Goal: Information Seeking & Learning: Understand process/instructions

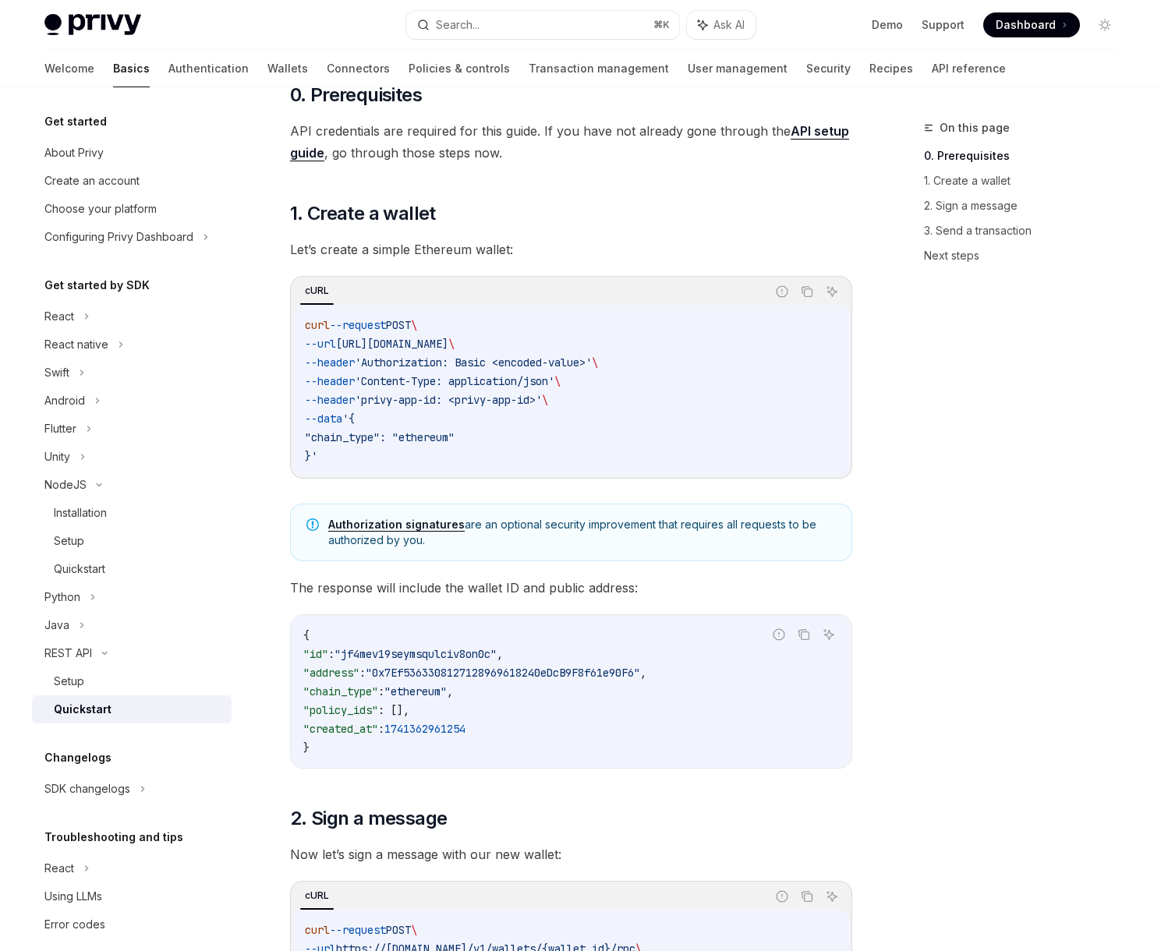
scroll to position [110, 0]
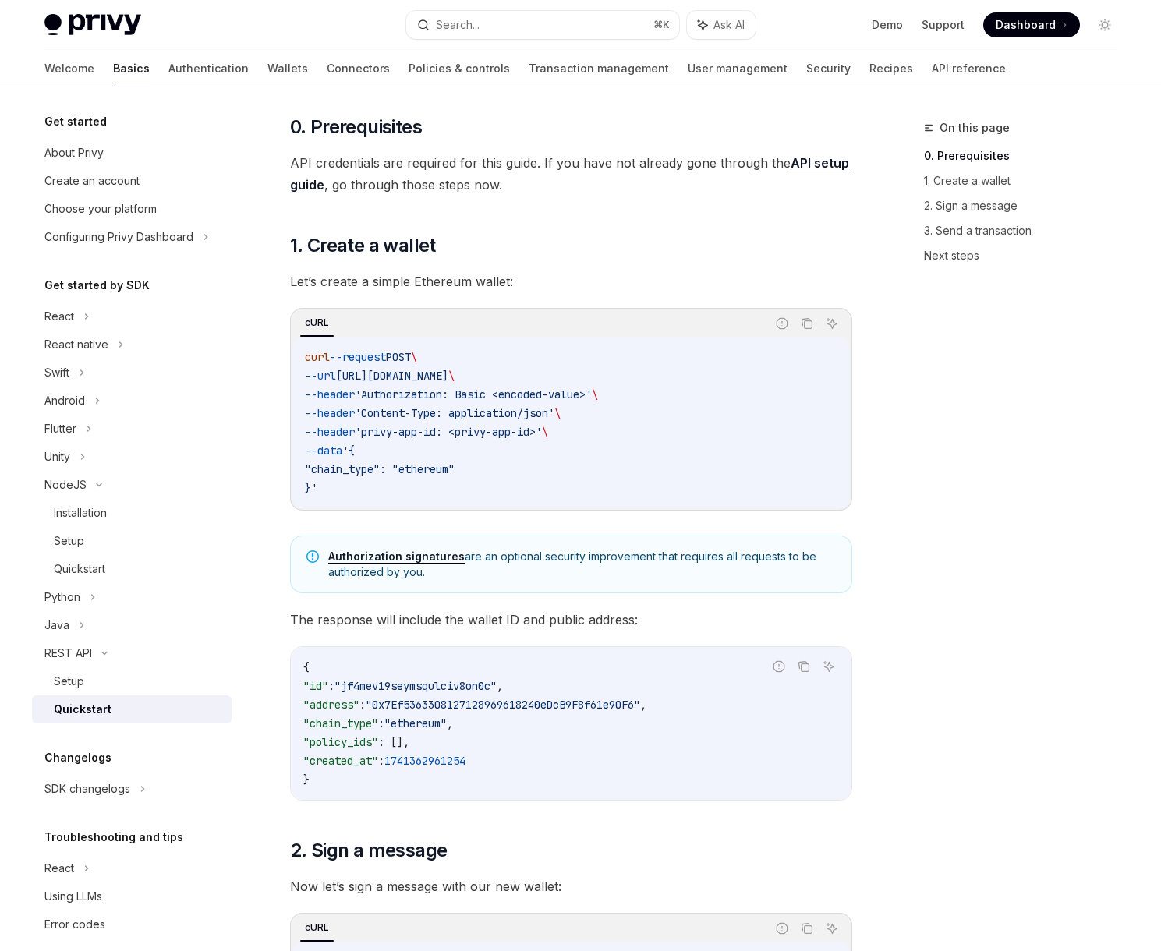
drag, startPoint x: 735, startPoint y: 238, endPoint x: 800, endPoint y: 149, distance: 110.0
click at [735, 237] on h2 "​ 1. Create a wallet" at bounding box center [571, 245] width 562 height 25
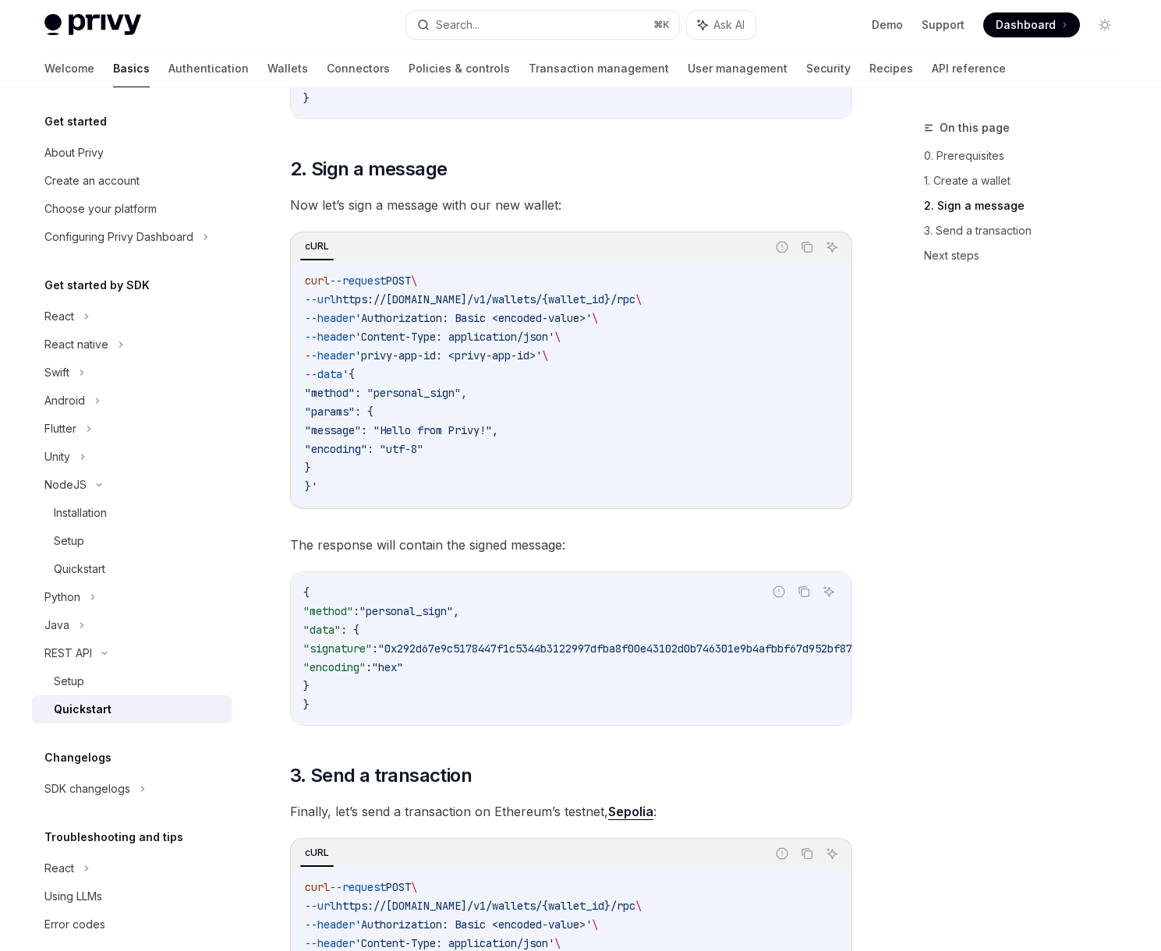
scroll to position [2, 0]
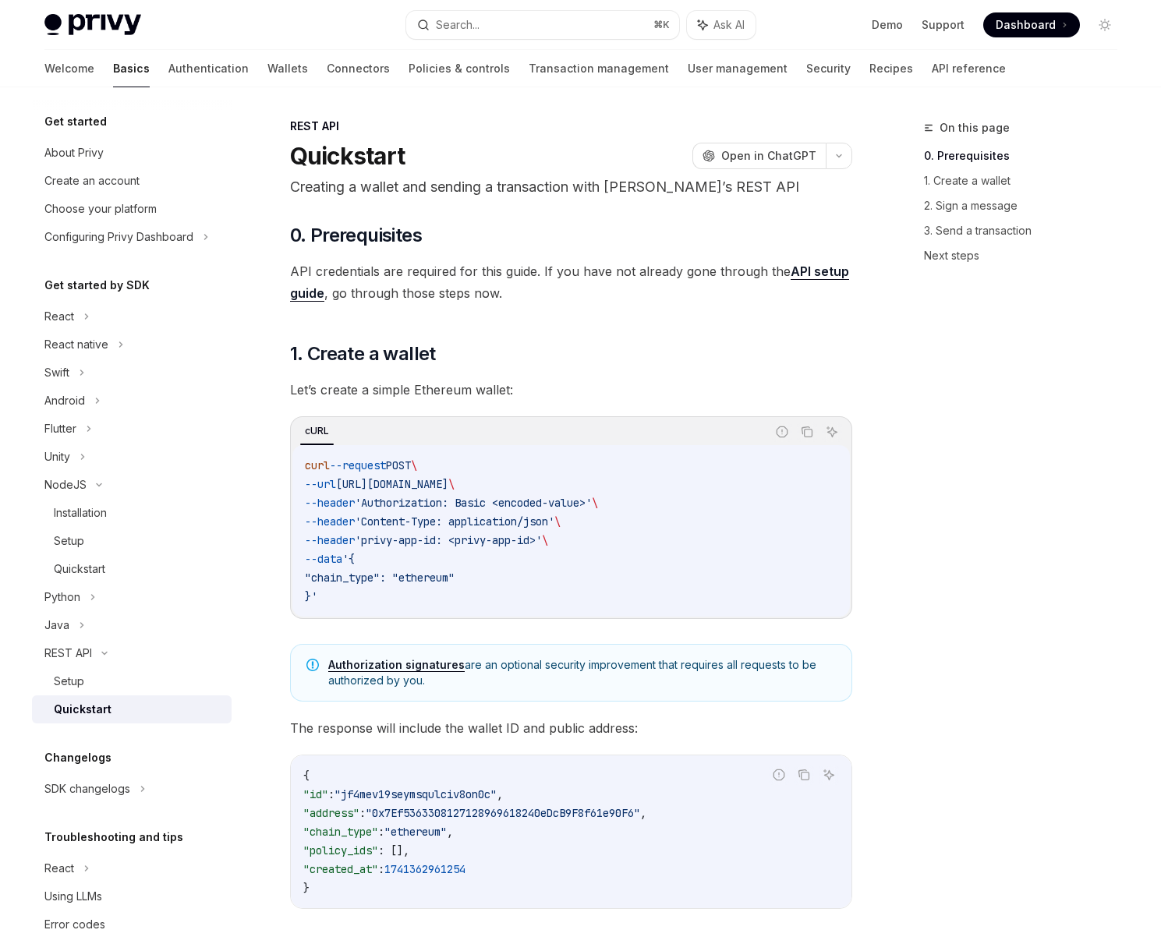
click at [786, 264] on link "API setup guide" at bounding box center [569, 283] width 559 height 38
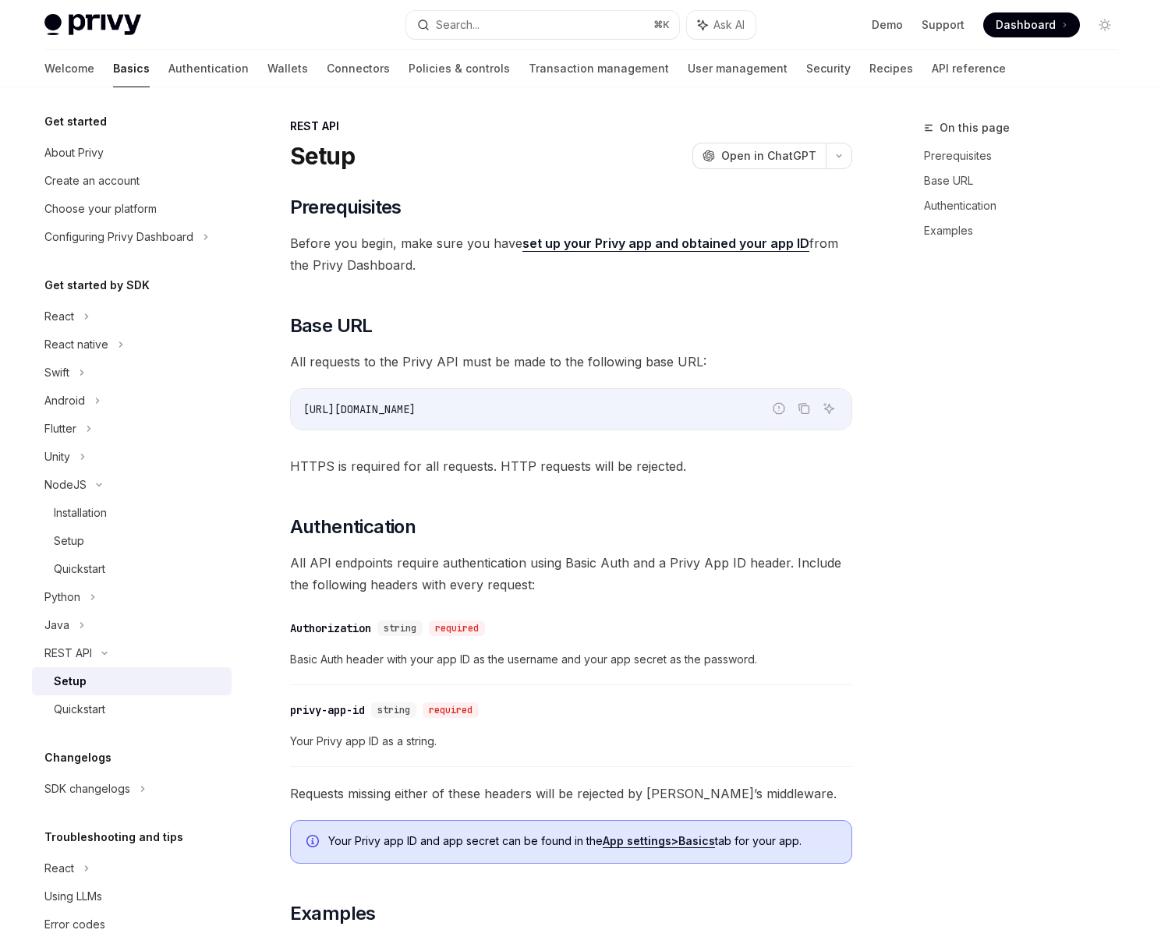
click at [807, 273] on span "Before you begin, make sure you have set up your Privy app and obtained your ap…" at bounding box center [571, 254] width 562 height 44
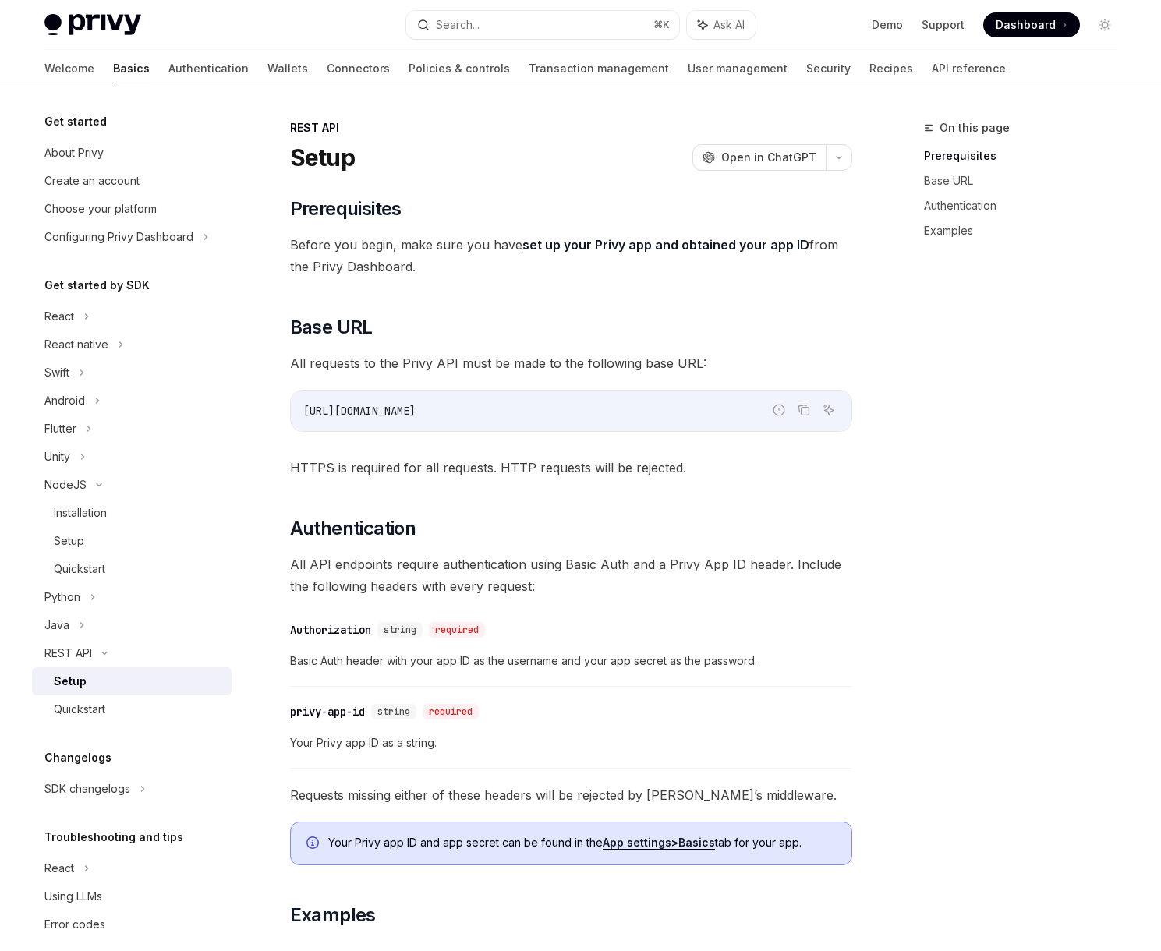
scroll to position [528, 0]
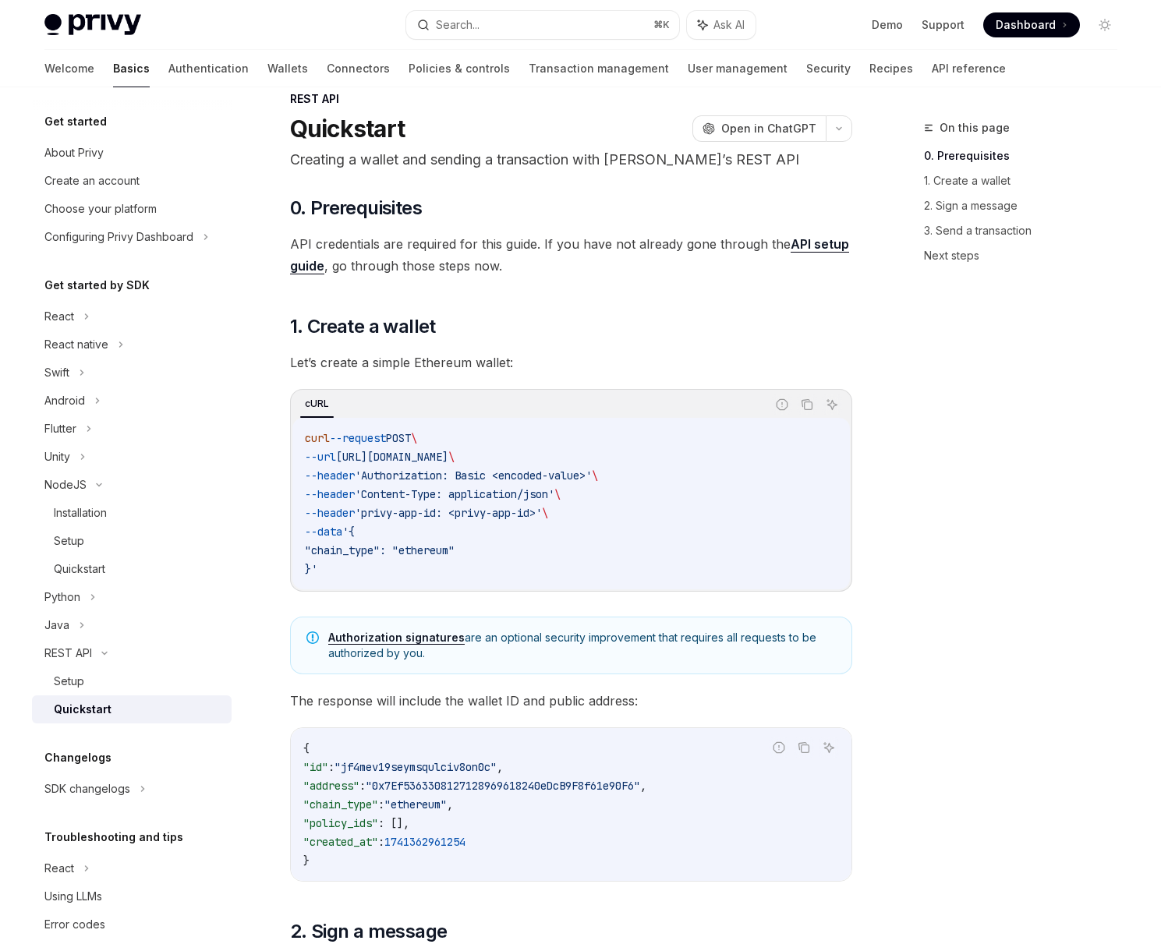
scroll to position [177, 0]
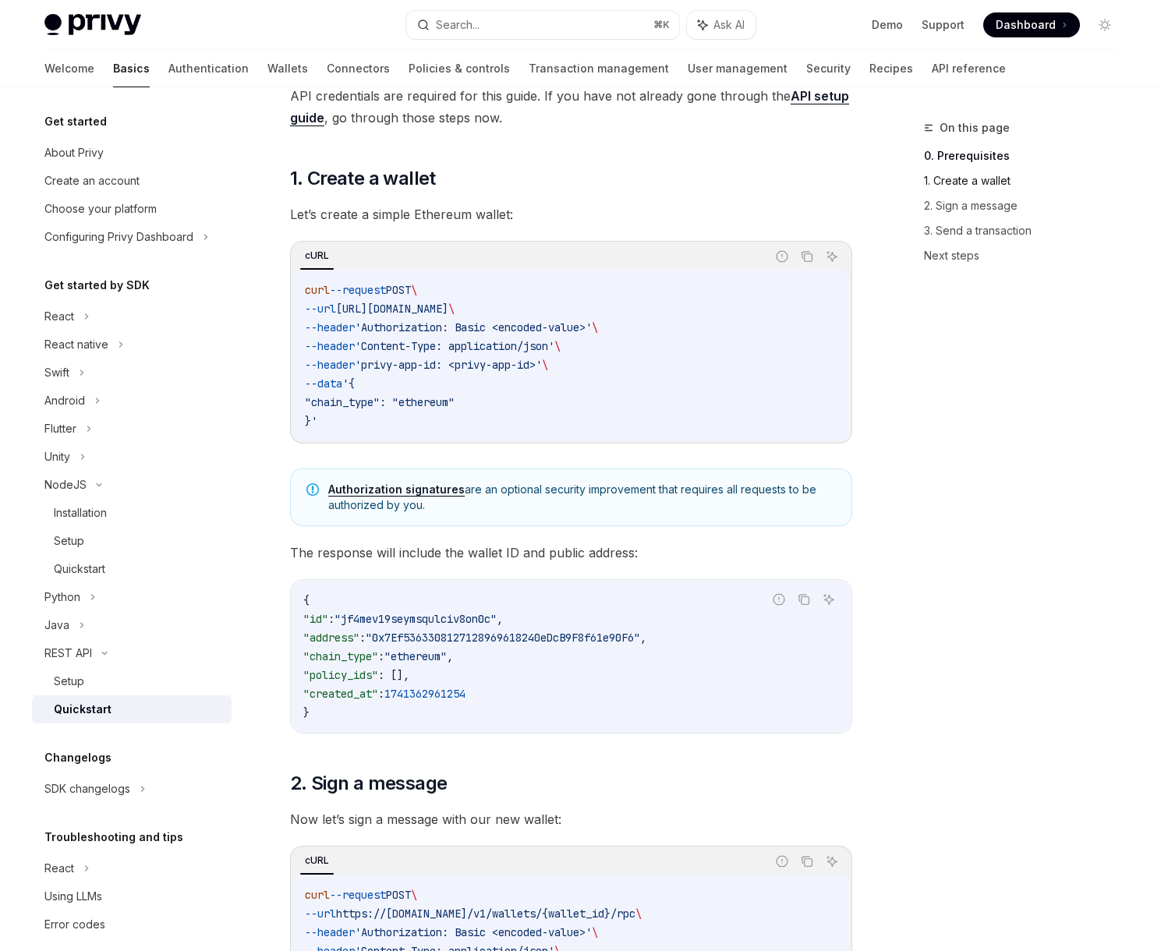
click at [989, 186] on link "1. Create a wallet" at bounding box center [1027, 180] width 206 height 25
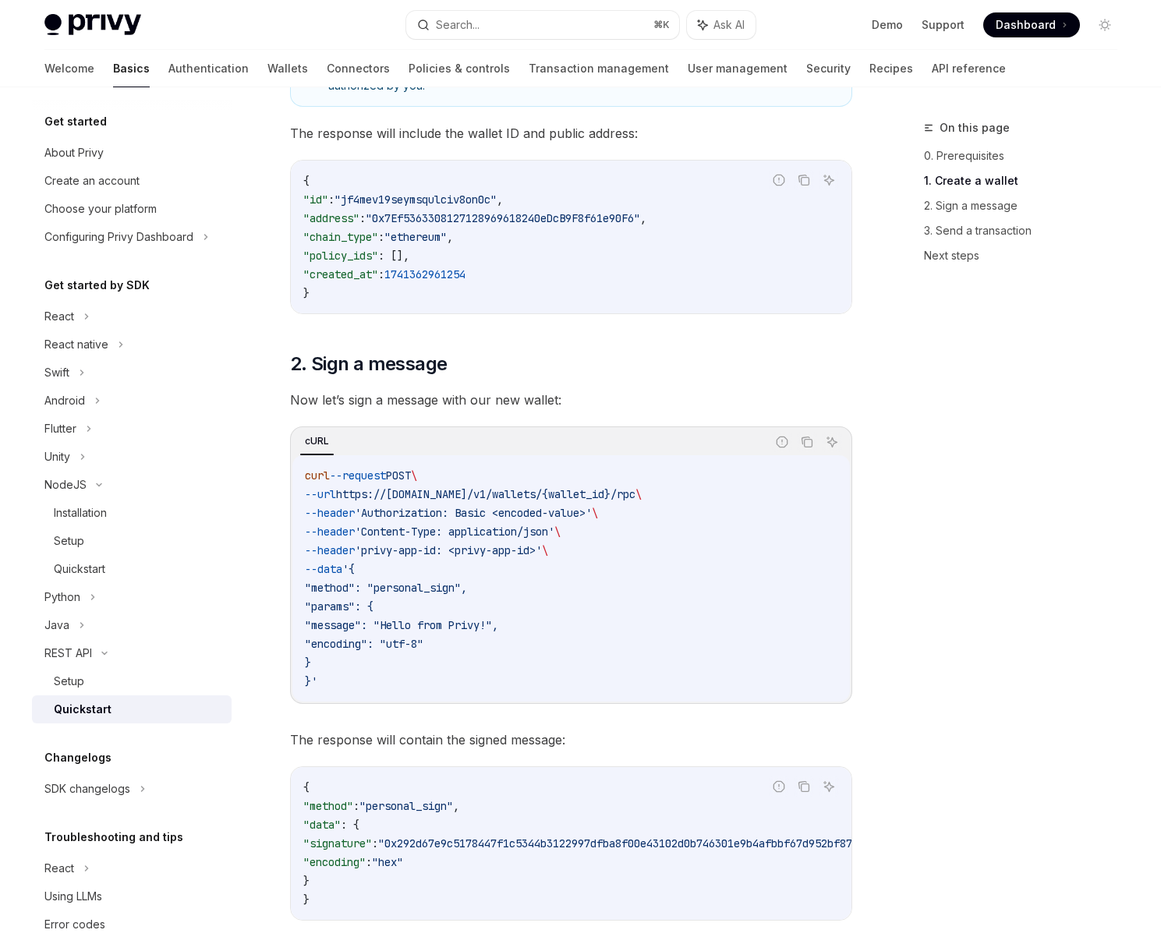
scroll to position [1013, 0]
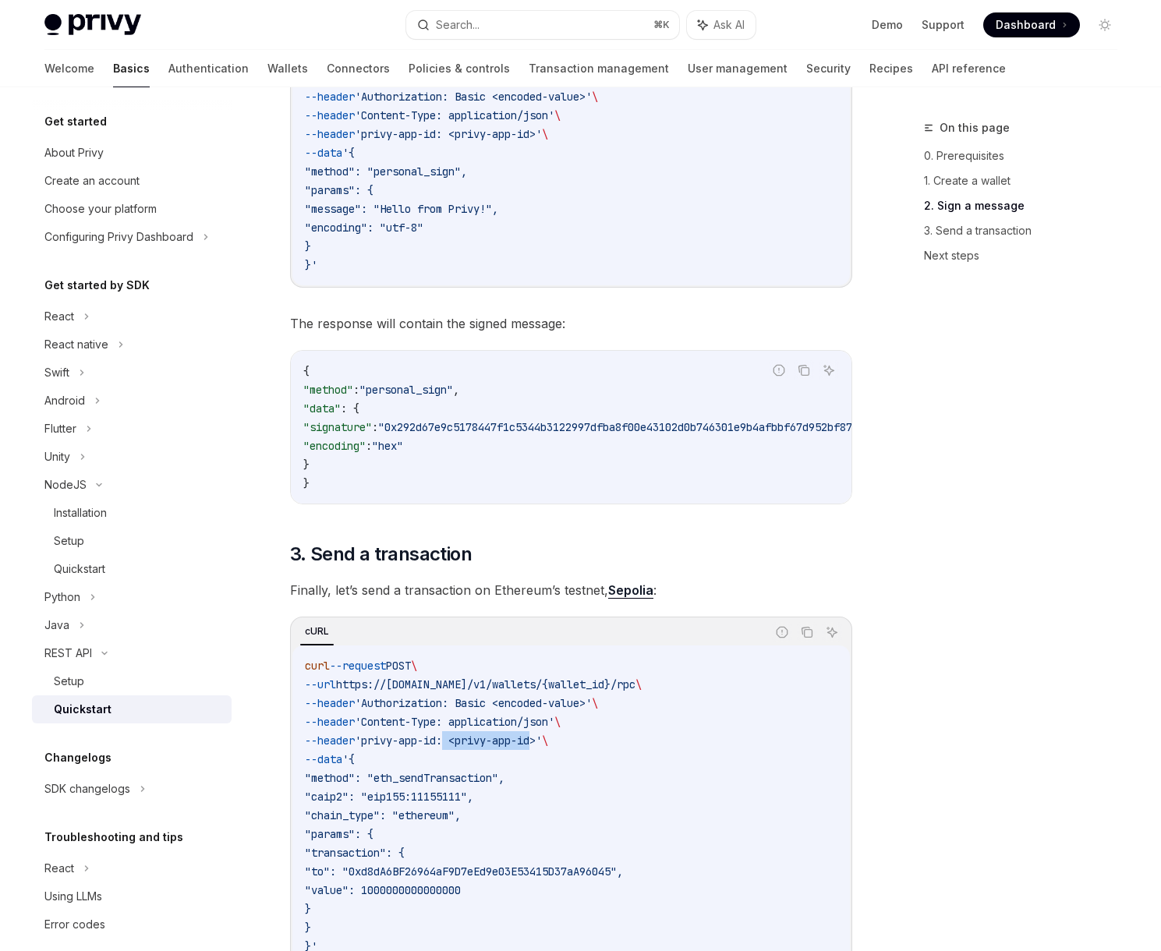
drag, startPoint x: 469, startPoint y: 742, endPoint x: 566, endPoint y: 744, distance: 97.5
click at [542, 744] on span "'privy-app-id: <privy-app-id>'" at bounding box center [448, 741] width 187 height 14
drag, startPoint x: 572, startPoint y: 744, endPoint x: 608, endPoint y: 714, distance: 47.1
click at [542, 744] on span "'privy-app-id: <privy-app-id>'" at bounding box center [448, 741] width 187 height 14
drag, startPoint x: 592, startPoint y: 681, endPoint x: 650, endPoint y: 684, distance: 58.6
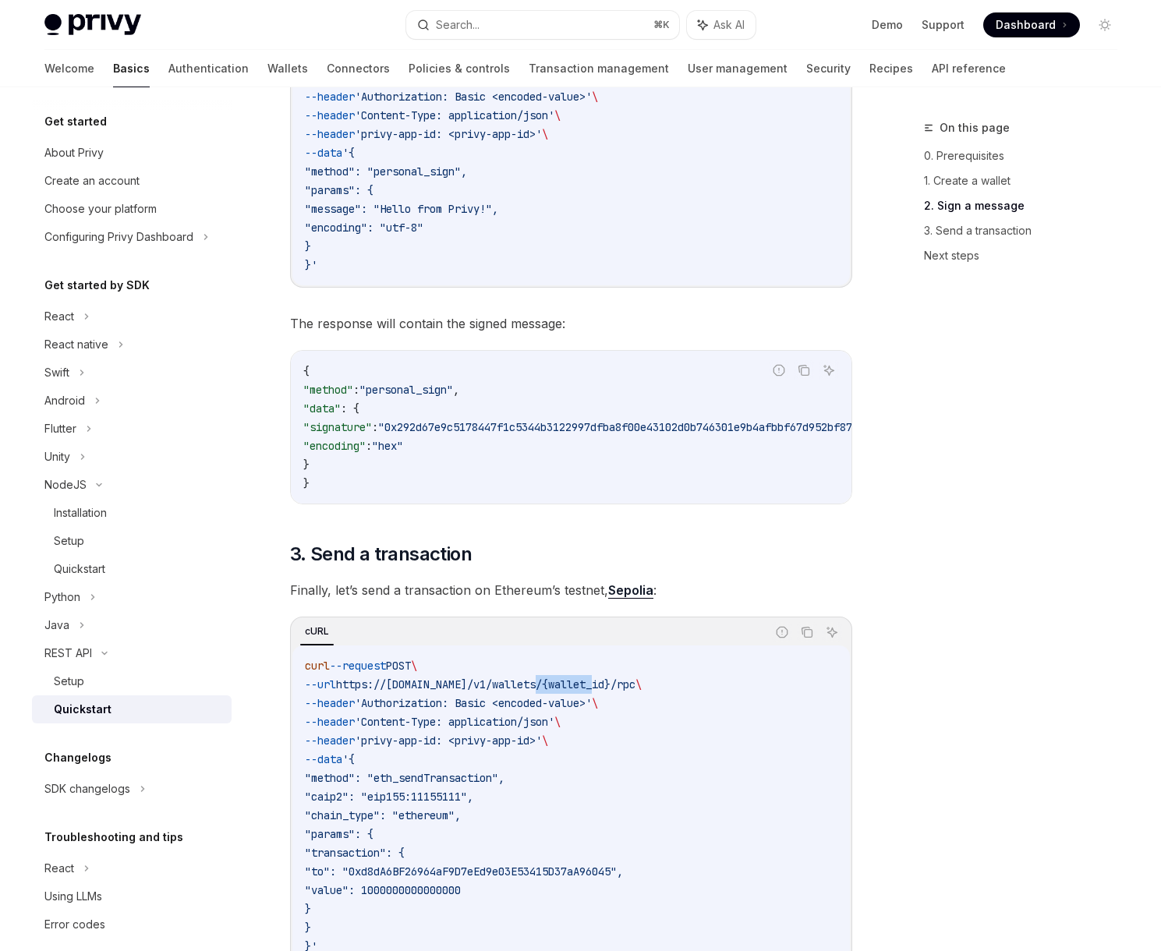
click at [628, 683] on span "https://[DOMAIN_NAME]/v1/wallets/{wallet_id}/rpc" at bounding box center [485, 685] width 299 height 14
click at [636, 684] on span "https://[DOMAIN_NAME]/v1/wallets/{wallet_id}/rpc" at bounding box center [485, 685] width 299 height 14
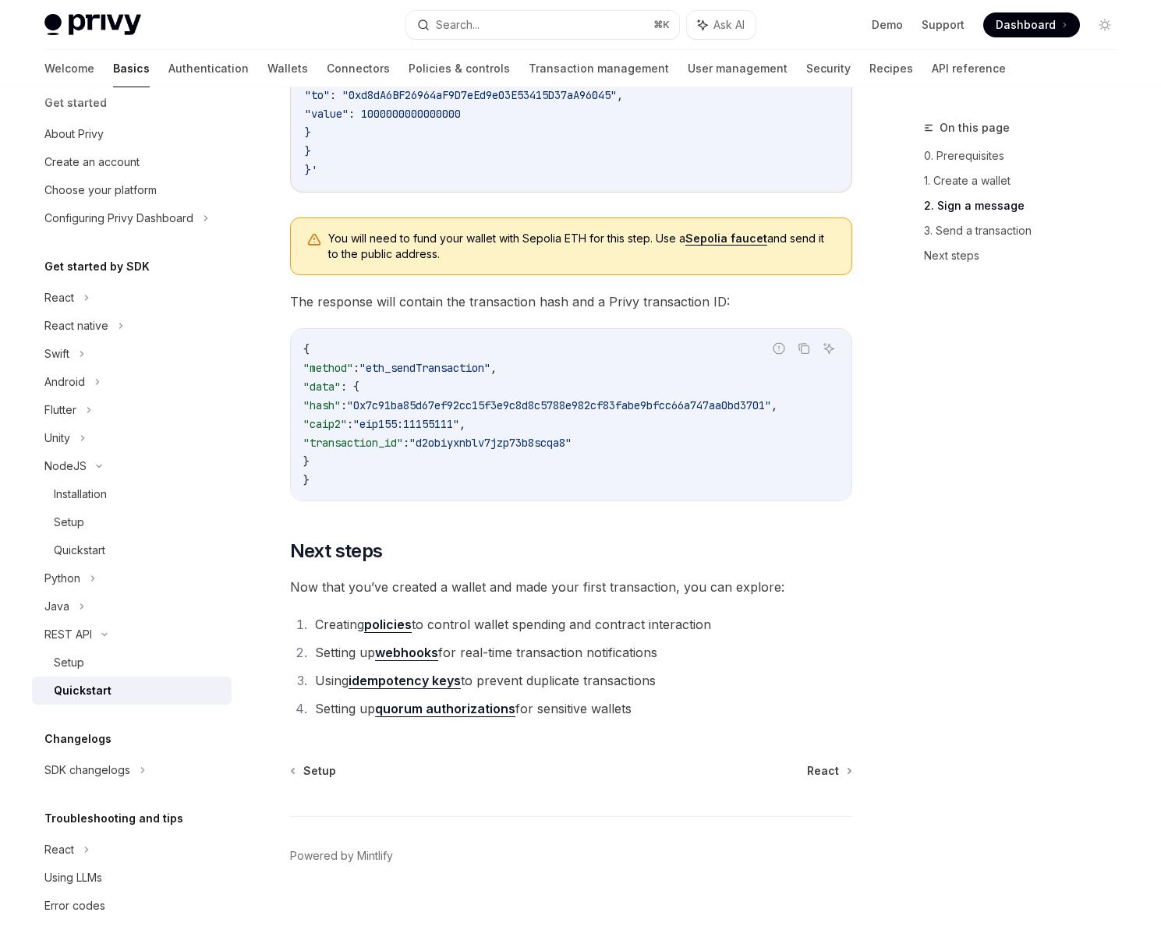
scroll to position [816, 0]
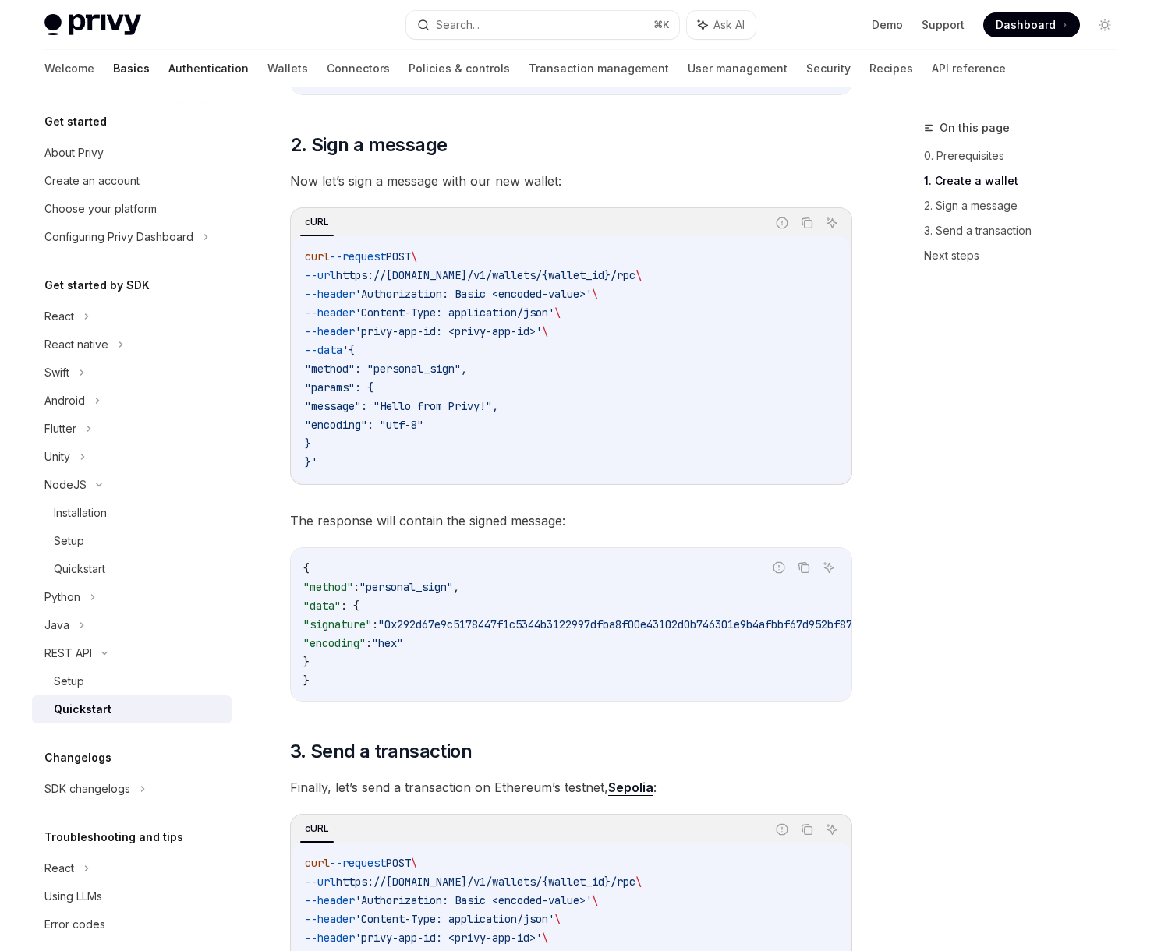
click at [168, 69] on link "Authentication" at bounding box center [208, 68] width 80 height 37
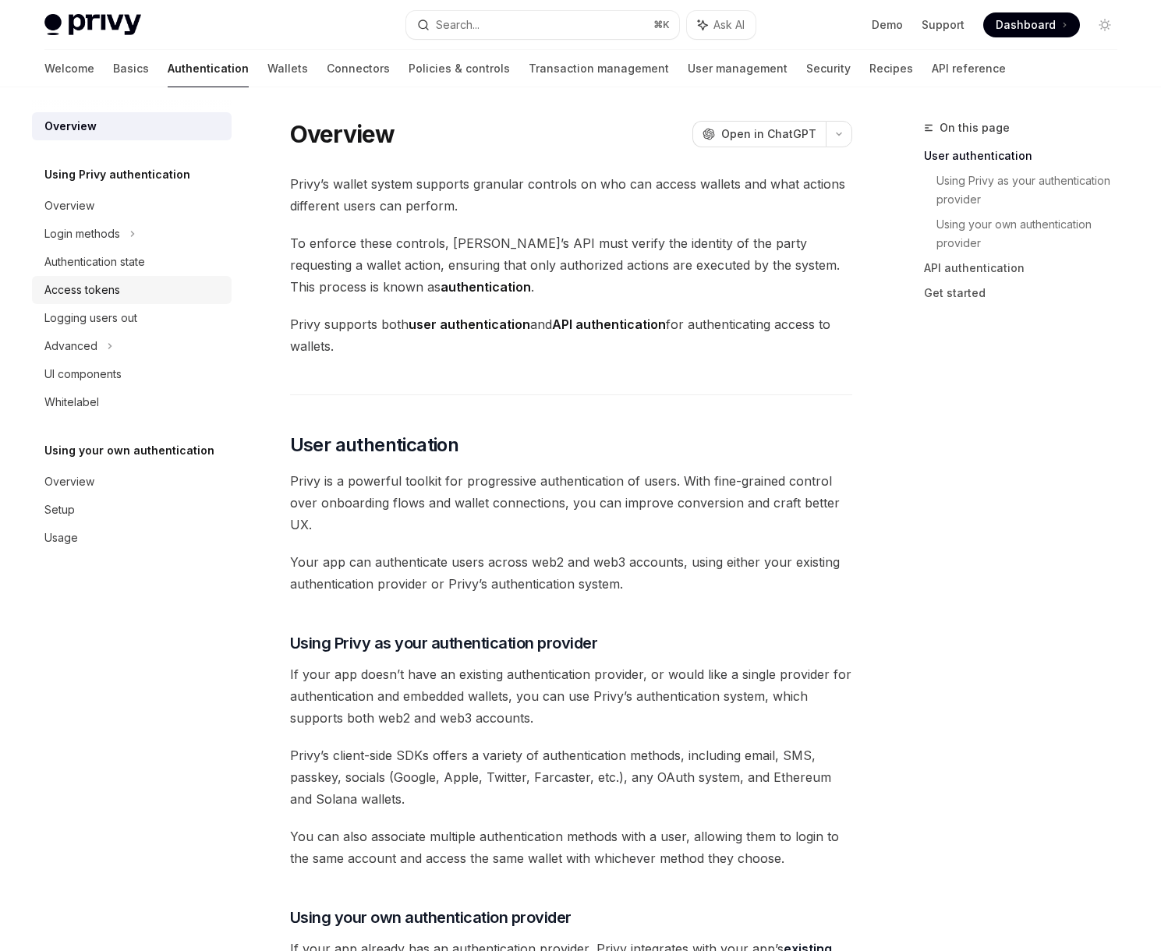
click at [150, 280] on link "Access tokens" at bounding box center [132, 290] width 200 height 28
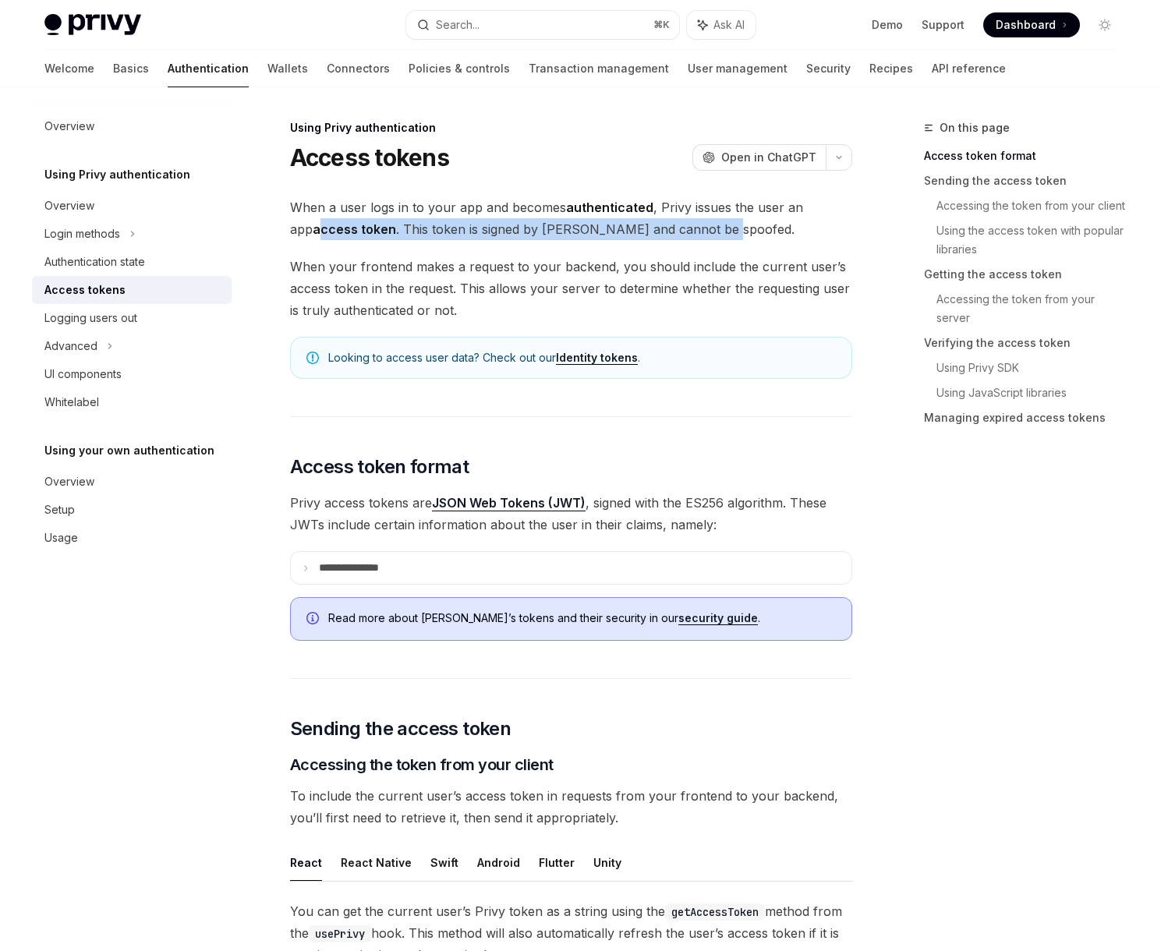
drag, startPoint x: 323, startPoint y: 226, endPoint x: 683, endPoint y: 241, distance: 360.6
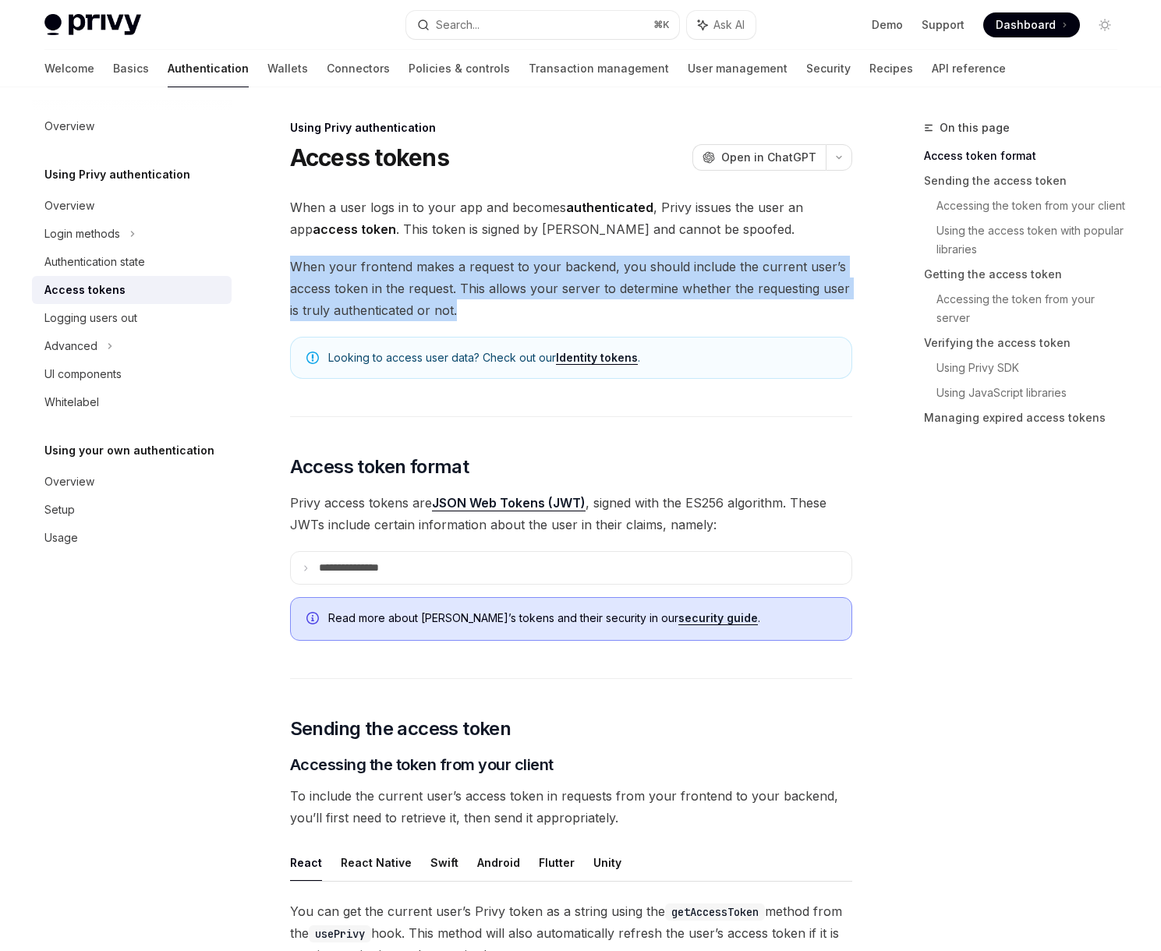
drag, startPoint x: 336, startPoint y: 277, endPoint x: 478, endPoint y: 309, distance: 145.5
click at [478, 309] on span "When your frontend makes a request to your backend, you should include the curr…" at bounding box center [571, 289] width 562 height 66
drag, startPoint x: 472, startPoint y: 311, endPoint x: 286, endPoint y: 272, distance: 189.7
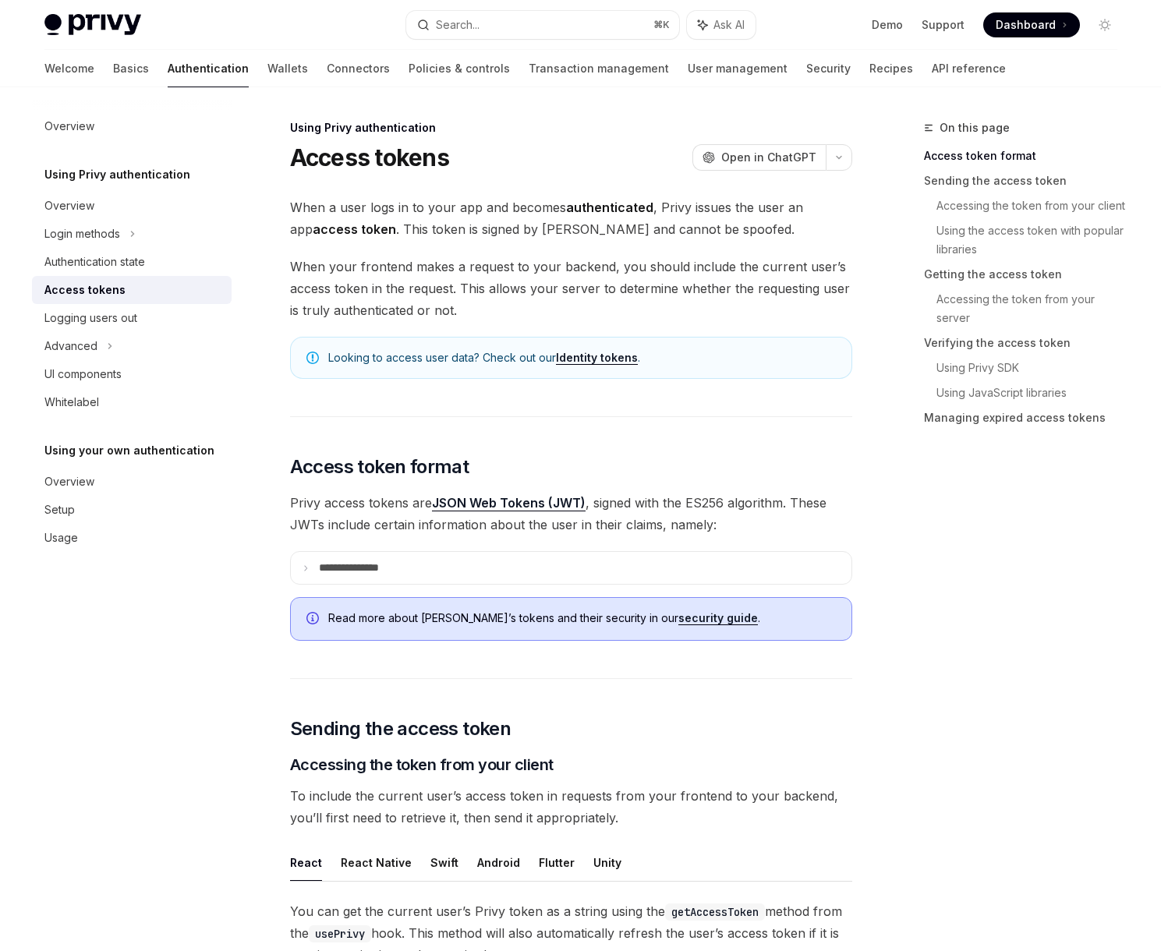
click at [388, 299] on span "When your frontend makes a request to your backend, you should include the curr…" at bounding box center [571, 289] width 562 height 66
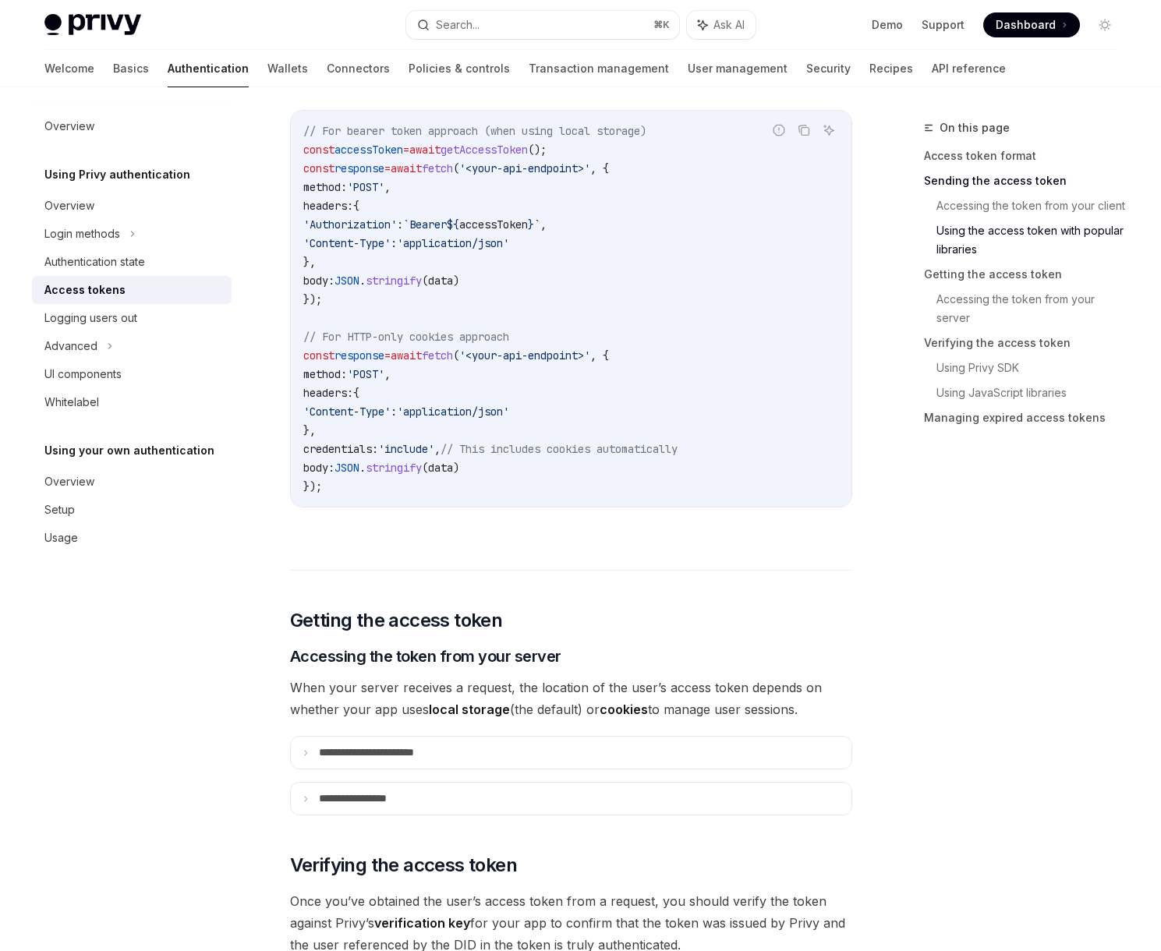
scroll to position [1791, 0]
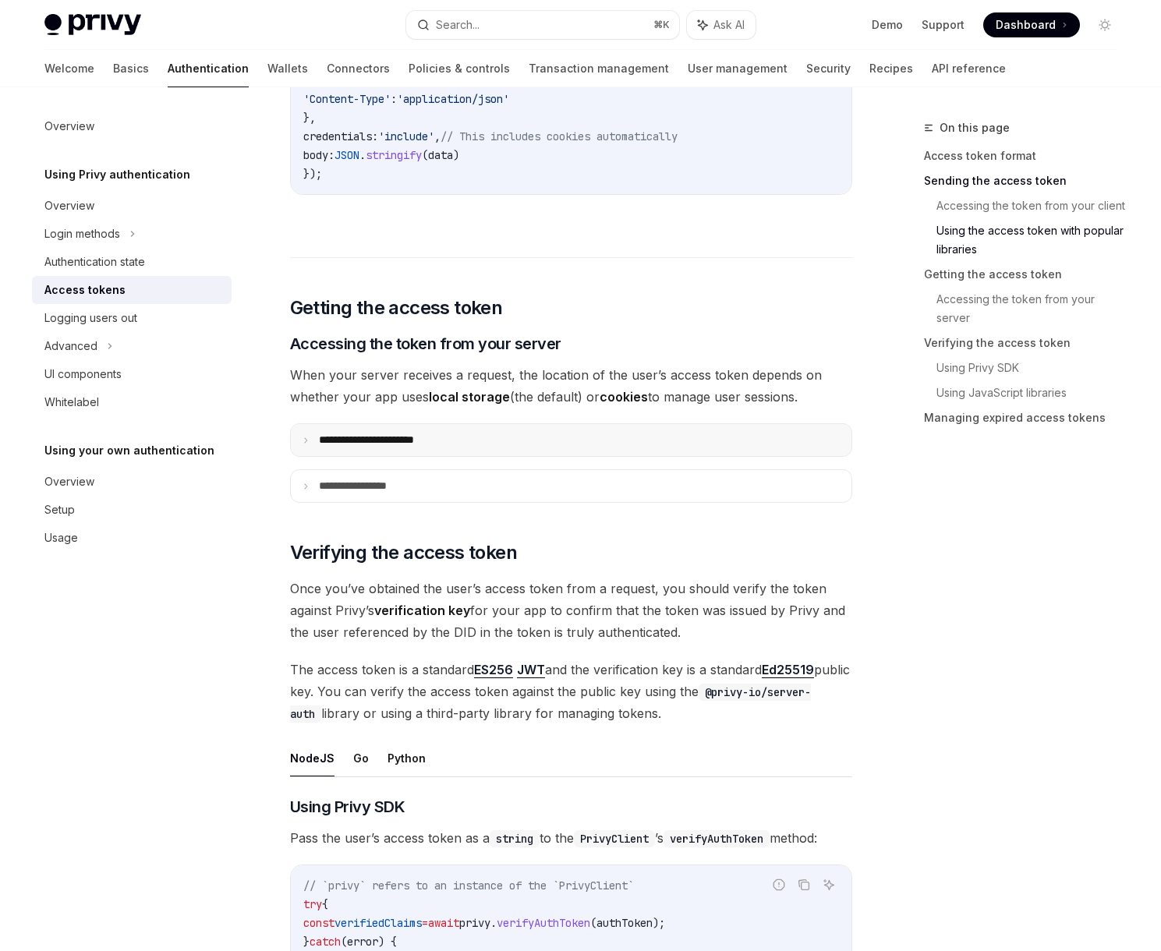
click at [404, 441] on p "**********" at bounding box center [384, 440] width 130 height 13
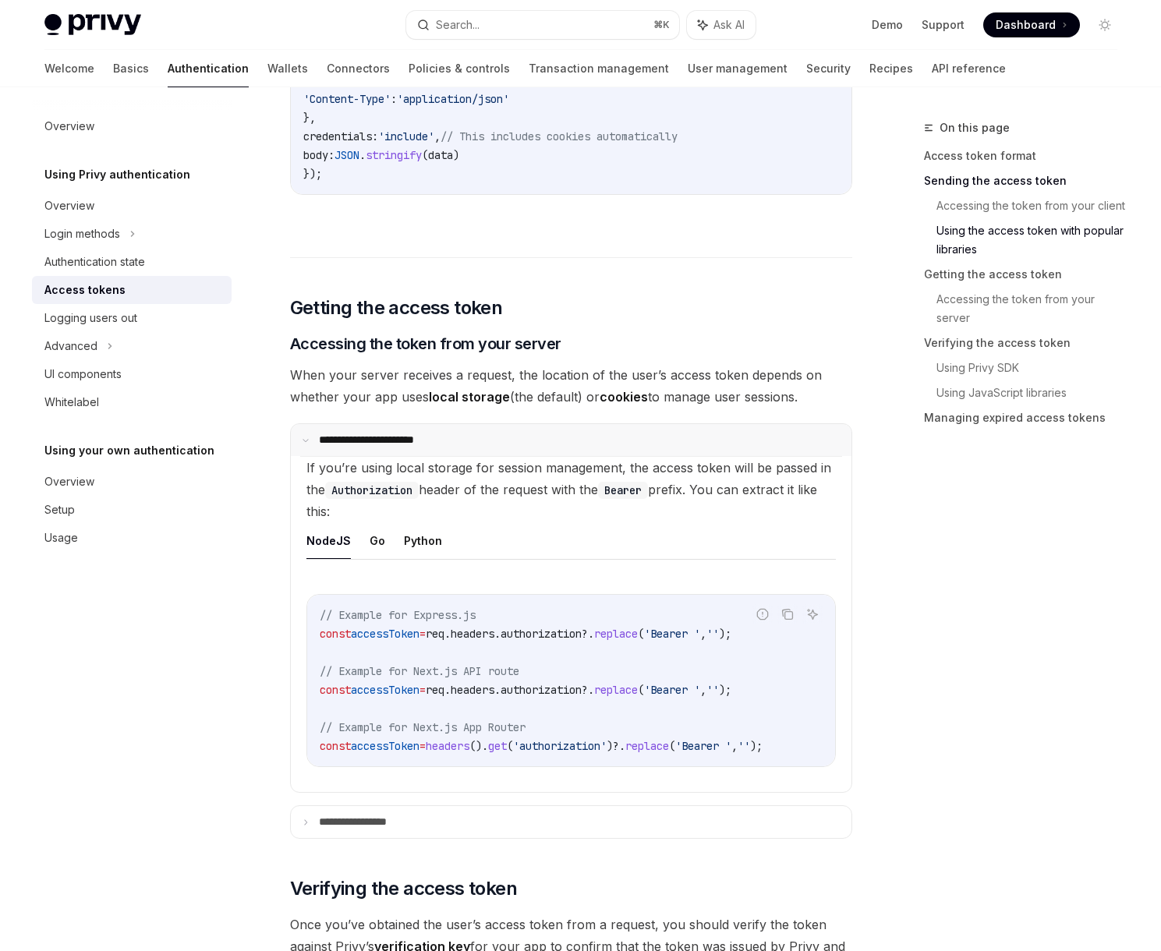
click at [431, 441] on p "**********" at bounding box center [382, 440] width 126 height 13
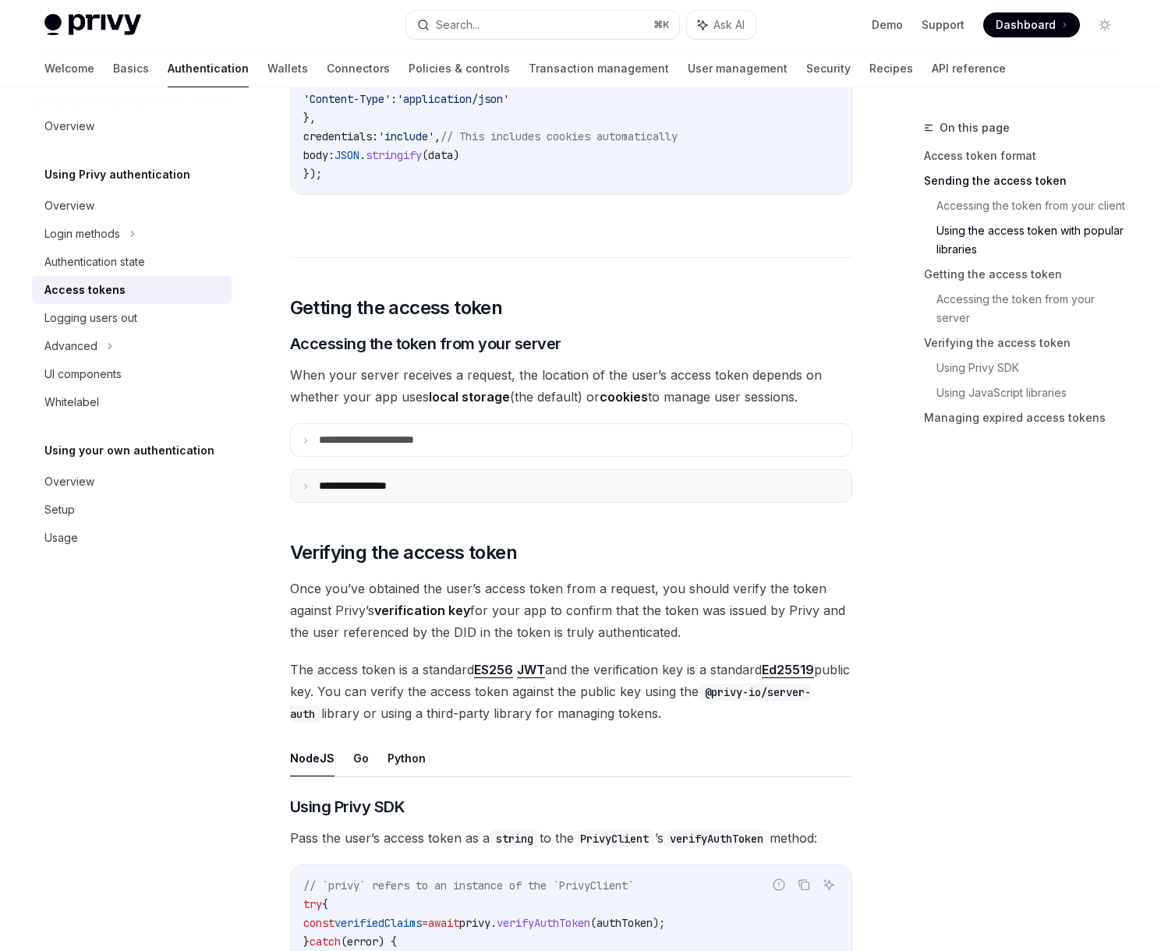
click at [438, 486] on summary "**********" at bounding box center [571, 486] width 561 height 32
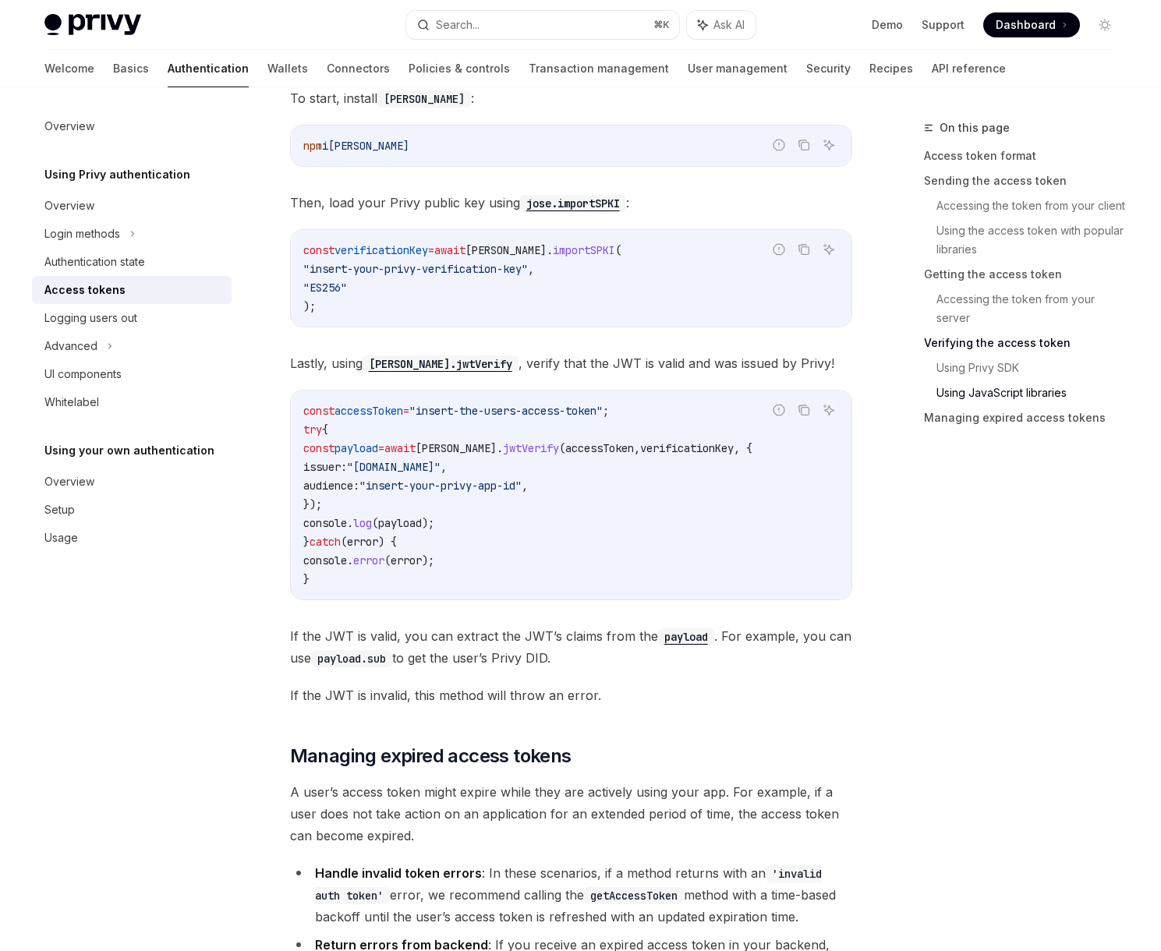
scroll to position [3826, 0]
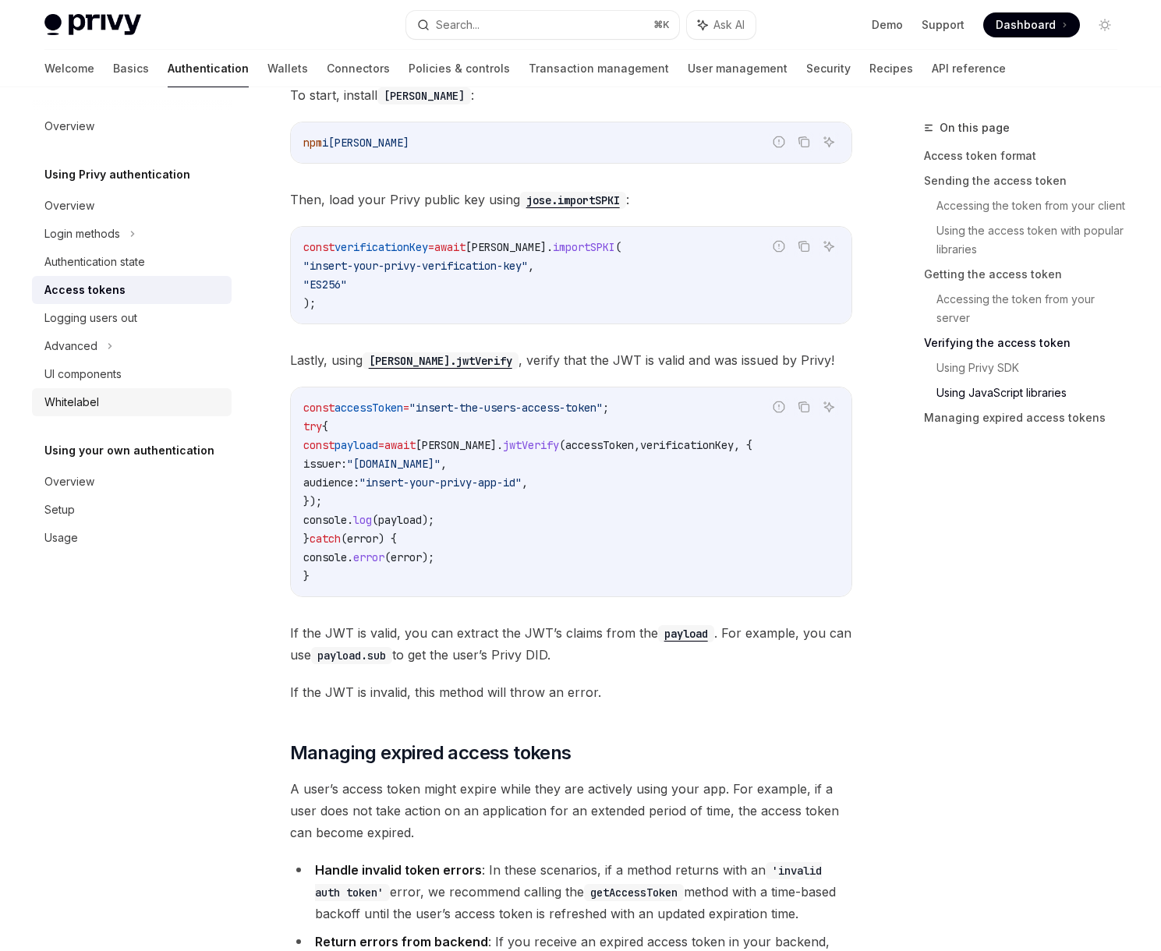
click at [158, 397] on div "Whitelabel" at bounding box center [133, 402] width 178 height 19
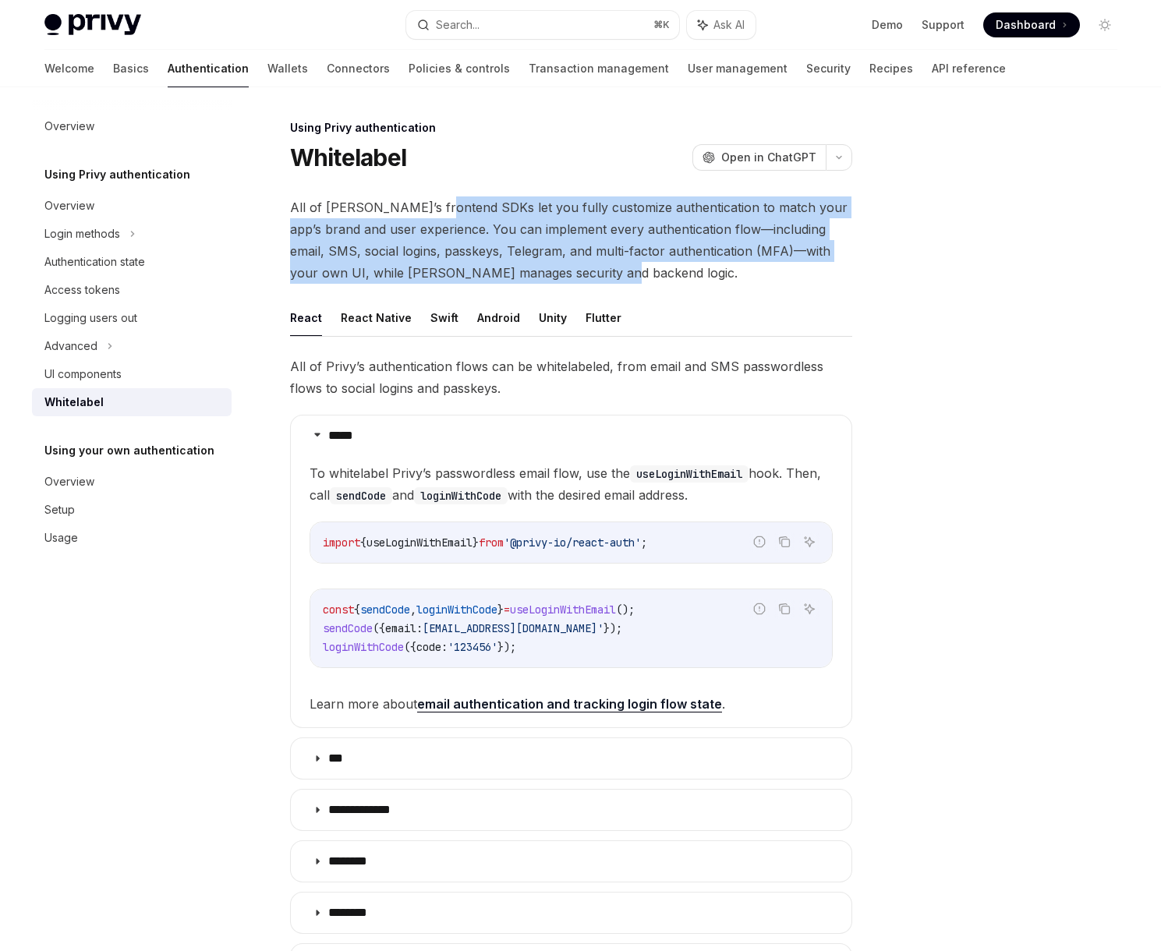
drag, startPoint x: 518, startPoint y: 228, endPoint x: 676, endPoint y: 275, distance: 165.1
click at [675, 274] on span "All of [PERSON_NAME]’s frontend SDKs let you fully customize authentication to …" at bounding box center [571, 240] width 562 height 87
click at [676, 275] on span "All of [PERSON_NAME]’s frontend SDKs let you fully customize authentication to …" at bounding box center [571, 240] width 562 height 87
drag, startPoint x: 647, startPoint y: 273, endPoint x: 278, endPoint y: 214, distance: 372.7
click at [278, 214] on div "Using Privy authentication Whitelabel OpenAI Open in ChatGPT OpenAI Open in Cha…" at bounding box center [425, 673] width 861 height 1108
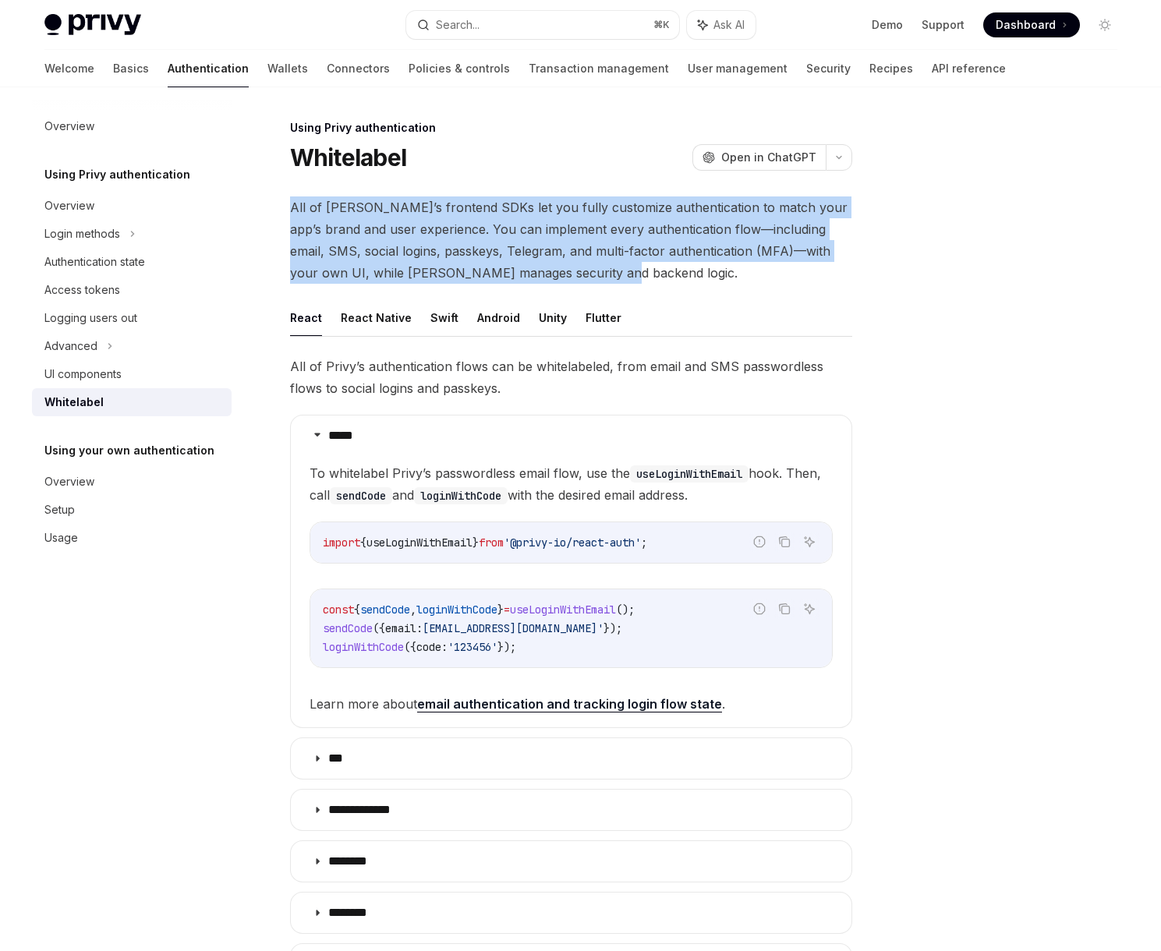
click at [351, 216] on span "All of [PERSON_NAME]’s frontend SDKs let you fully customize authentication to …" at bounding box center [571, 240] width 562 height 87
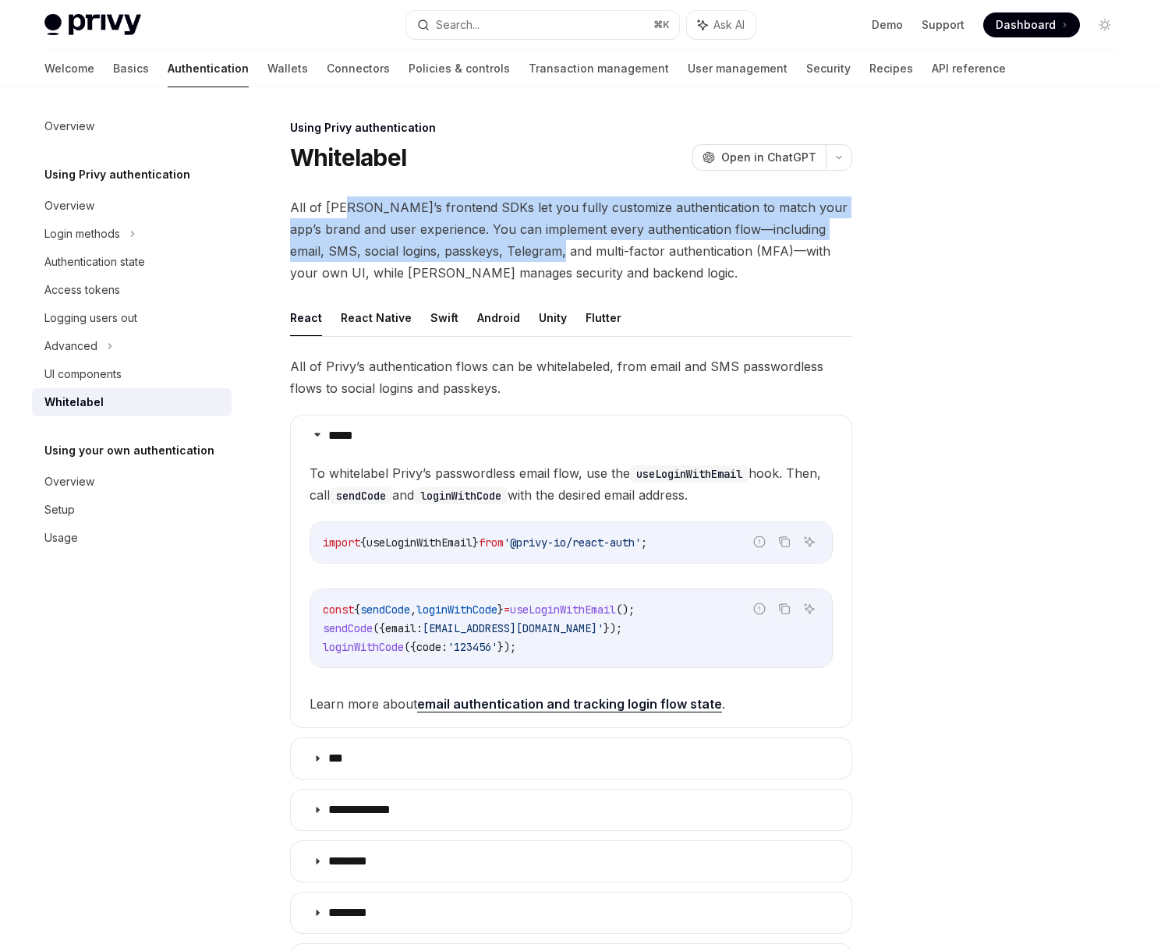
click at [576, 258] on span "All of [PERSON_NAME]’s frontend SDKs let you fully customize authentication to …" at bounding box center [571, 240] width 562 height 87
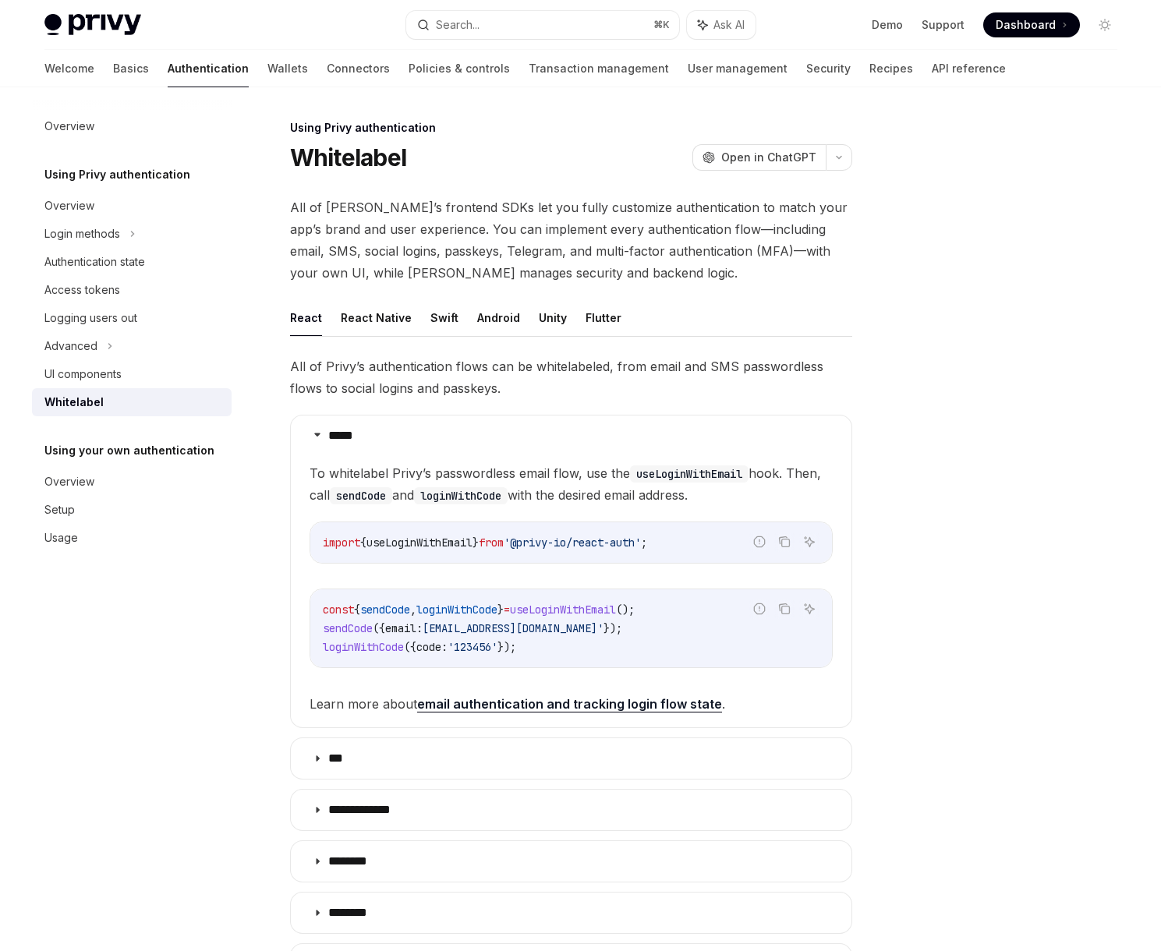
click at [618, 260] on span "All of [PERSON_NAME]’s frontend SDKs let you fully customize authentication to …" at bounding box center [571, 240] width 562 height 87
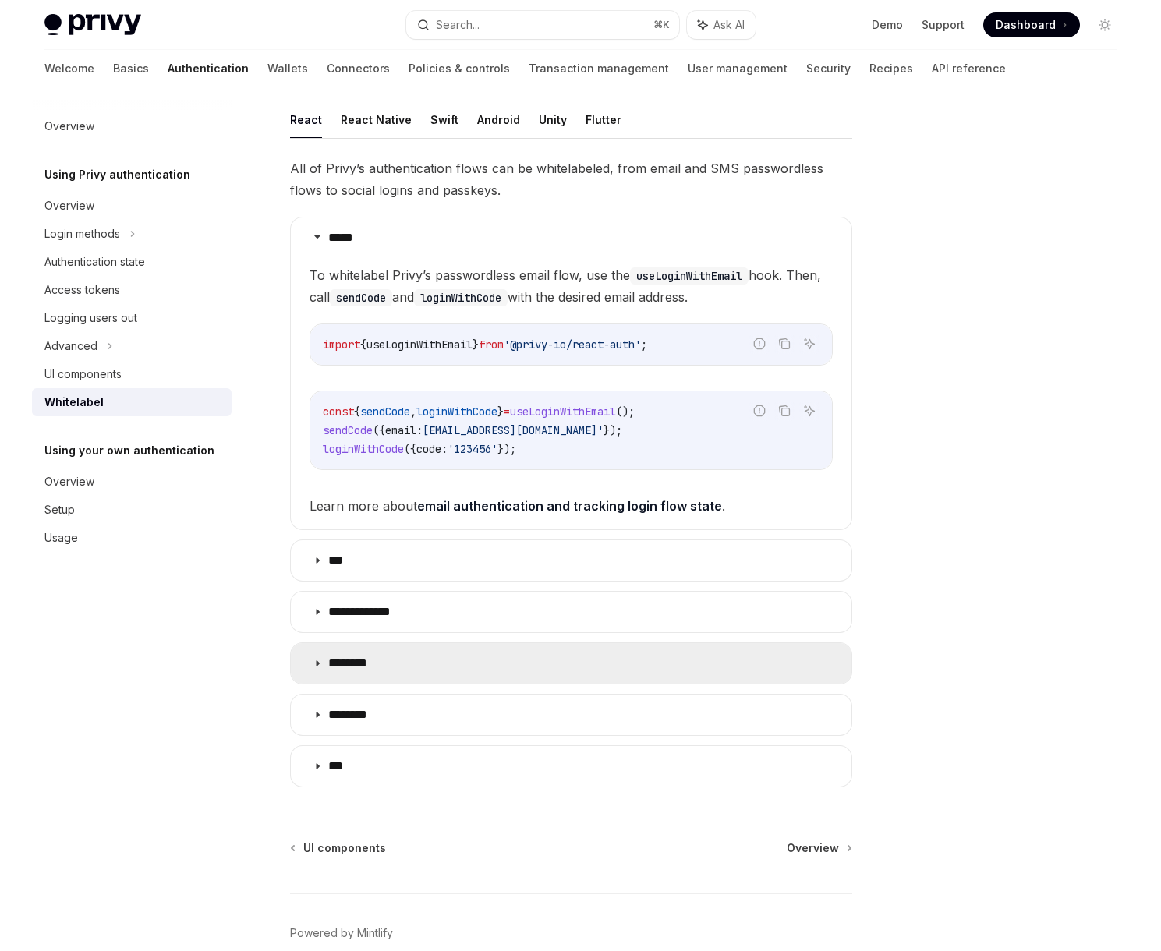
scroll to position [275, 0]
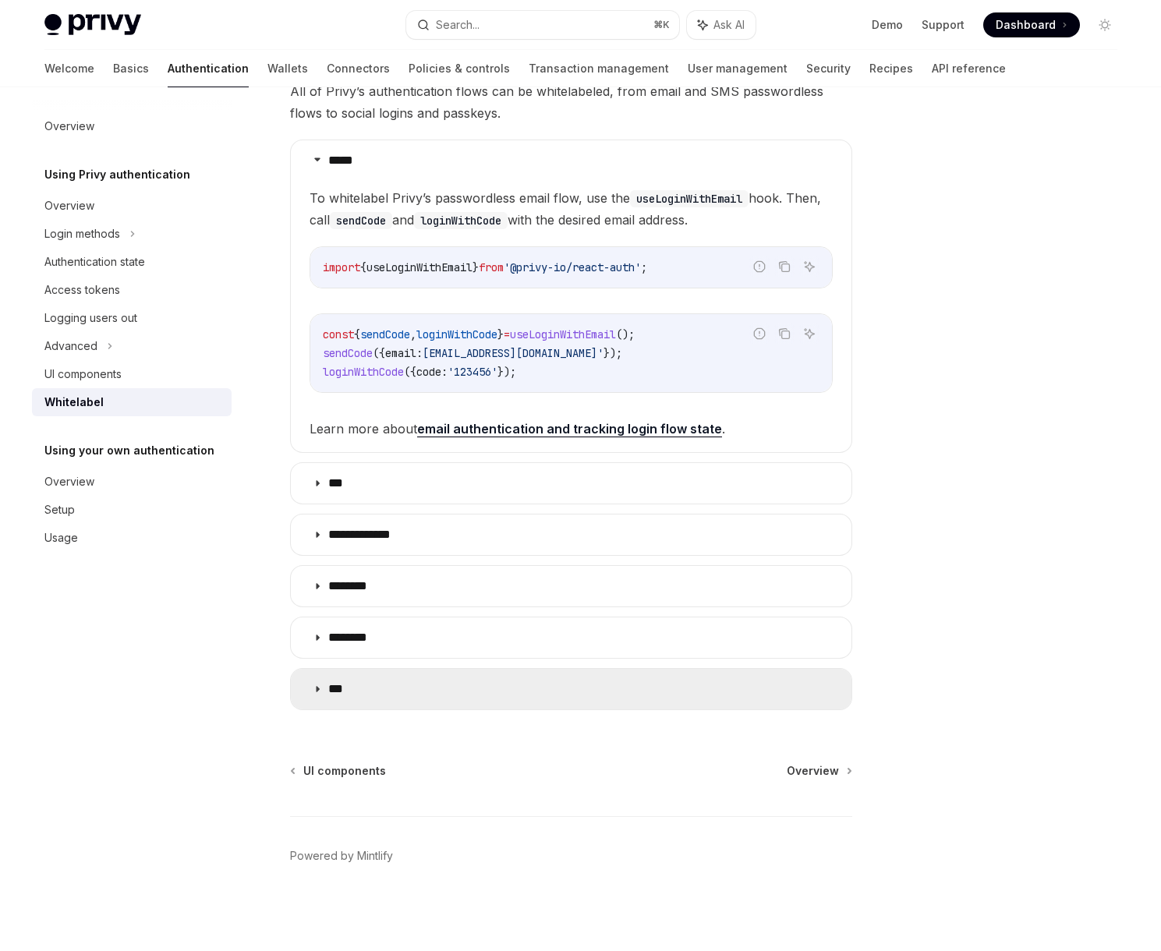
click at [459, 693] on summary "***" at bounding box center [571, 689] width 561 height 41
click at [458, 689] on summary "***" at bounding box center [571, 689] width 561 height 41
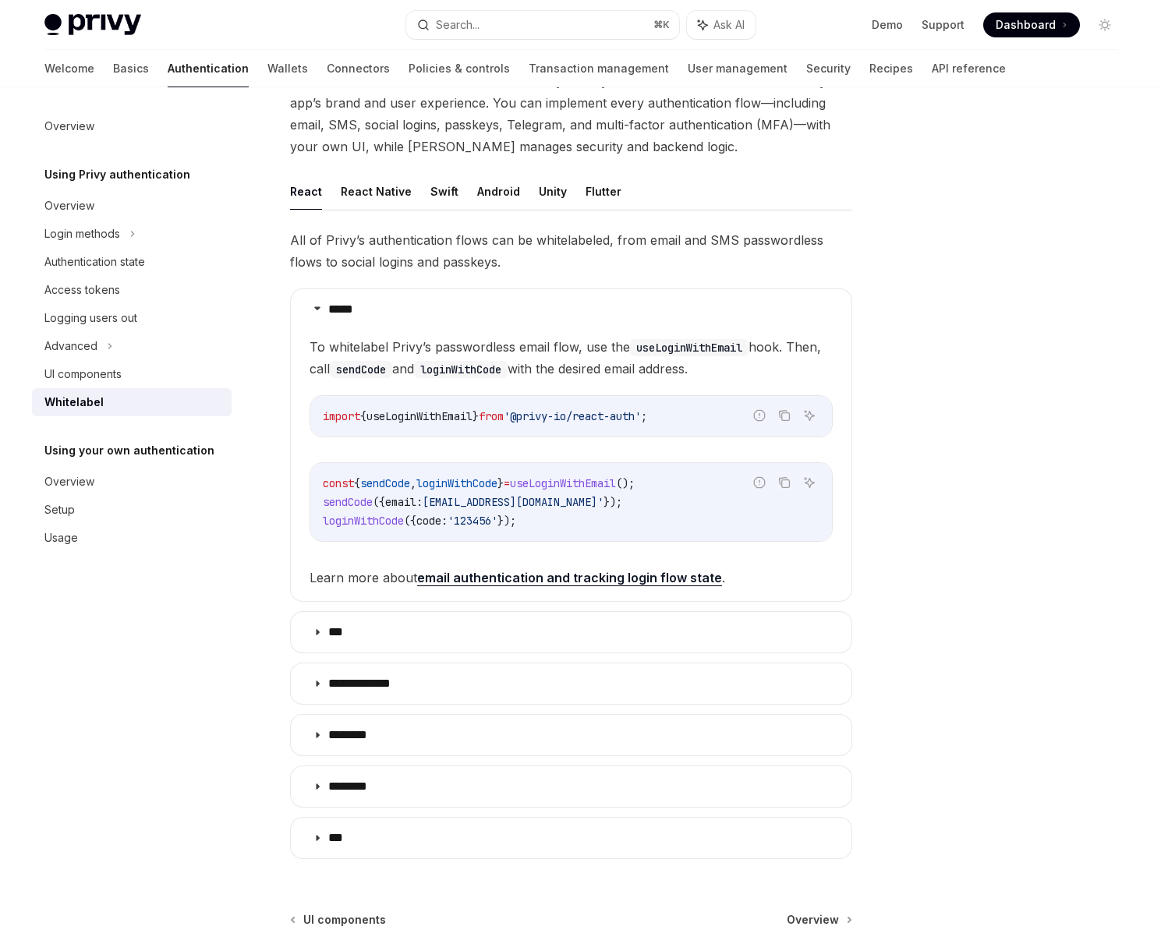
scroll to position [97, 0]
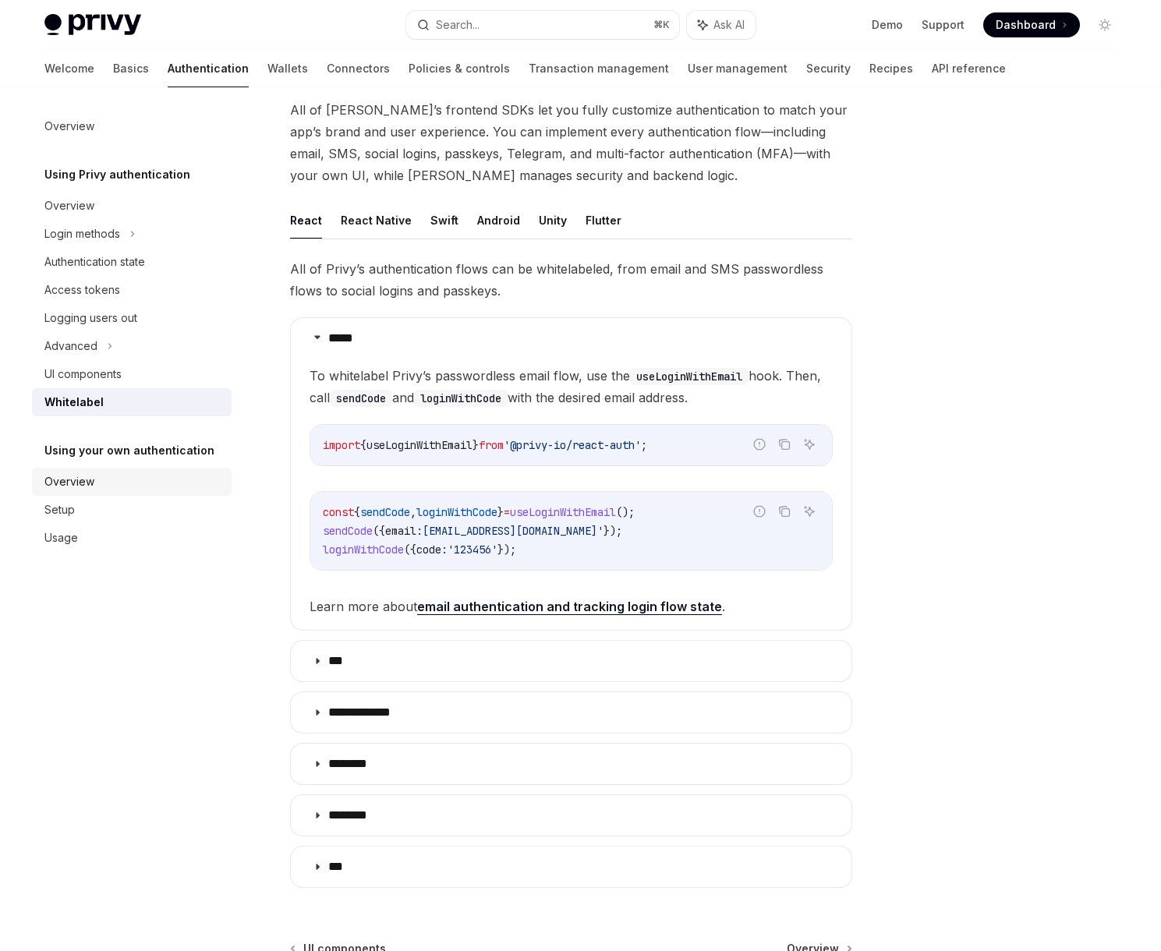
click at [133, 491] on div "Overview" at bounding box center [133, 482] width 178 height 19
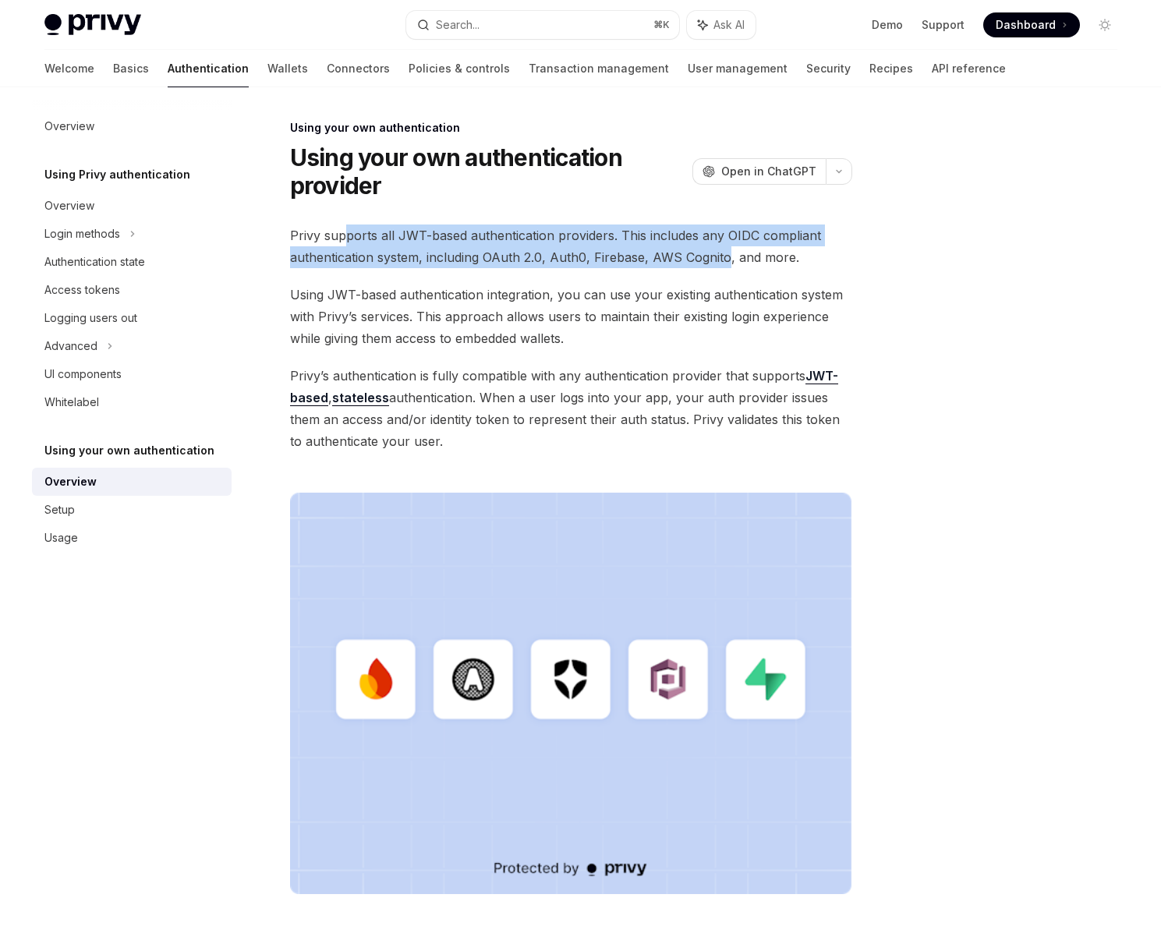
drag, startPoint x: 342, startPoint y: 235, endPoint x: 762, endPoint y: 267, distance: 420.8
click at [738, 266] on span "Privy supports all JWT-based authentication providers. This includes any OIDC c…" at bounding box center [571, 247] width 562 height 44
click at [766, 267] on span "Privy supports all JWT-based authentication providers. This includes any OIDC c…" at bounding box center [571, 247] width 562 height 44
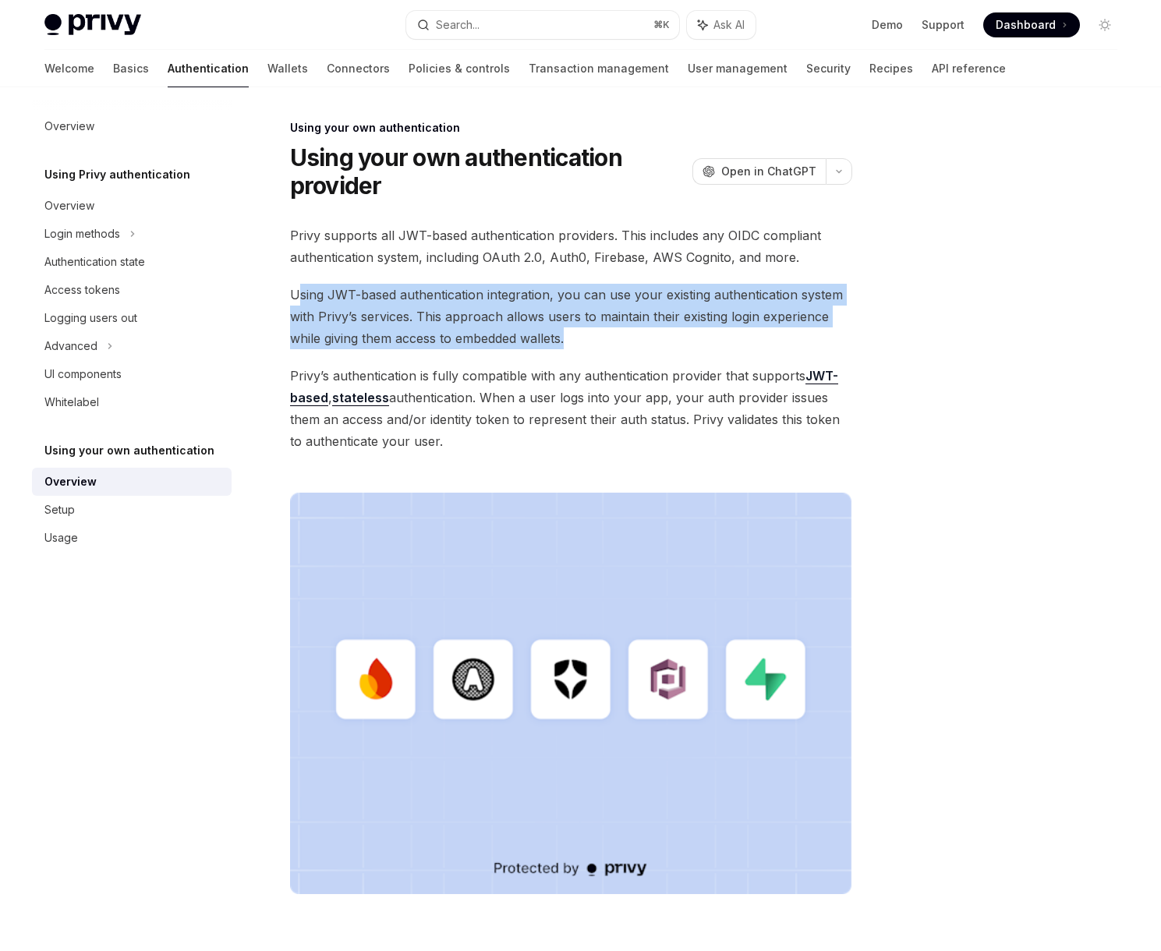
drag, startPoint x: 299, startPoint y: 299, endPoint x: 588, endPoint y: 336, distance: 291.8
click at [588, 336] on span "Using JWT-based authentication integration, you can use your existing authentic…" at bounding box center [571, 317] width 562 height 66
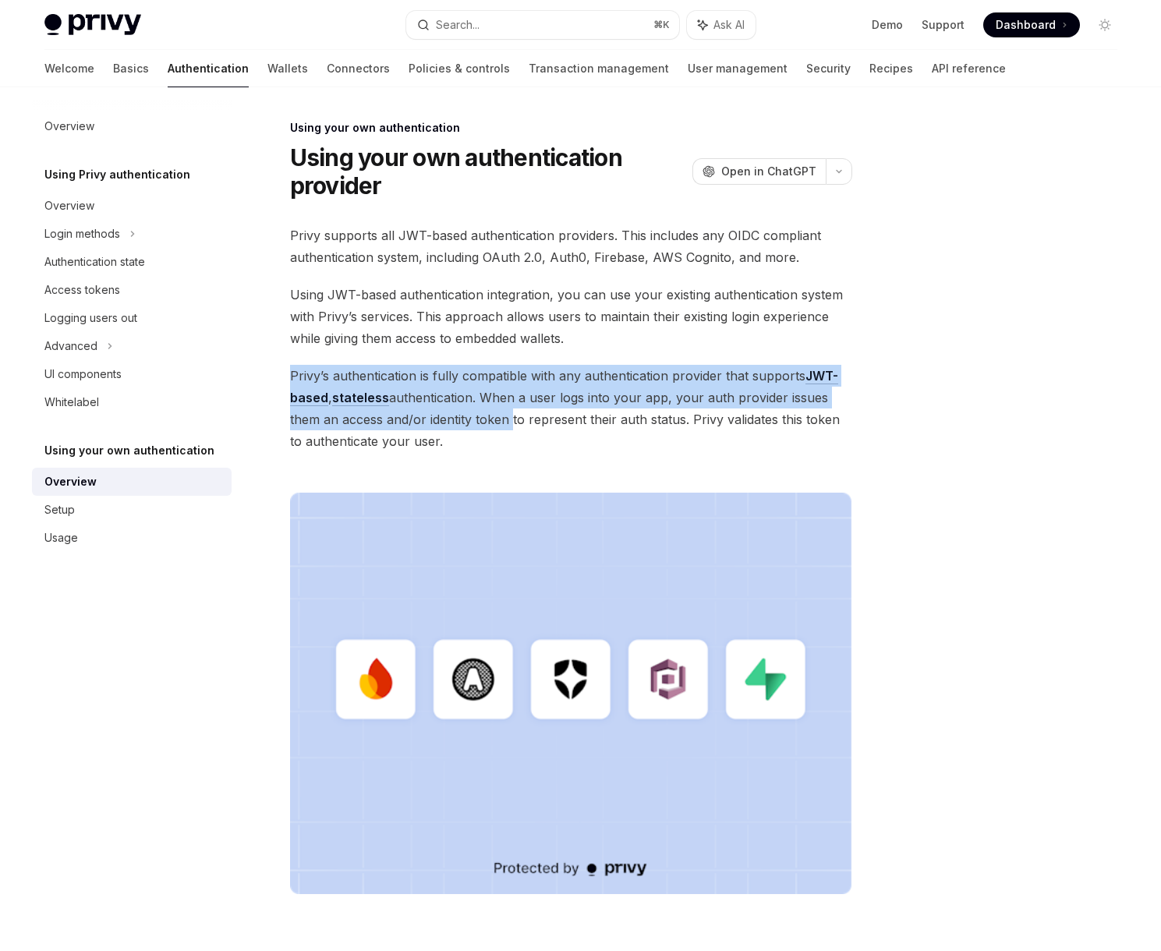
drag, startPoint x: 385, startPoint y: 405, endPoint x: 508, endPoint y: 427, distance: 124.4
click at [508, 427] on span "Privy’s authentication is fully compatible with any authentication provider tha…" at bounding box center [571, 408] width 562 height 87
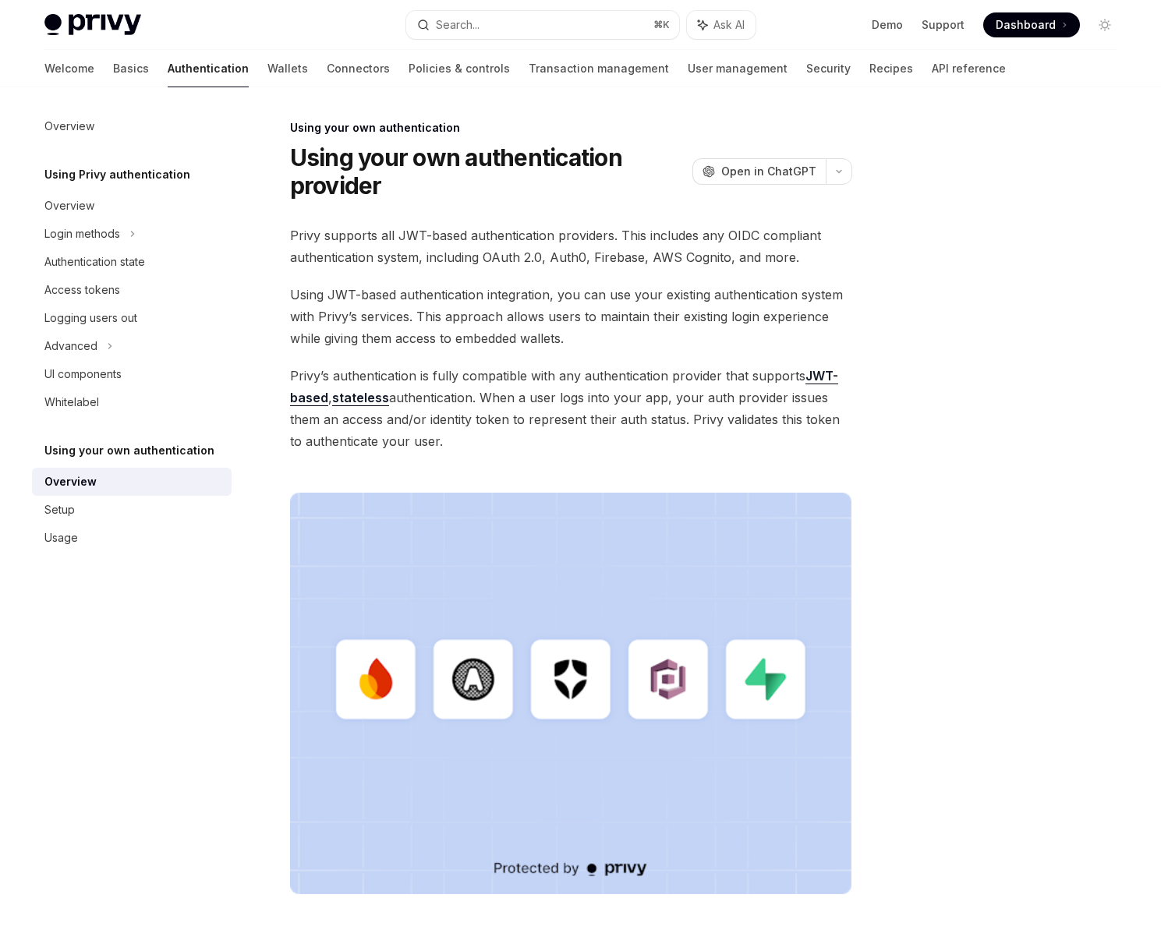
click at [509, 432] on span "Privy’s authentication is fully compatible with any authentication provider tha…" at bounding box center [571, 408] width 562 height 87
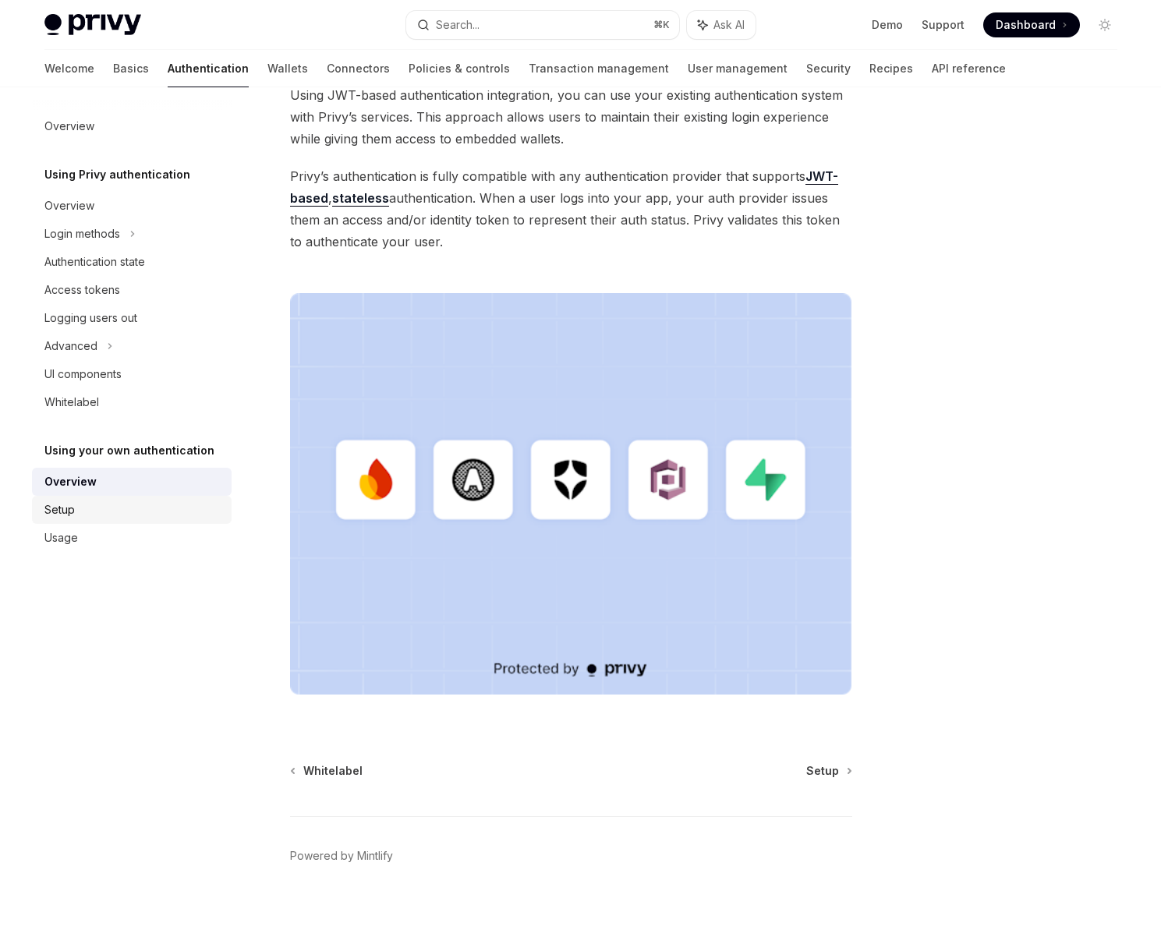
click at [177, 503] on div "Setup" at bounding box center [133, 510] width 178 height 19
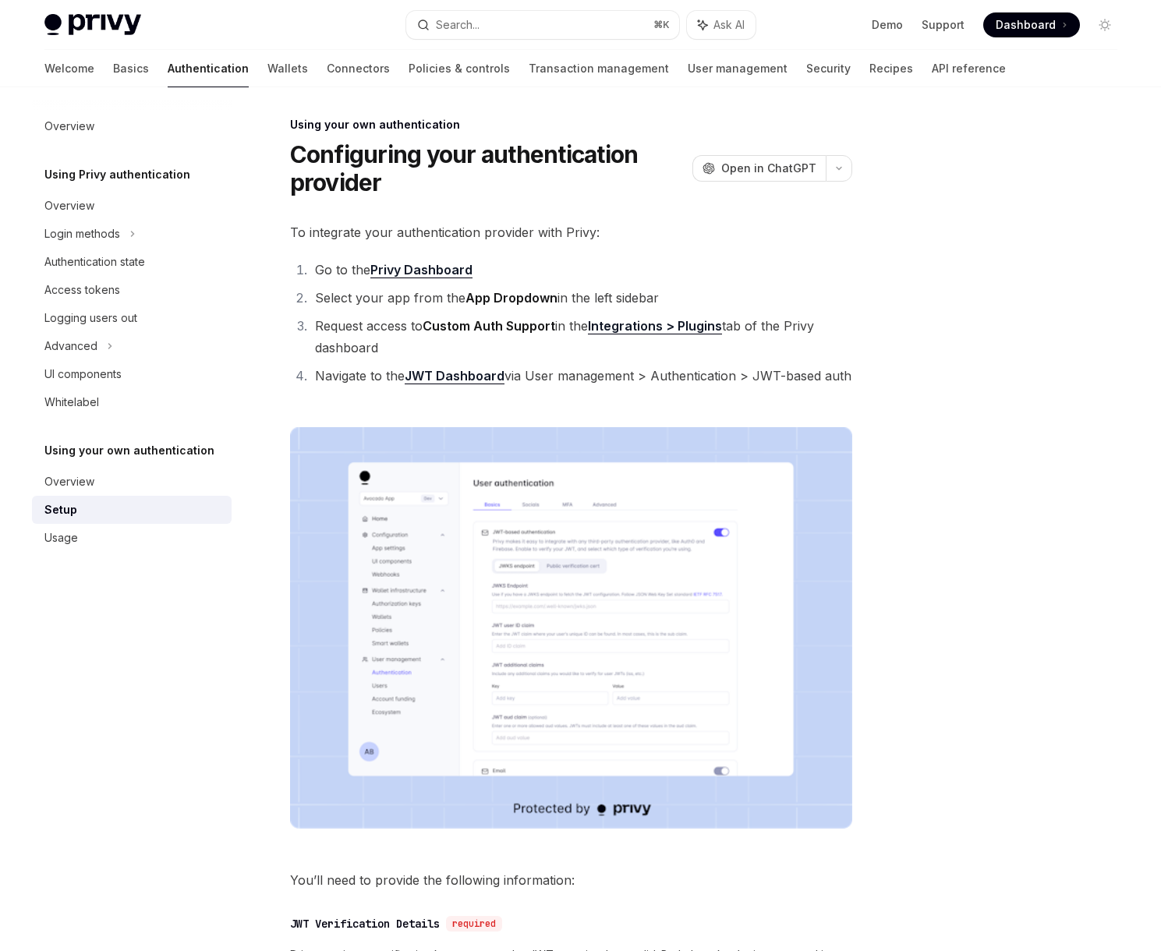
scroll to position [415, 0]
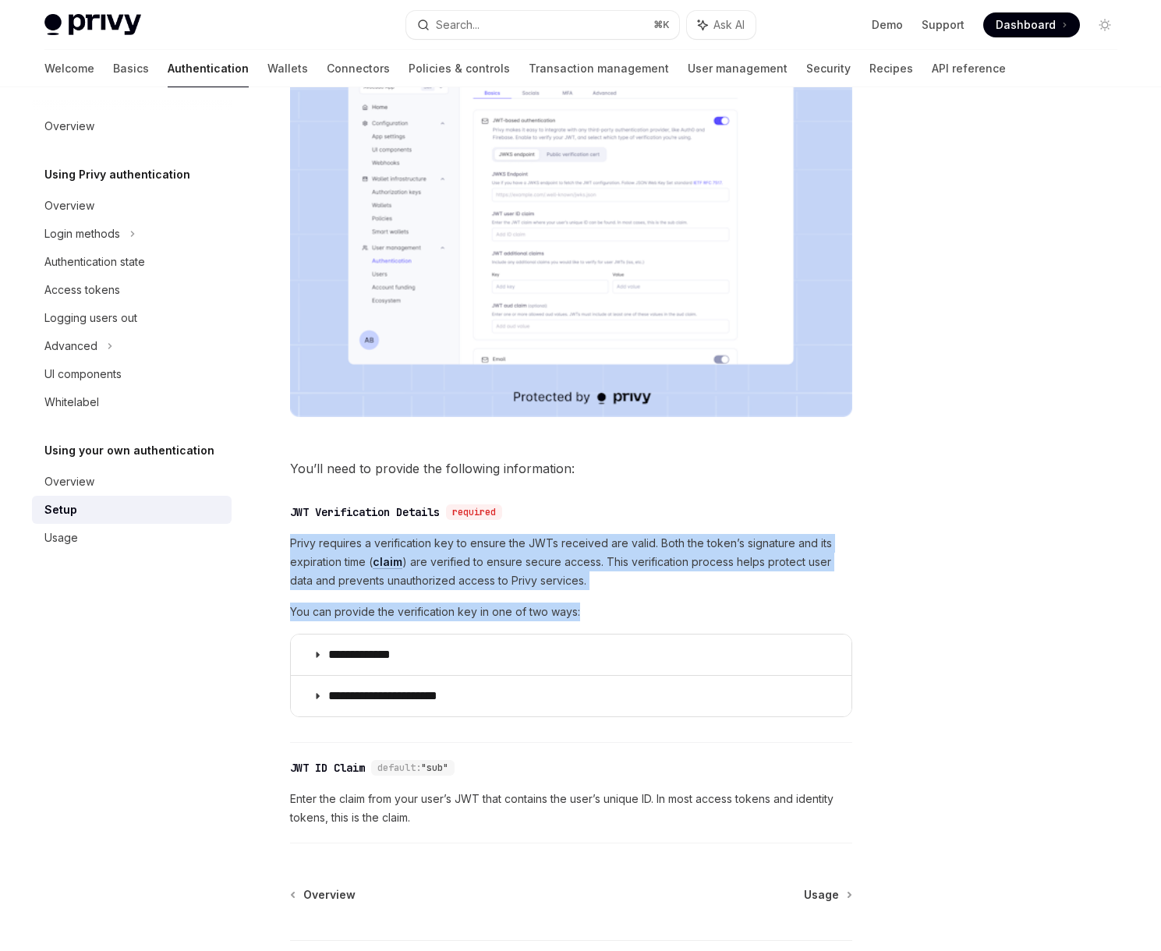
drag, startPoint x: 307, startPoint y: 544, endPoint x: 618, endPoint y: 613, distance: 318.8
click at [618, 613] on div "**********" at bounding box center [571, 625] width 562 height 183
click at [618, 612] on span "You can provide the verification key in one of two ways:" at bounding box center [571, 612] width 562 height 19
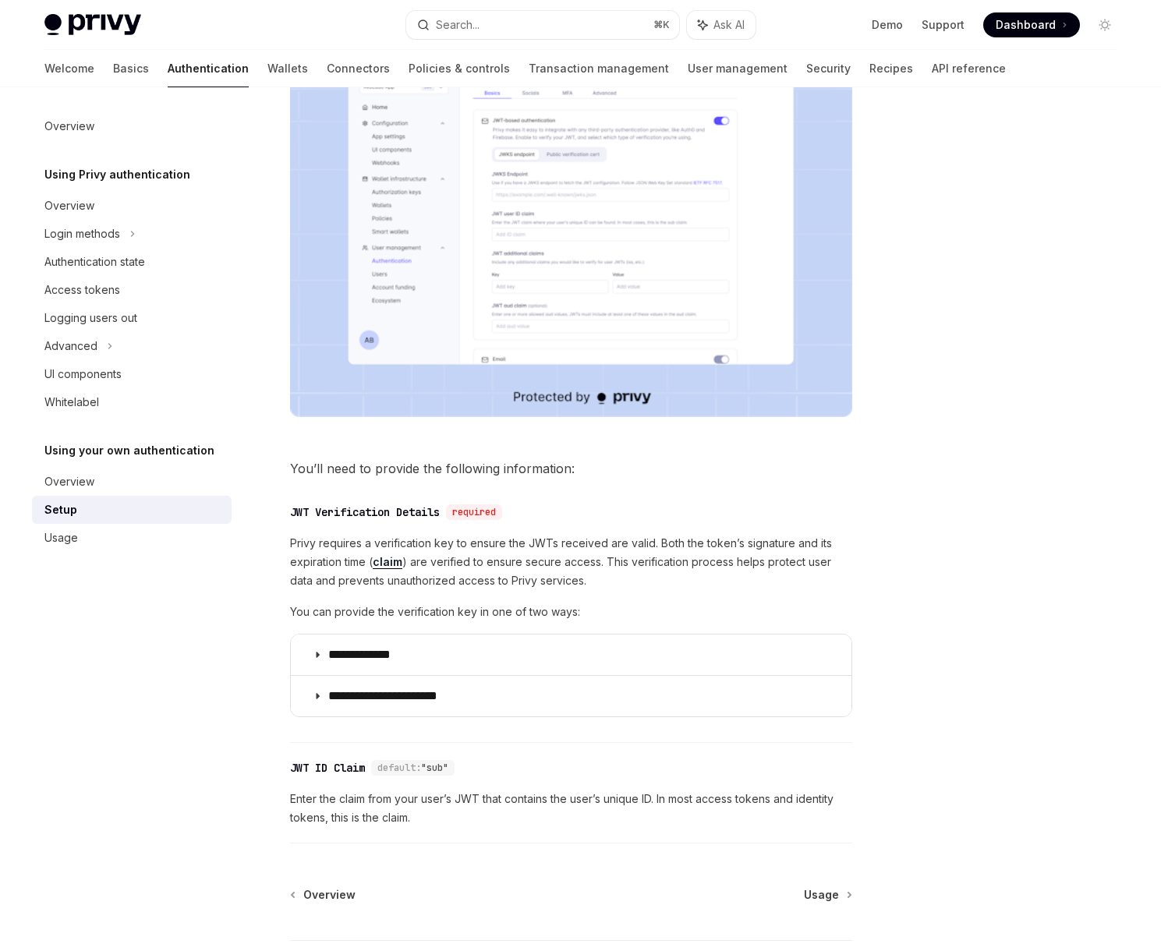
scroll to position [0, 0]
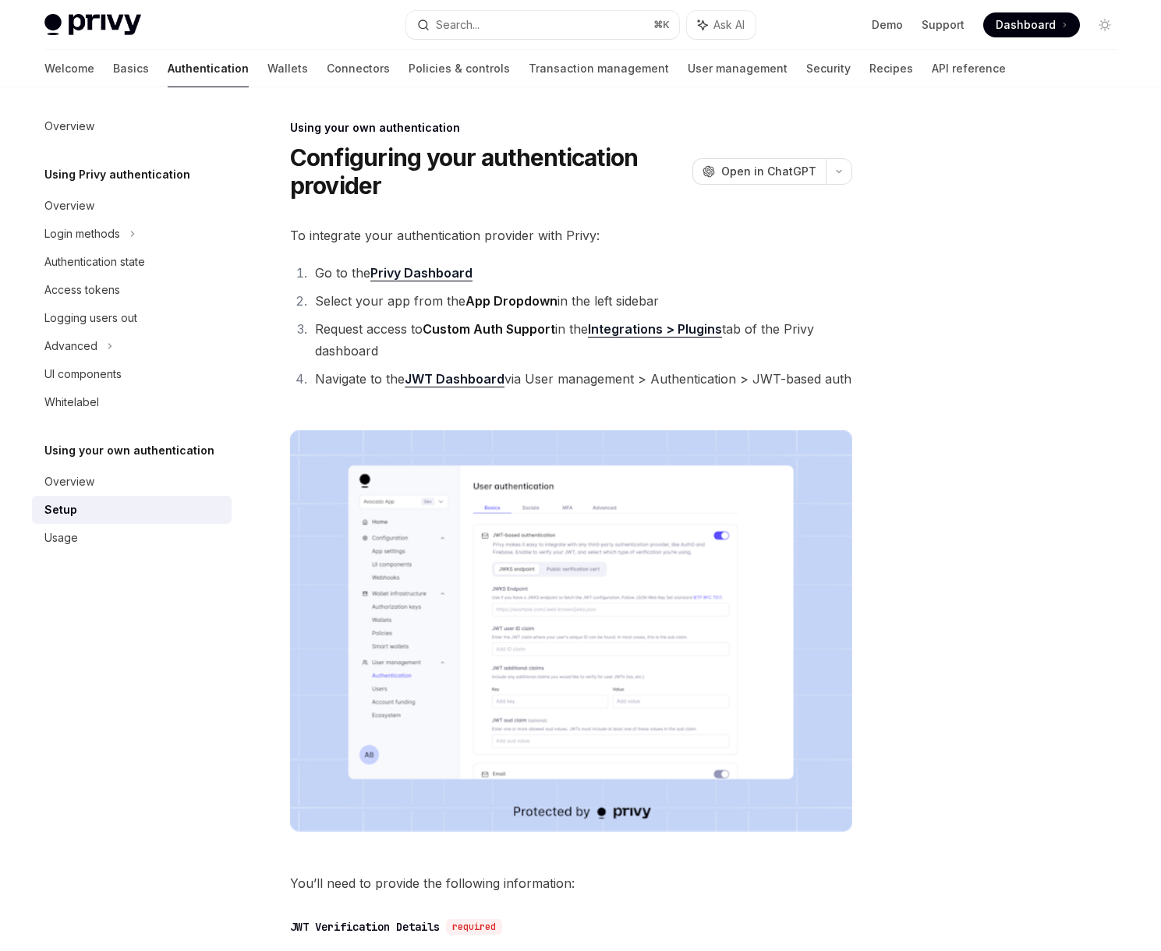
click at [608, 629] on img at bounding box center [571, 632] width 562 height 402
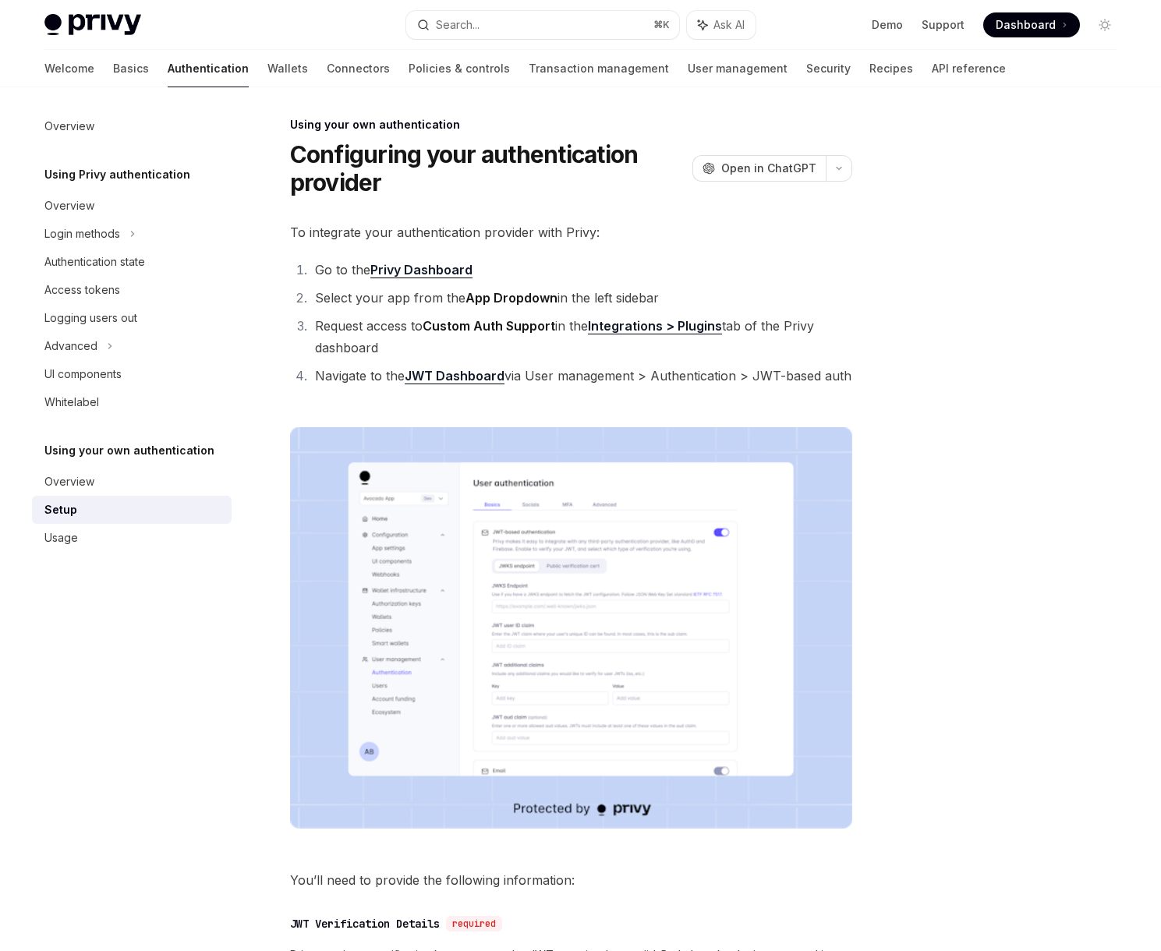
scroll to position [539, 0]
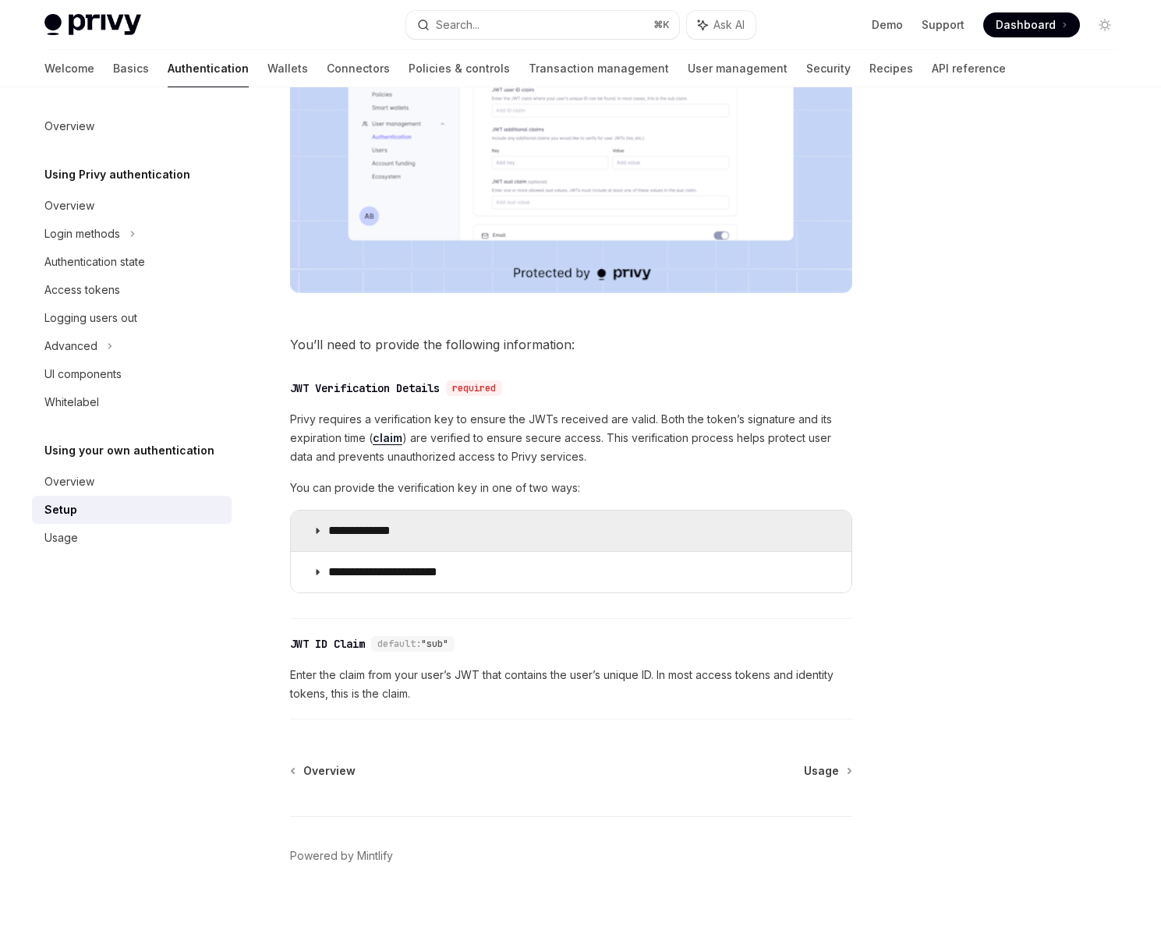
click at [425, 534] on summary "**********" at bounding box center [571, 531] width 561 height 41
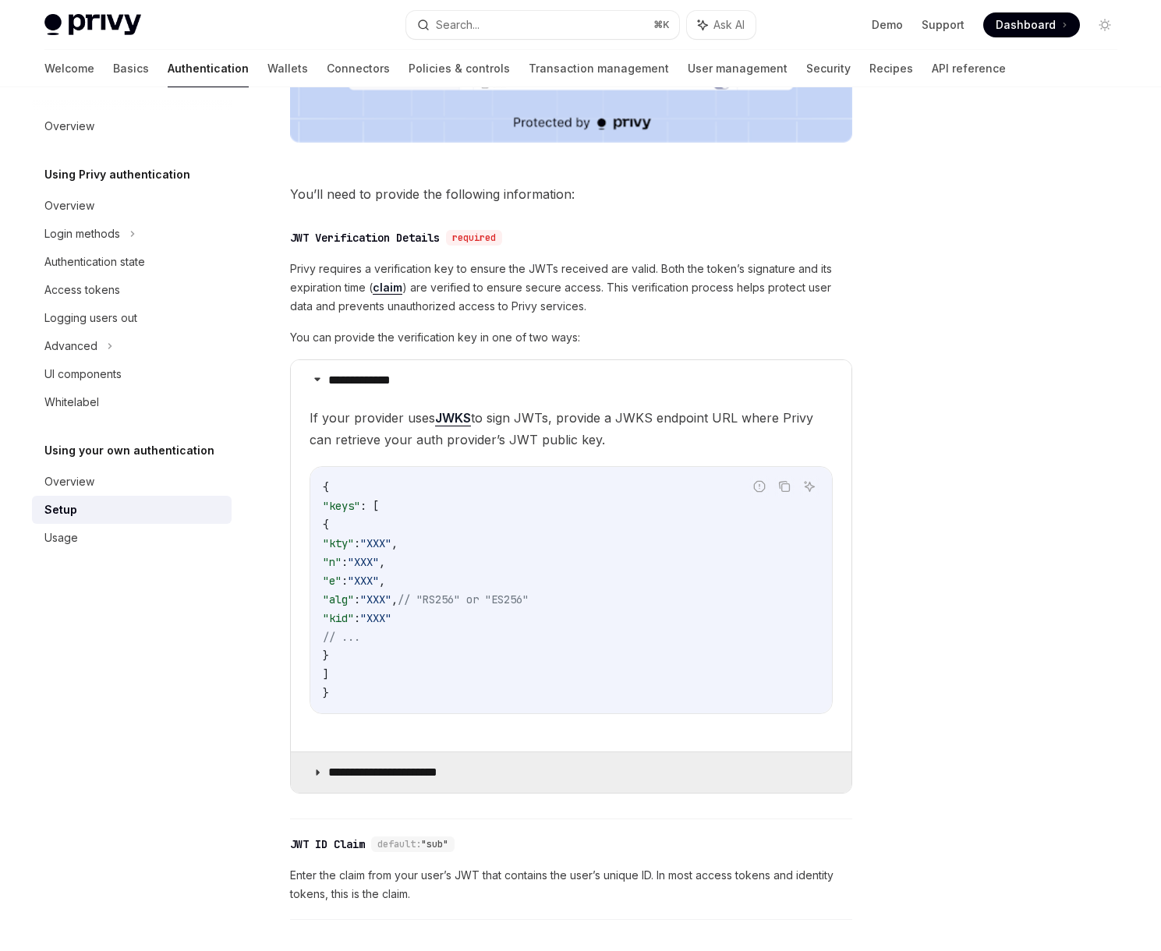
click at [467, 760] on summary "**********" at bounding box center [571, 773] width 561 height 41
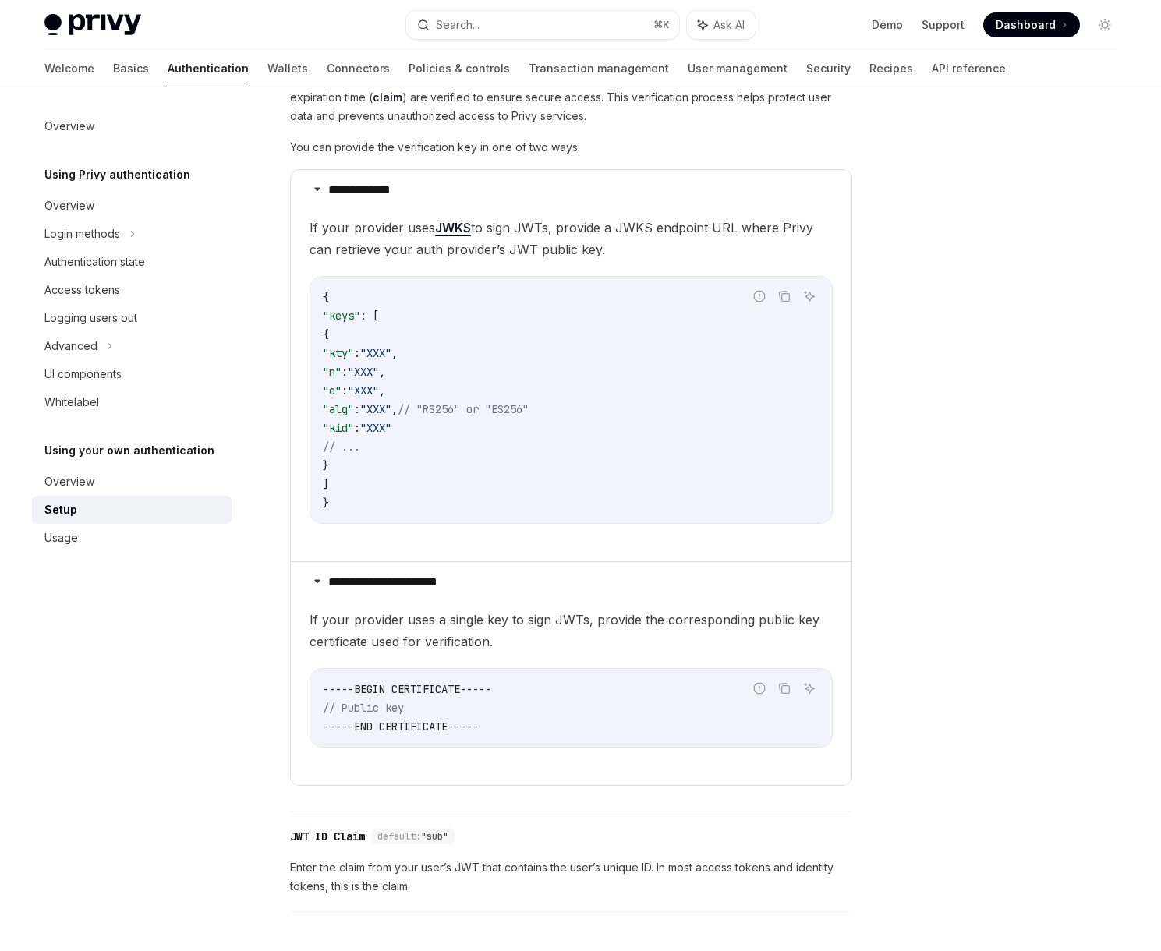
scroll to position [1017, 0]
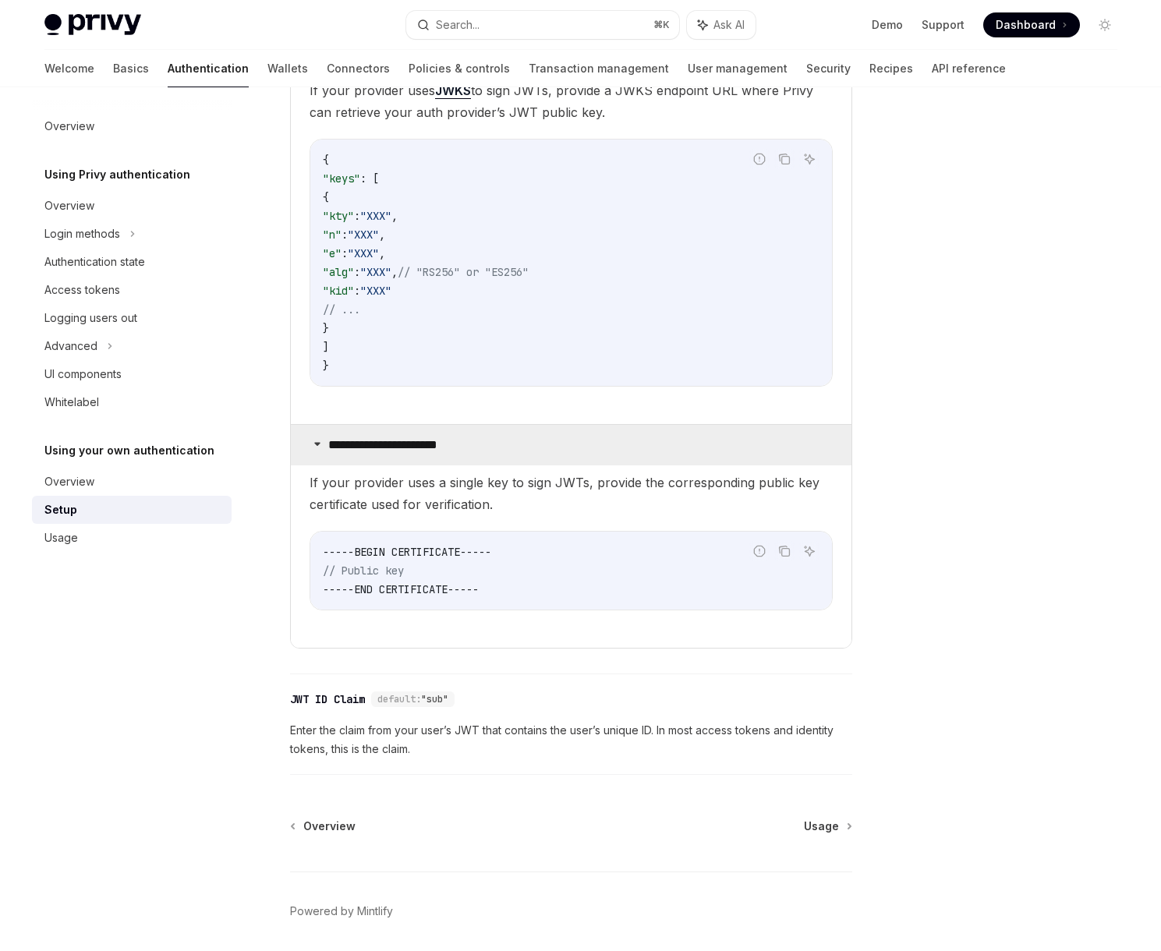
click at [456, 452] on p "**********" at bounding box center [395, 446] width 134 height 16
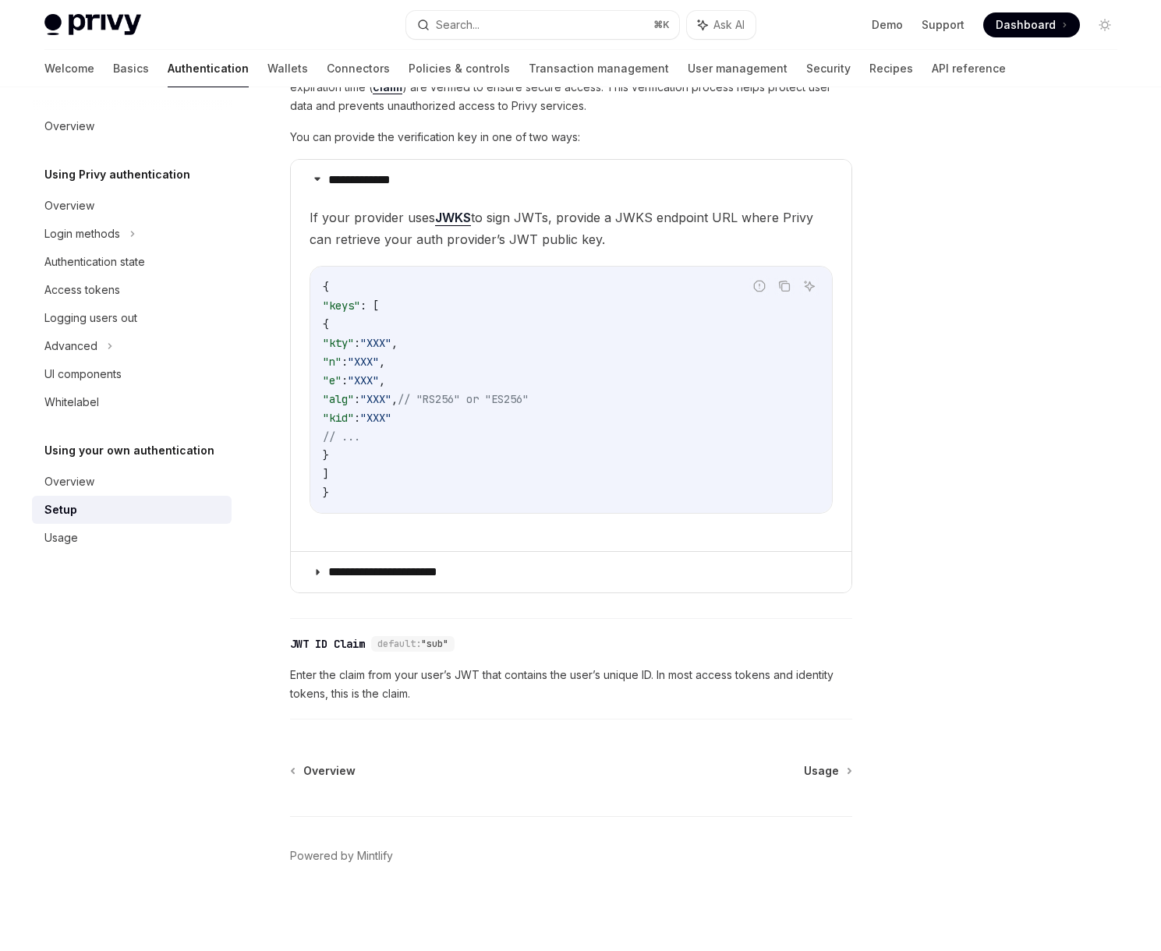
scroll to position [484, 0]
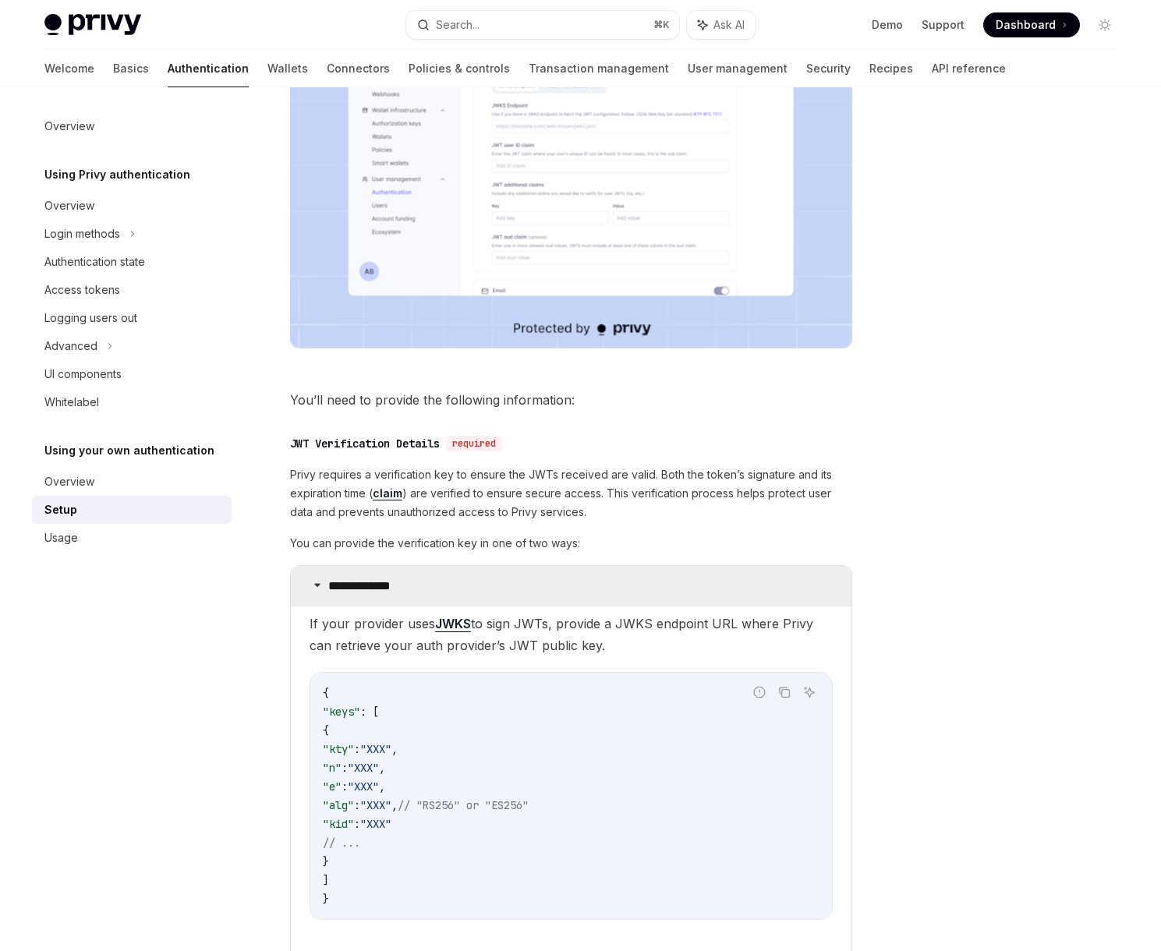
click at [388, 580] on p "**********" at bounding box center [374, 587] width 93 height 16
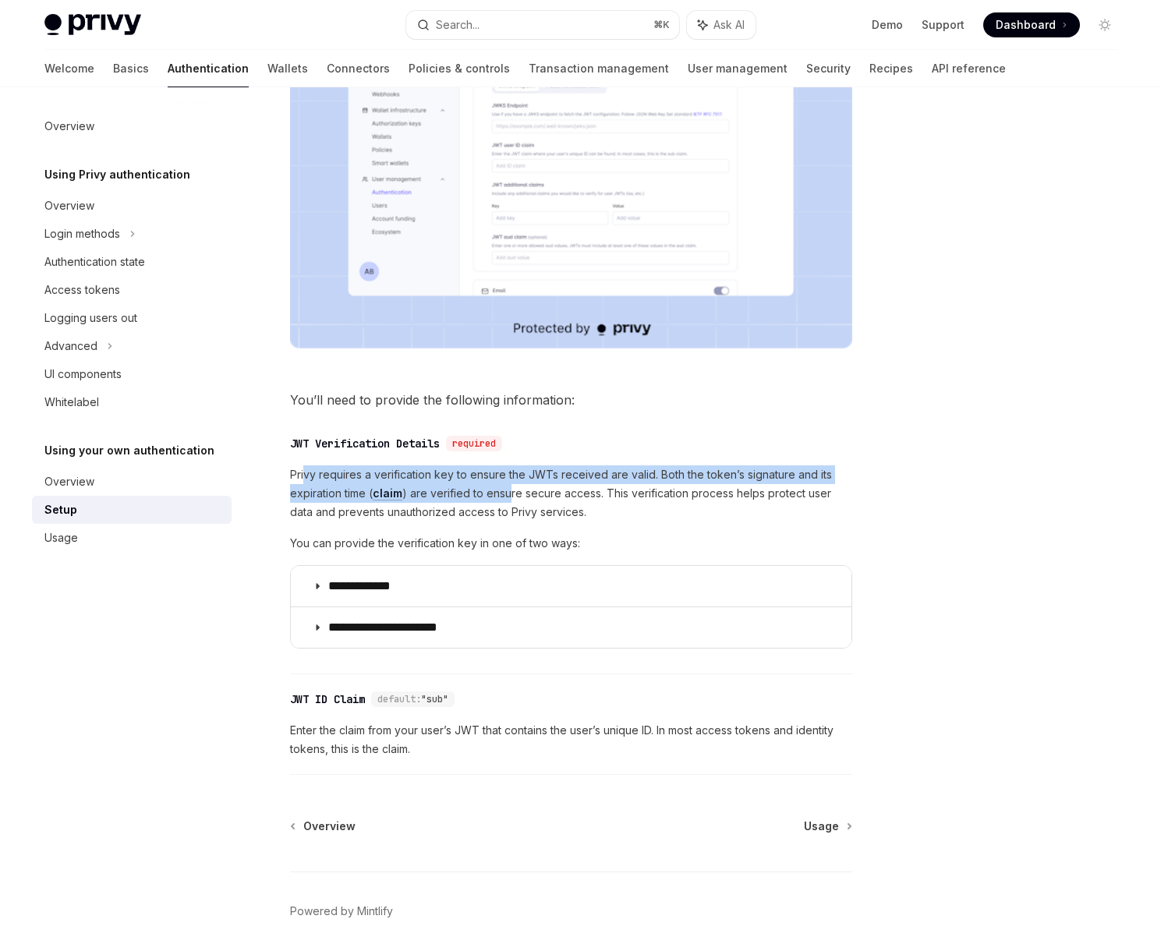
drag, startPoint x: 409, startPoint y: 486, endPoint x: 523, endPoint y: 495, distance: 113.5
click at [510, 494] on span "Privy requires a verification key to ensure the JWTs received are valid. Both t…" at bounding box center [571, 494] width 562 height 56
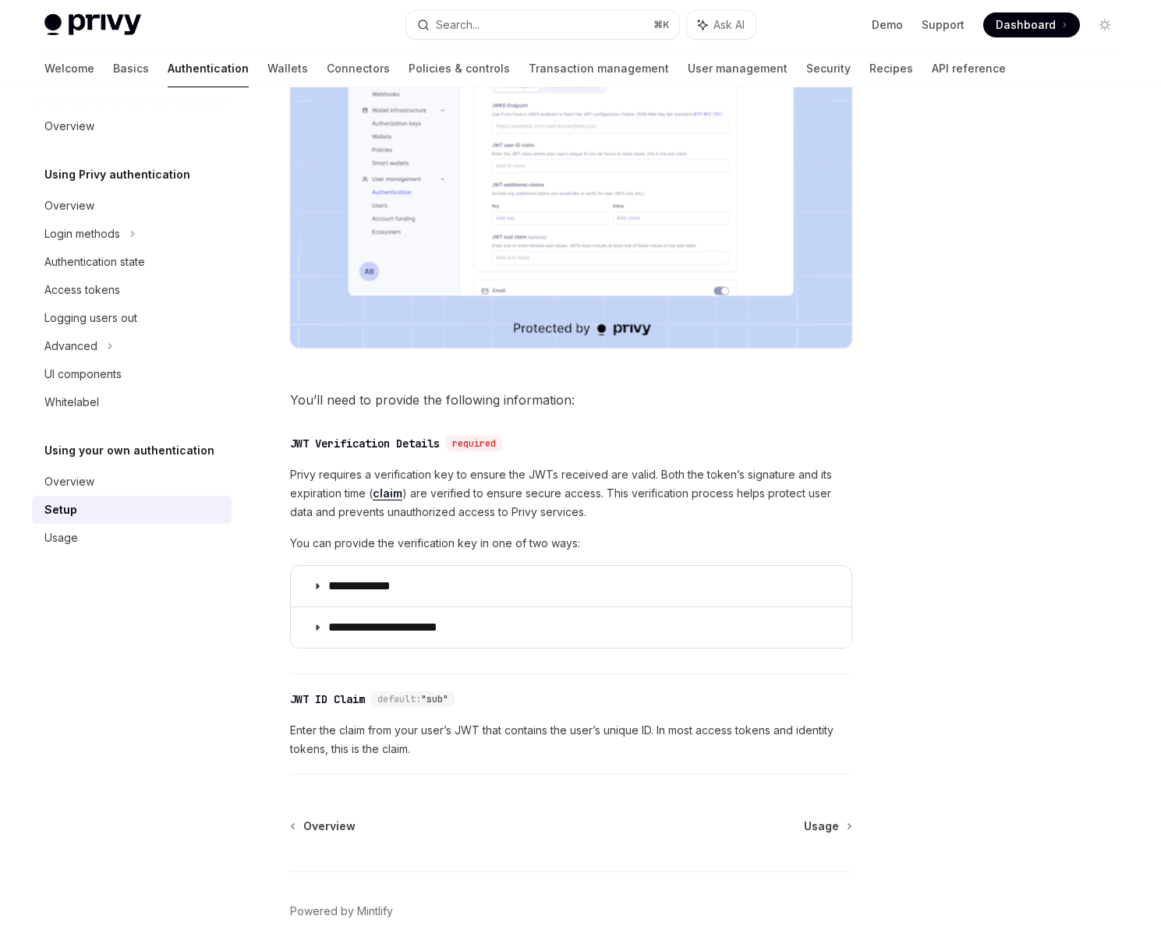
click at [565, 502] on span "Privy requires a verification key to ensure the JWTs received are valid. Both t…" at bounding box center [571, 494] width 562 height 56
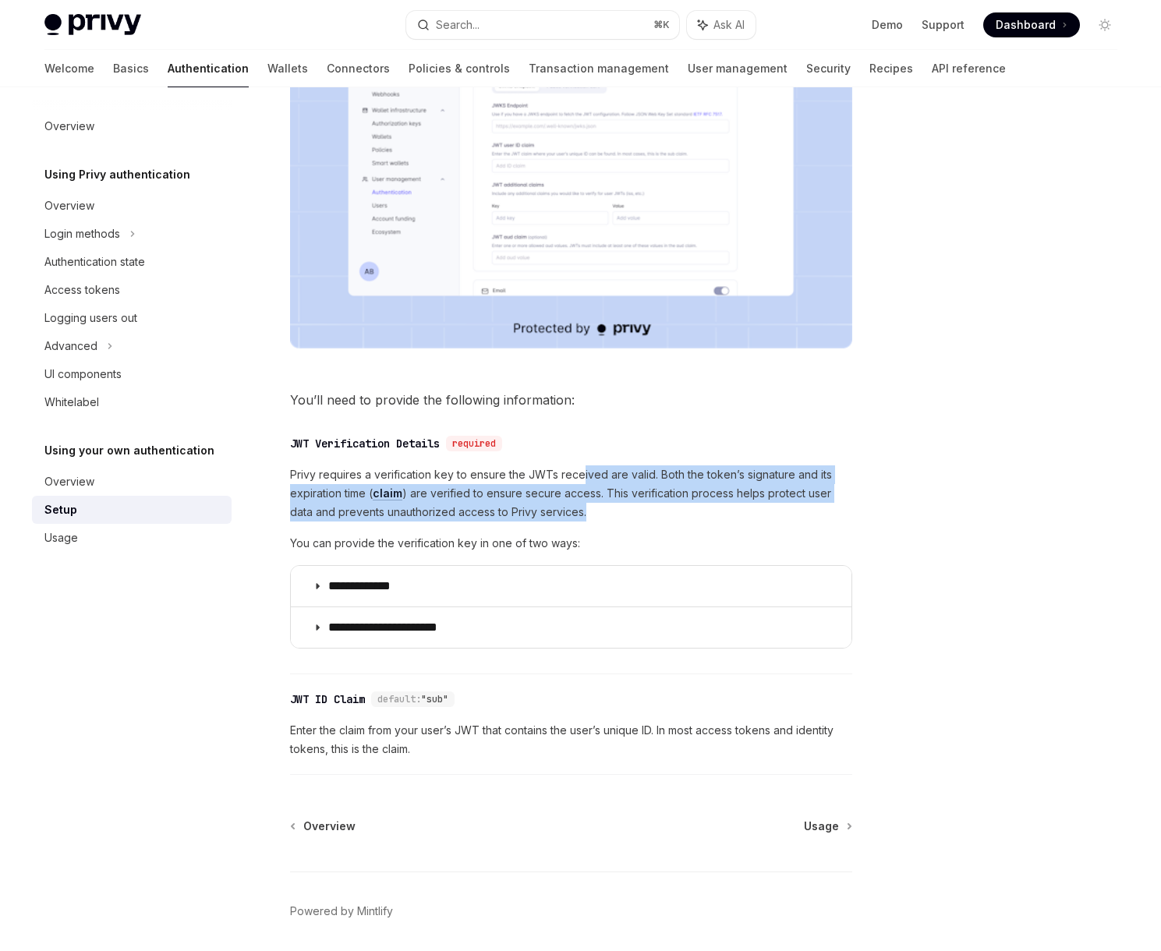
drag, startPoint x: 590, startPoint y: 487, endPoint x: 674, endPoint y: 521, distance: 90.7
click at [674, 521] on span "Privy requires a verification key to ensure the JWTs received are valid. Both t…" at bounding box center [571, 494] width 562 height 56
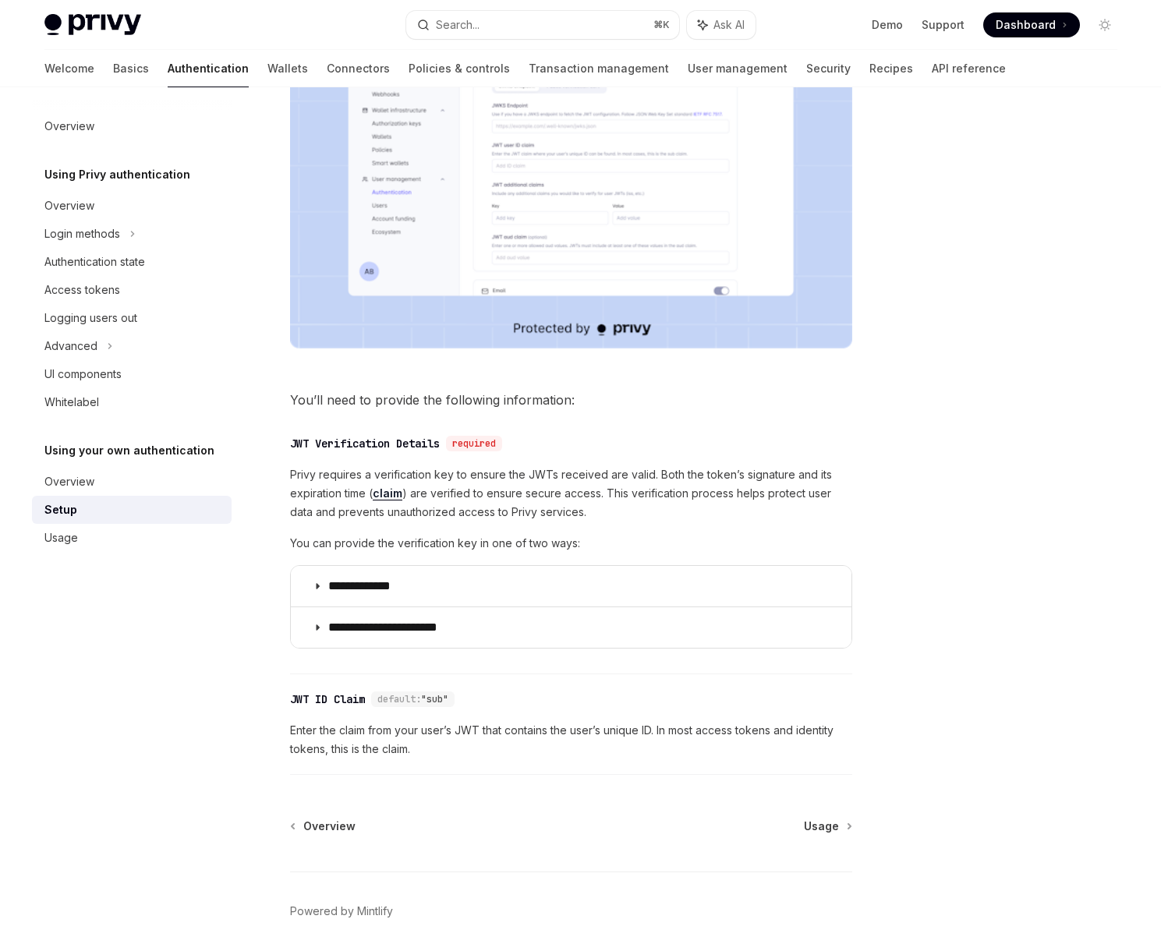
drag, startPoint x: 674, startPoint y: 521, endPoint x: 613, endPoint y: 525, distance: 61.0
click at [671, 522] on span "Privy requires a verification key to ensure the JWTs received are valid. Both t…" at bounding box center [571, 494] width 562 height 56
drag, startPoint x: 496, startPoint y: 544, endPoint x: 603, endPoint y: 546, distance: 106.9
click at [550, 544] on span "You can provide the verification key in one of two ways:" at bounding box center [571, 543] width 562 height 19
drag, startPoint x: 603, startPoint y: 546, endPoint x: 518, endPoint y: 558, distance: 85.8
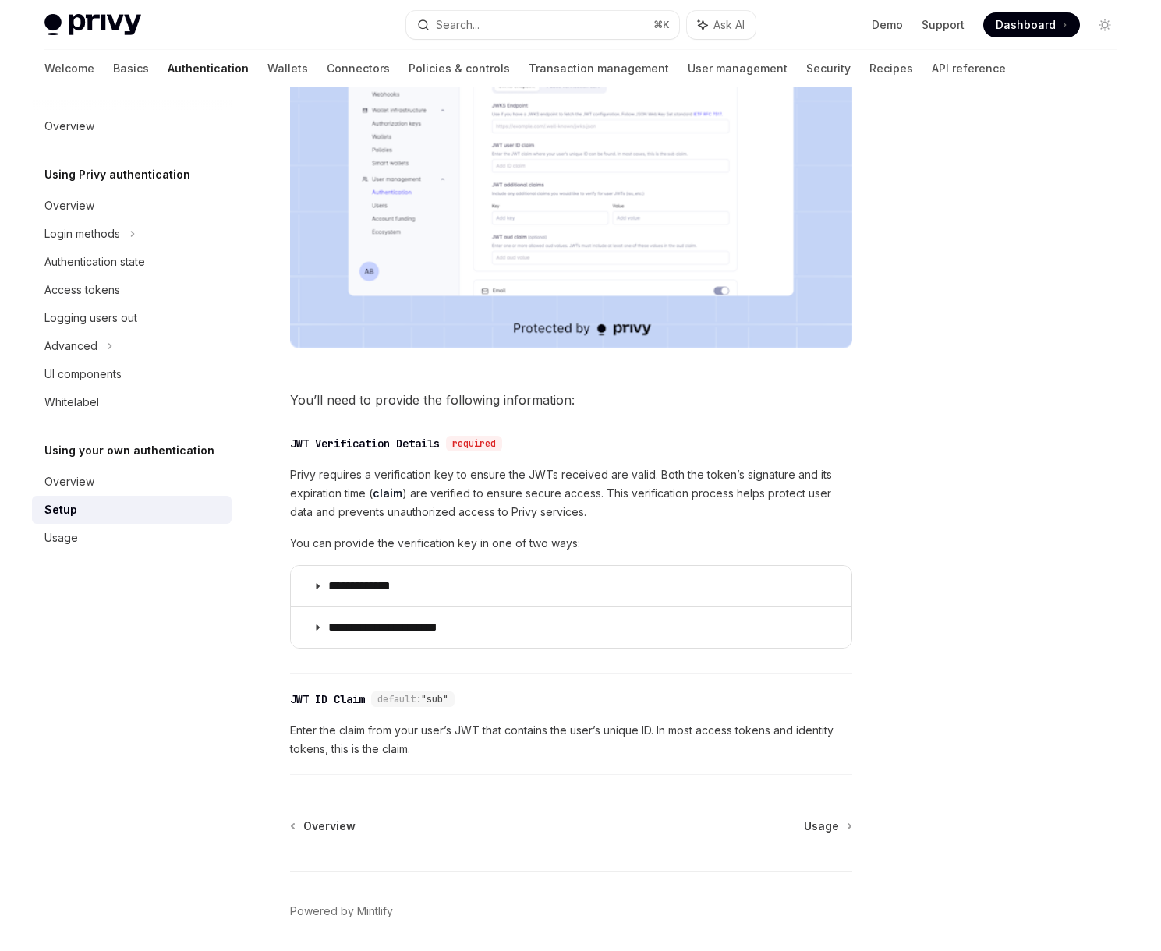
click at [603, 546] on span "You can provide the verification key in one of two ways:" at bounding box center [571, 543] width 562 height 19
click at [212, 536] on div "Usage" at bounding box center [133, 538] width 178 height 19
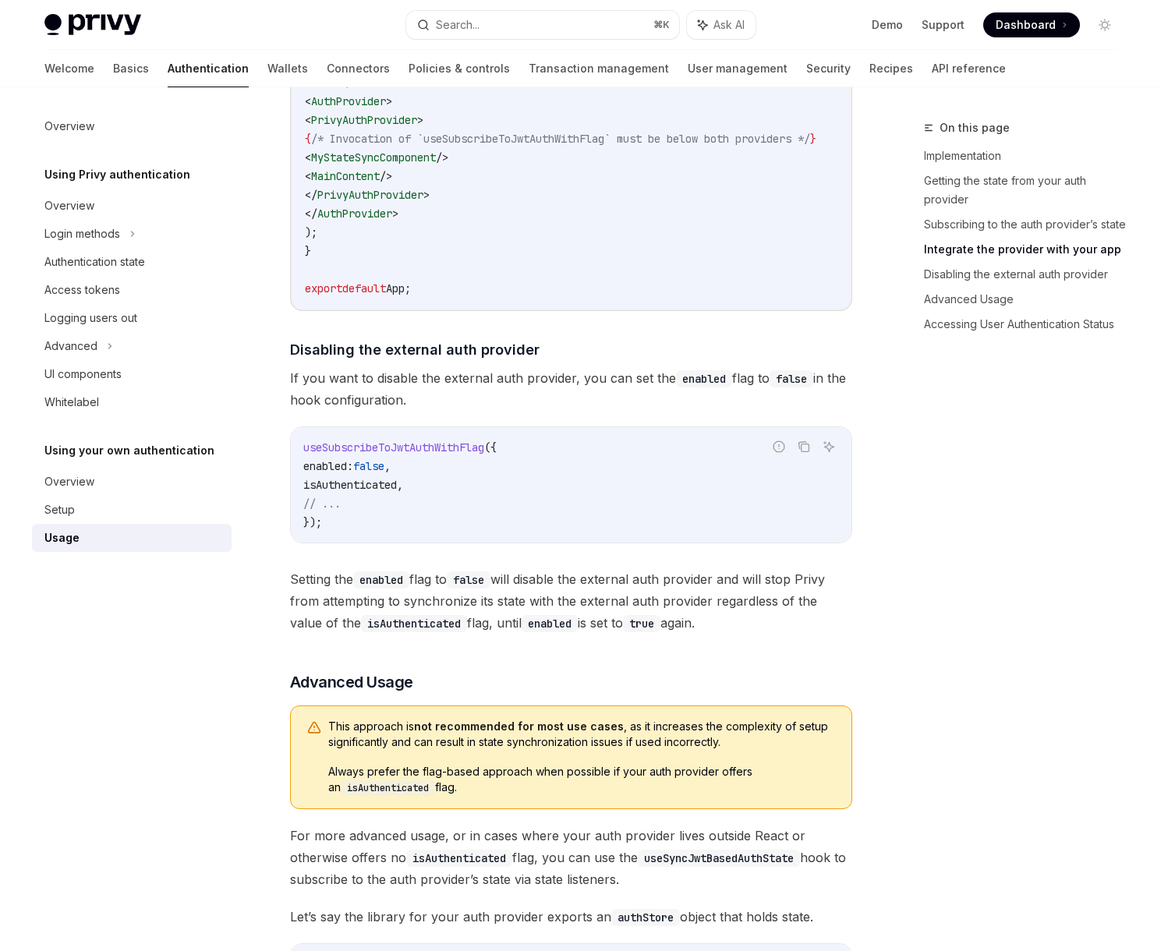
scroll to position [1494, 0]
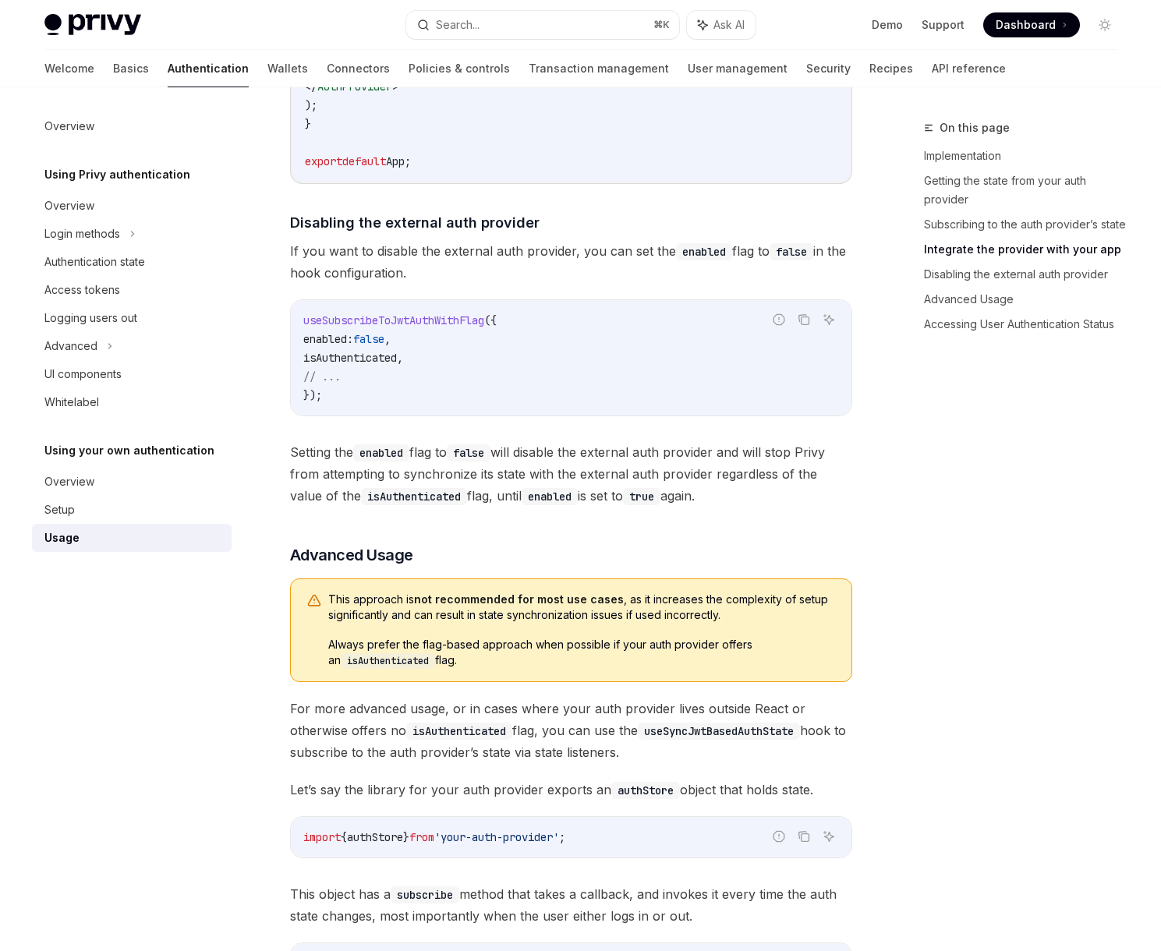
drag, startPoint x: 424, startPoint y: 618, endPoint x: 686, endPoint y: 660, distance: 264.5
click at [685, 659] on div "This approach is not recommended for most use cases , as it increases the compl…" at bounding box center [582, 630] width 508 height 77
click at [686, 660] on span "Always prefer the flag-based approach when possible if your auth provider offer…" at bounding box center [582, 653] width 508 height 32
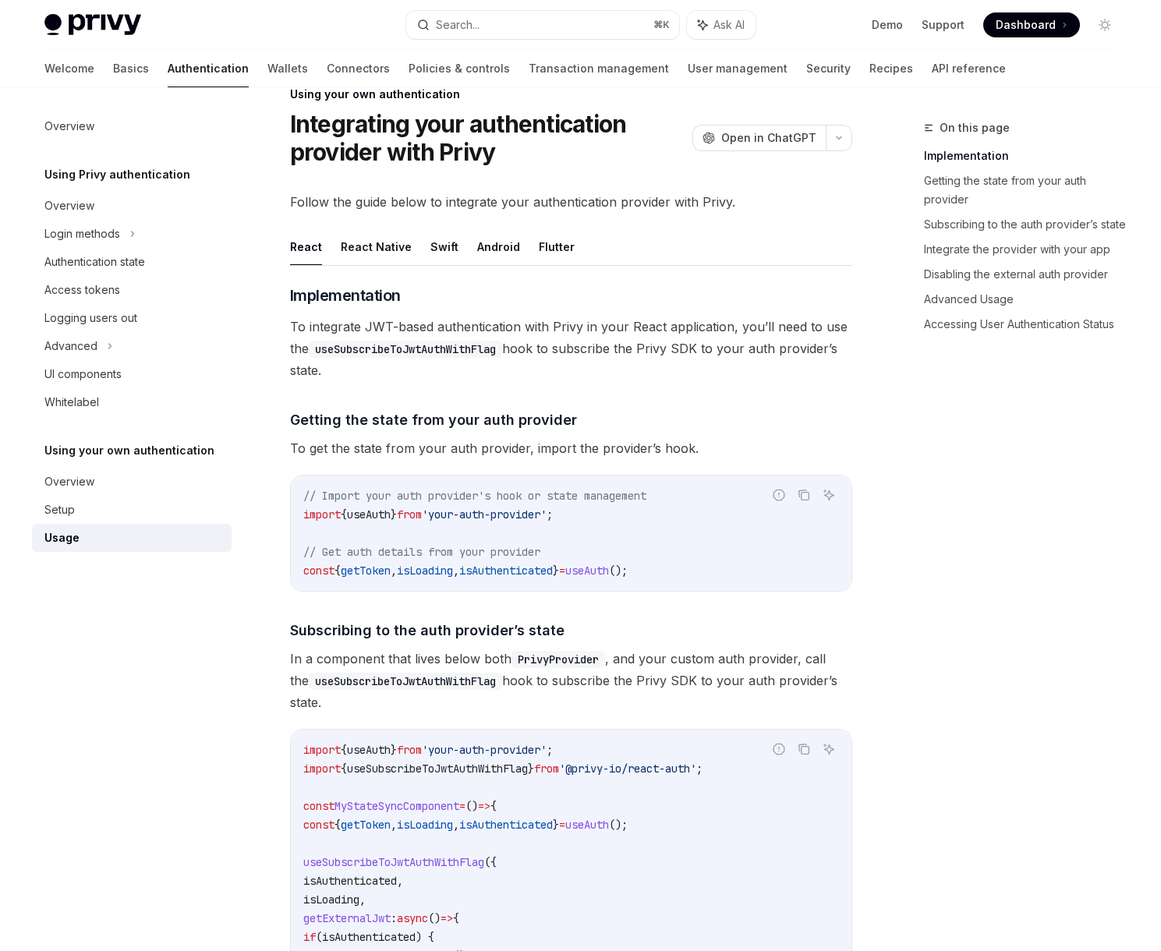
scroll to position [0, 0]
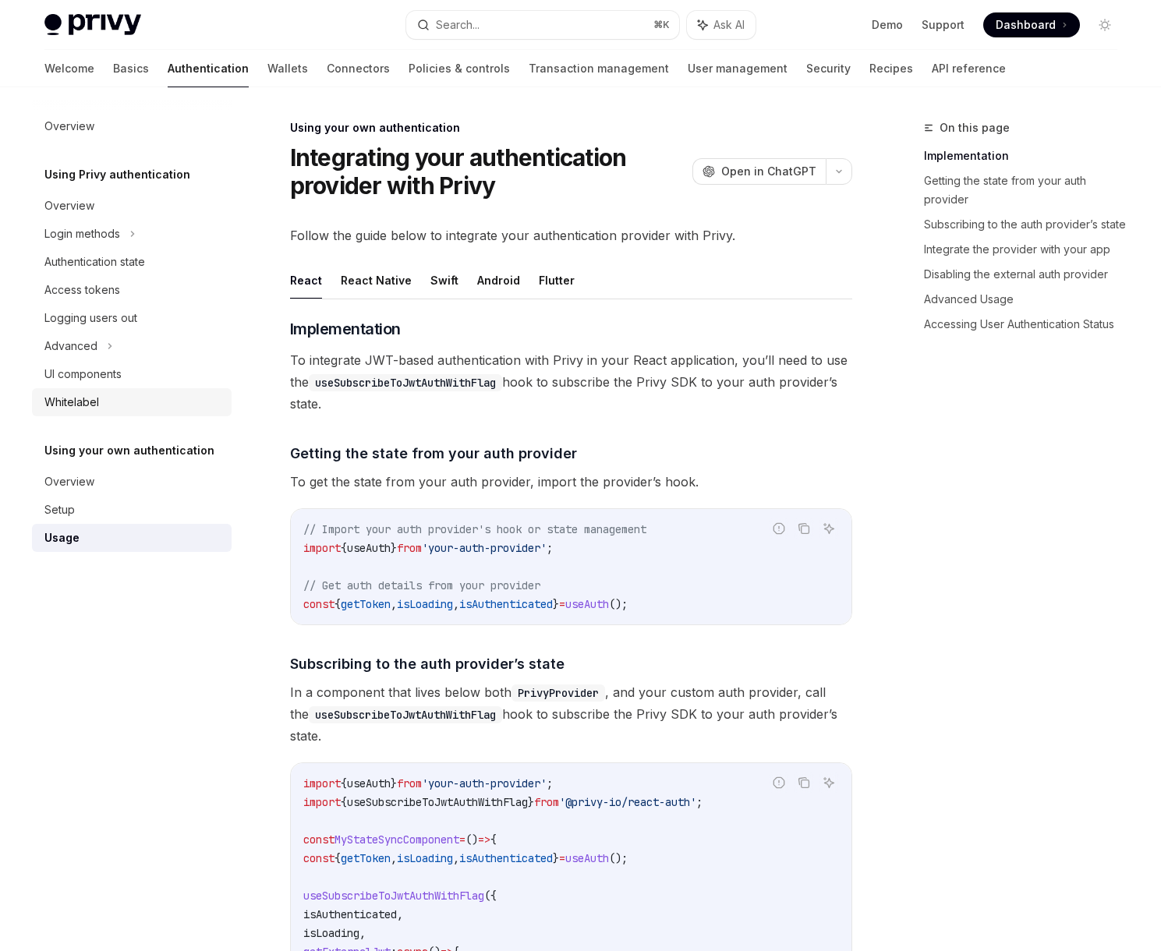
click at [119, 398] on div "Whitelabel" at bounding box center [133, 402] width 178 height 19
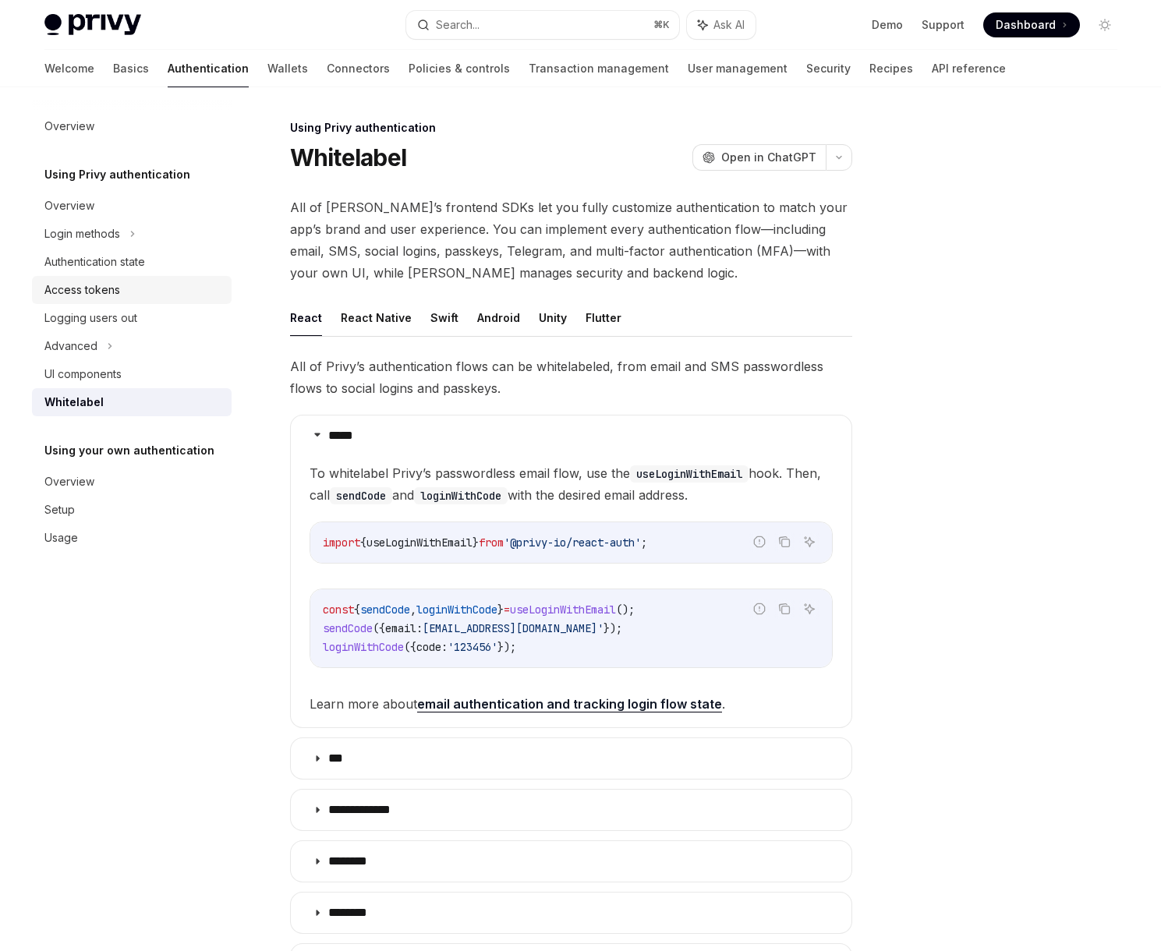
click at [162, 291] on div "Access tokens" at bounding box center [133, 290] width 178 height 19
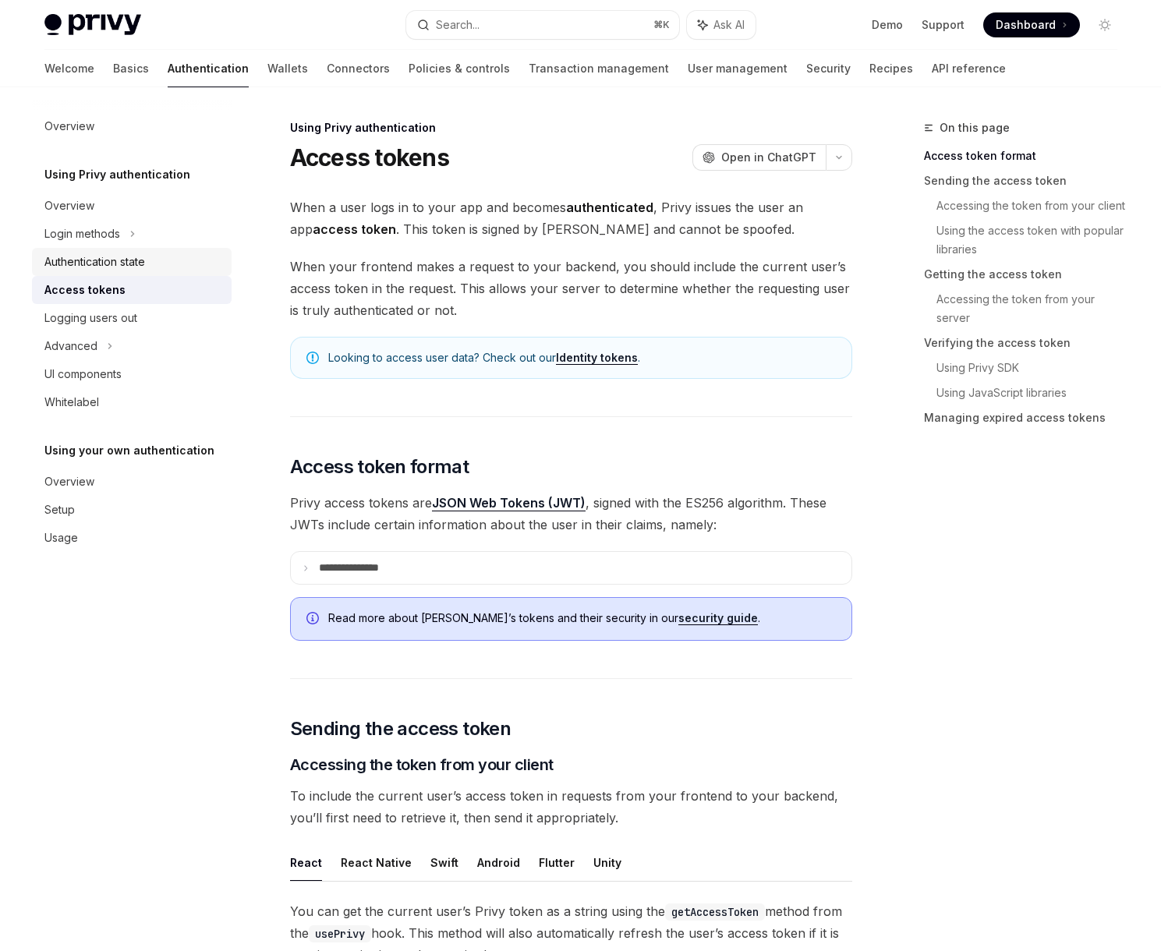
click at [163, 266] on div "Authentication state" at bounding box center [133, 262] width 178 height 19
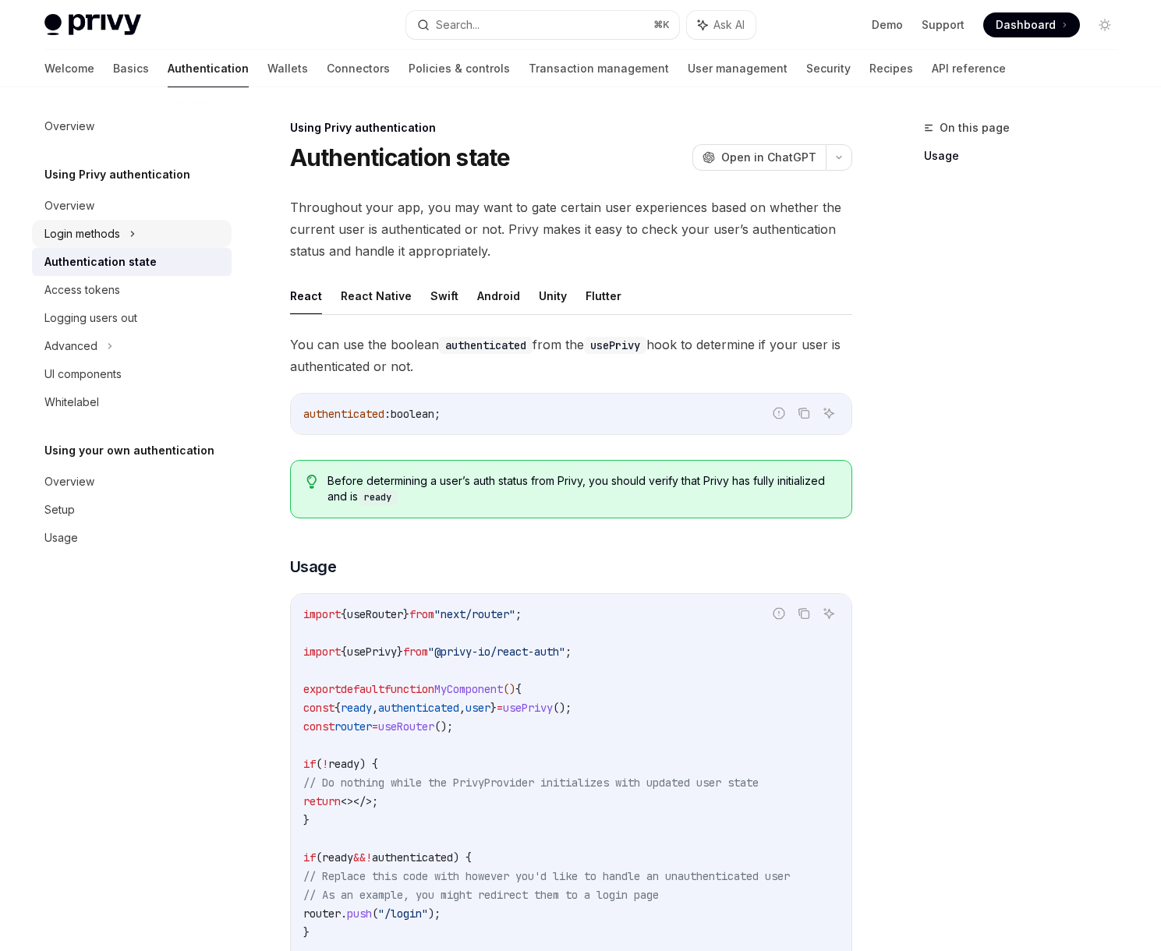
click at [159, 232] on div "Login methods" at bounding box center [132, 234] width 200 height 28
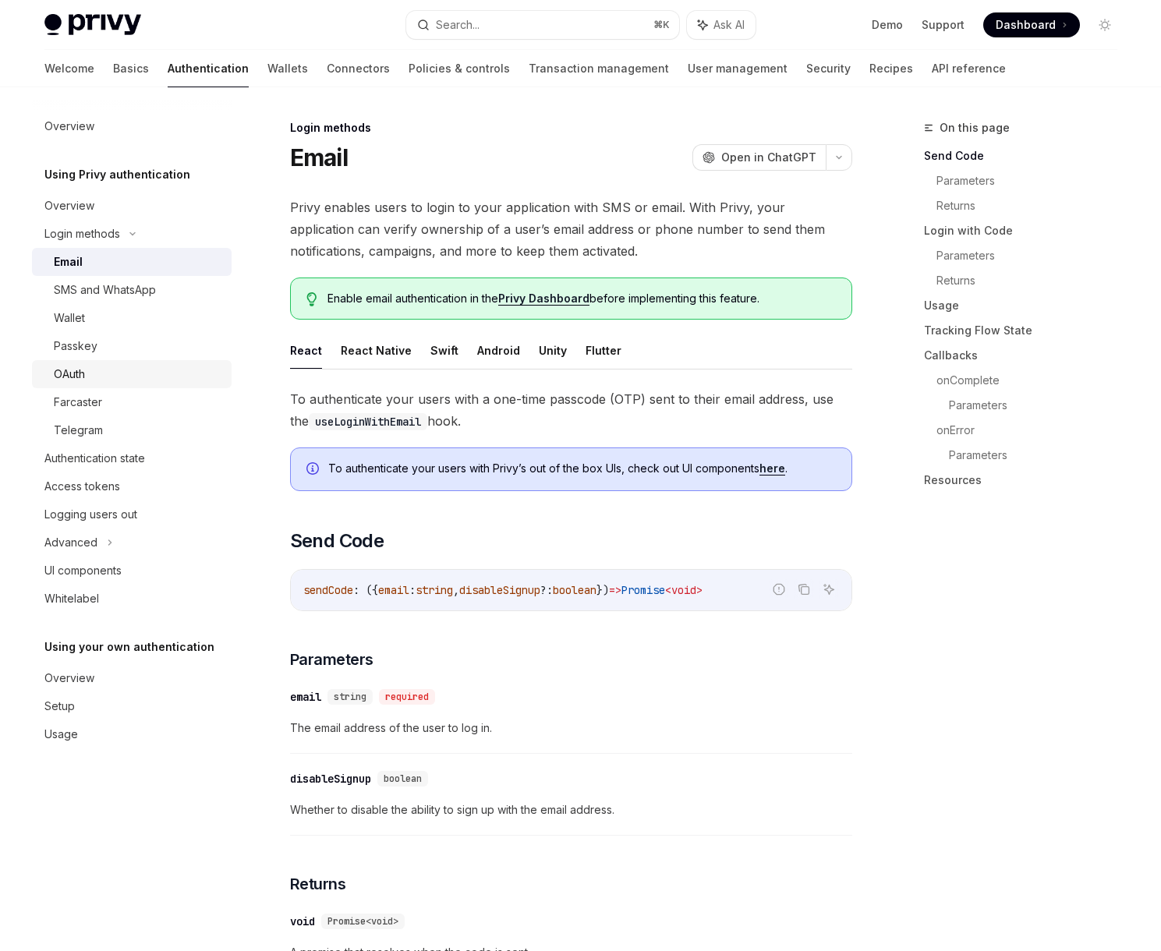
click at [174, 363] on link "OAuth" at bounding box center [132, 374] width 200 height 28
type textarea "*"
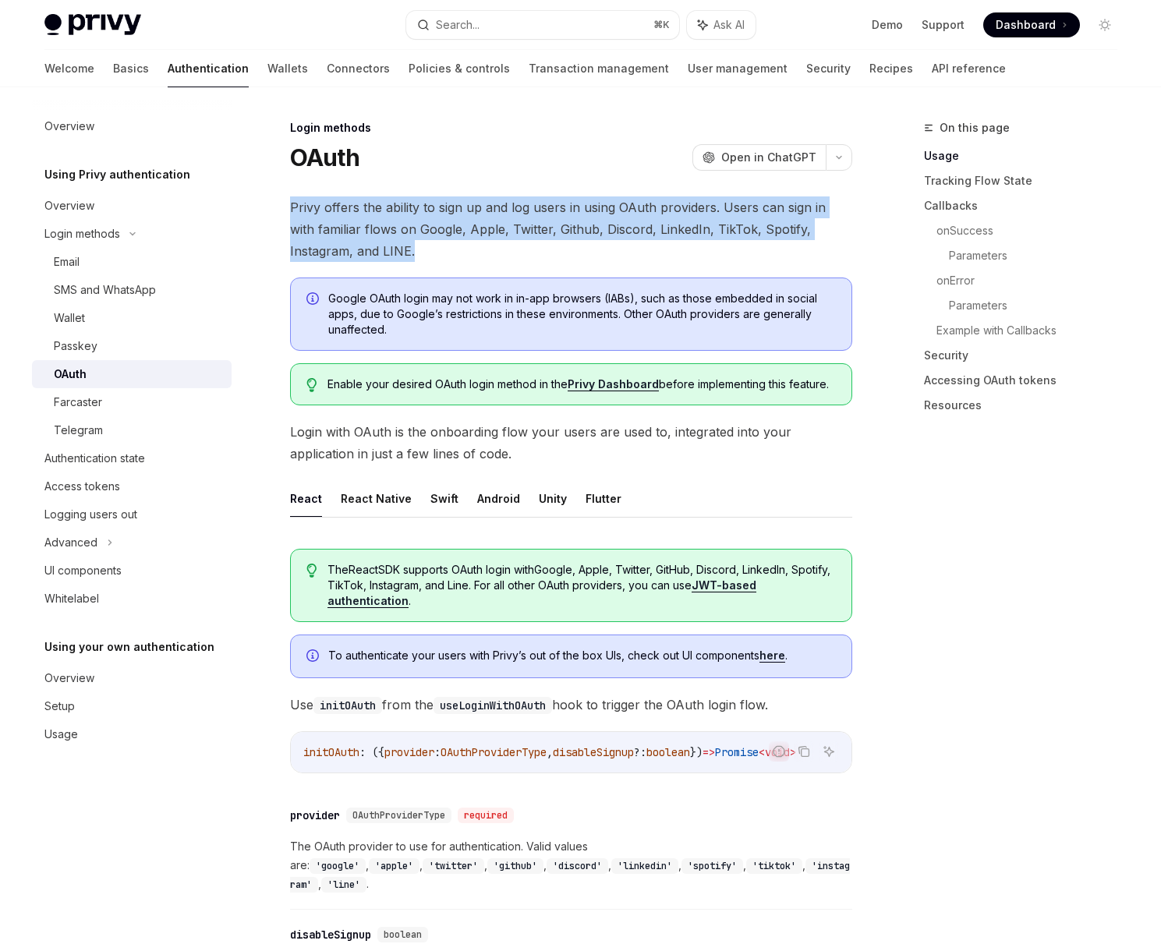
drag, startPoint x: 445, startPoint y: 252, endPoint x: 302, endPoint y: 225, distance: 145.9
click at [306, 227] on span "Privy offers the ability to sign up and log users in using OAuth providers. Use…" at bounding box center [571, 230] width 562 height 66
click at [429, 261] on span "Privy offers the ability to sign up and log users in using OAuth providers. Use…" at bounding box center [571, 230] width 562 height 66
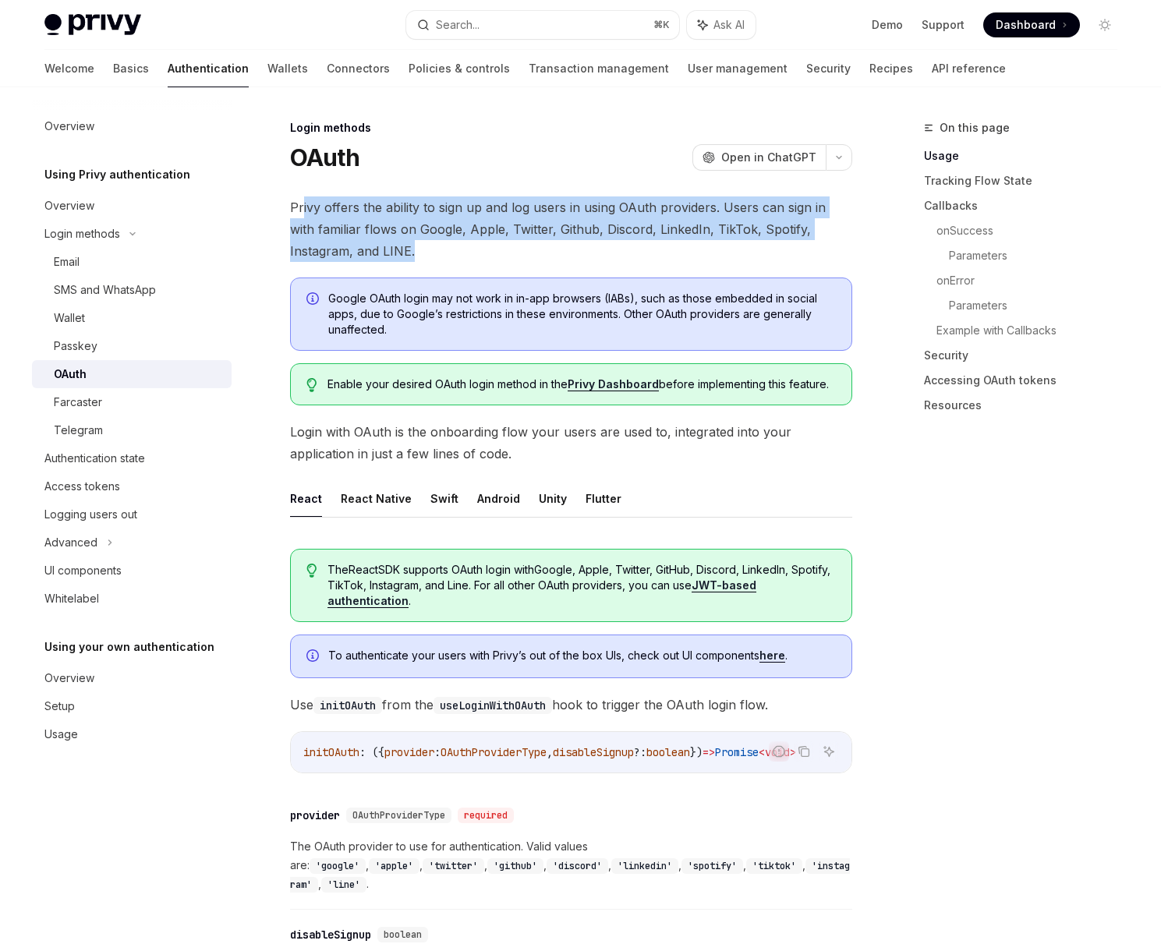
drag, startPoint x: 332, startPoint y: 227, endPoint x: 295, endPoint y: 205, distance: 43.3
click at [296, 202] on span "Privy offers the ability to sign up and log users in using OAuth providers. Use…" at bounding box center [571, 230] width 562 height 66
drag, startPoint x: 307, startPoint y: 216, endPoint x: 321, endPoint y: 224, distance: 16.1
click at [308, 216] on span "Privy offers the ability to sign up and log users in using OAuth providers. Use…" at bounding box center [571, 230] width 562 height 66
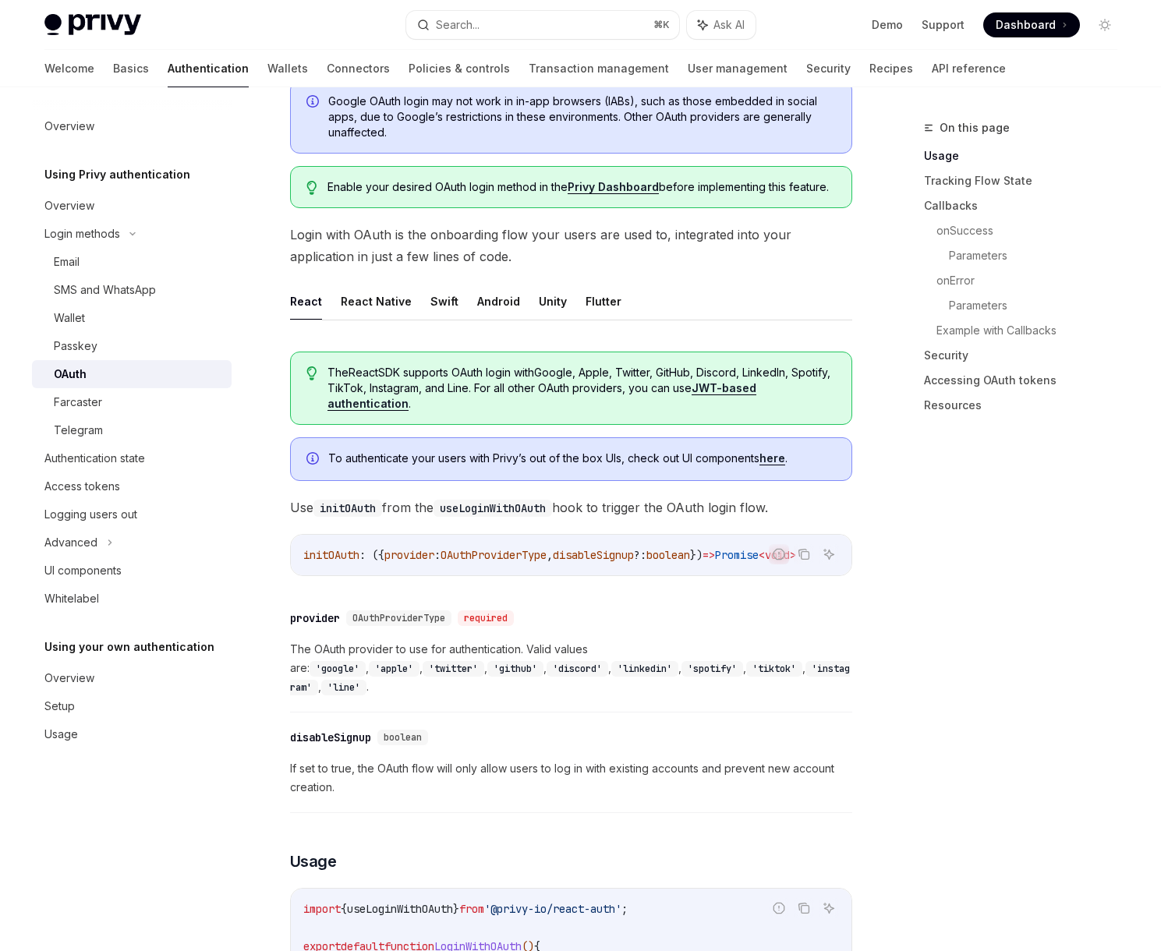
scroll to position [408, 0]
